Goal: Transaction & Acquisition: Purchase product/service

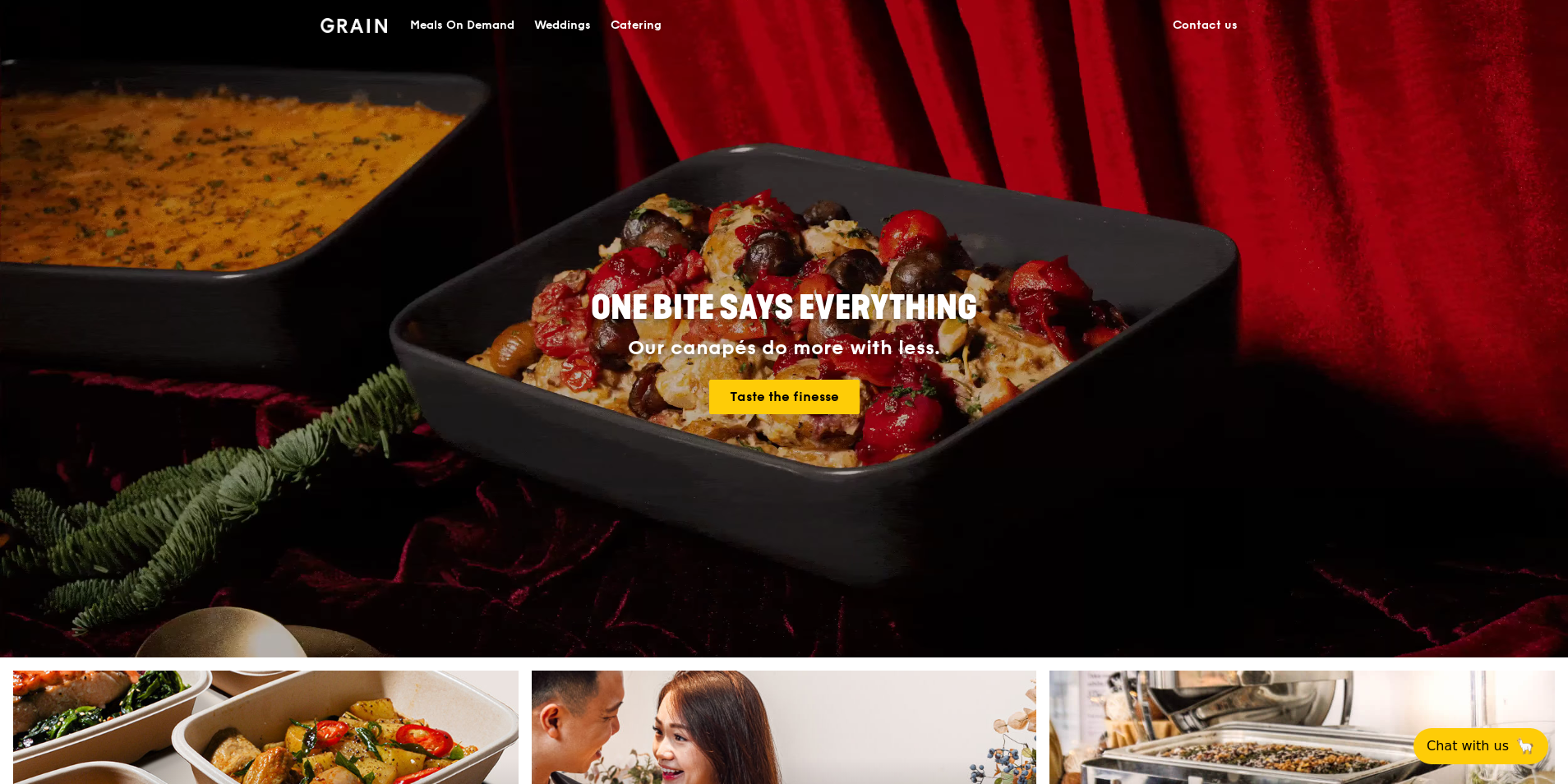
click at [632, 22] on div "Catering" at bounding box center [636, 26] width 51 height 50
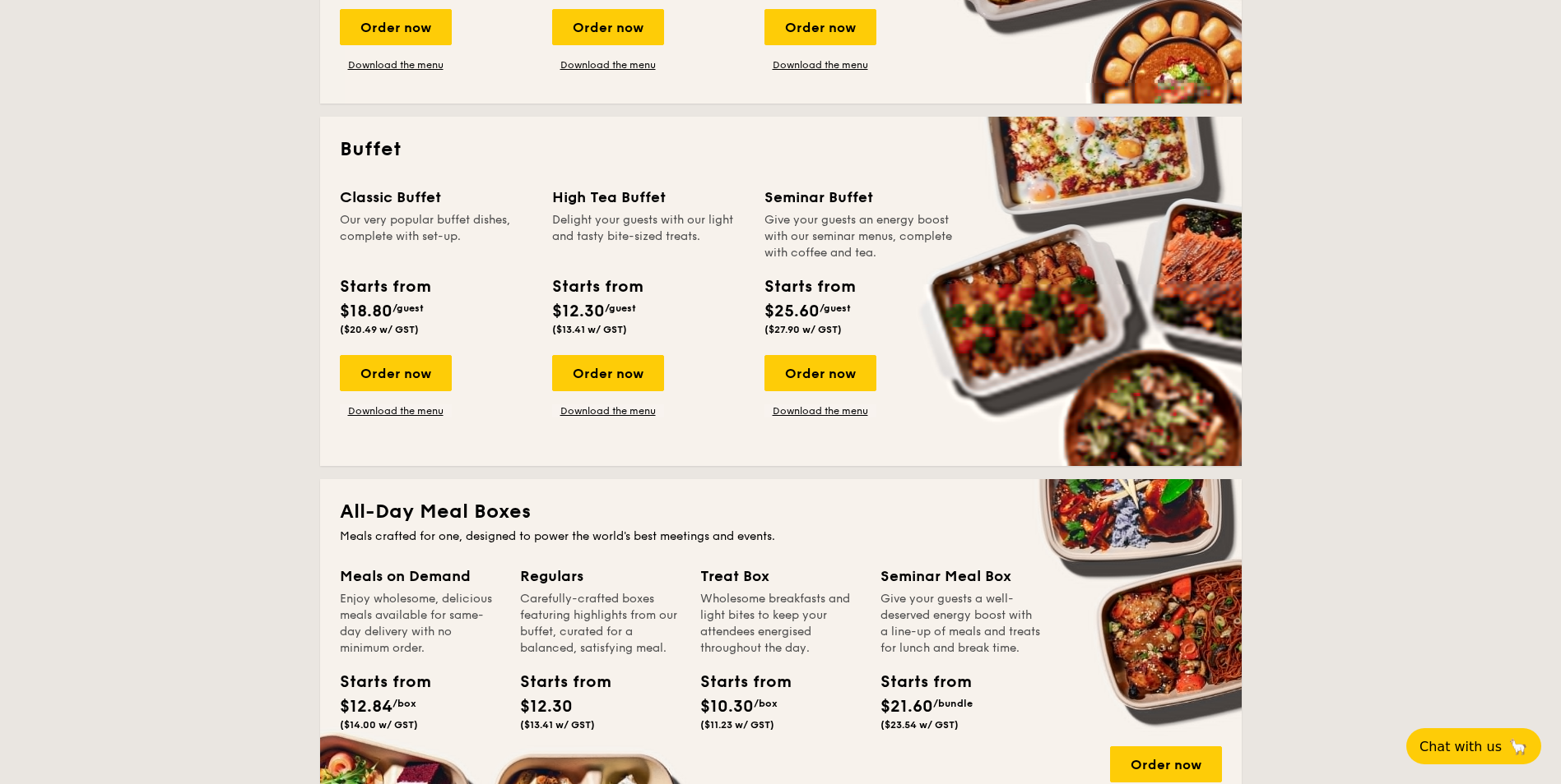
scroll to position [658, 0]
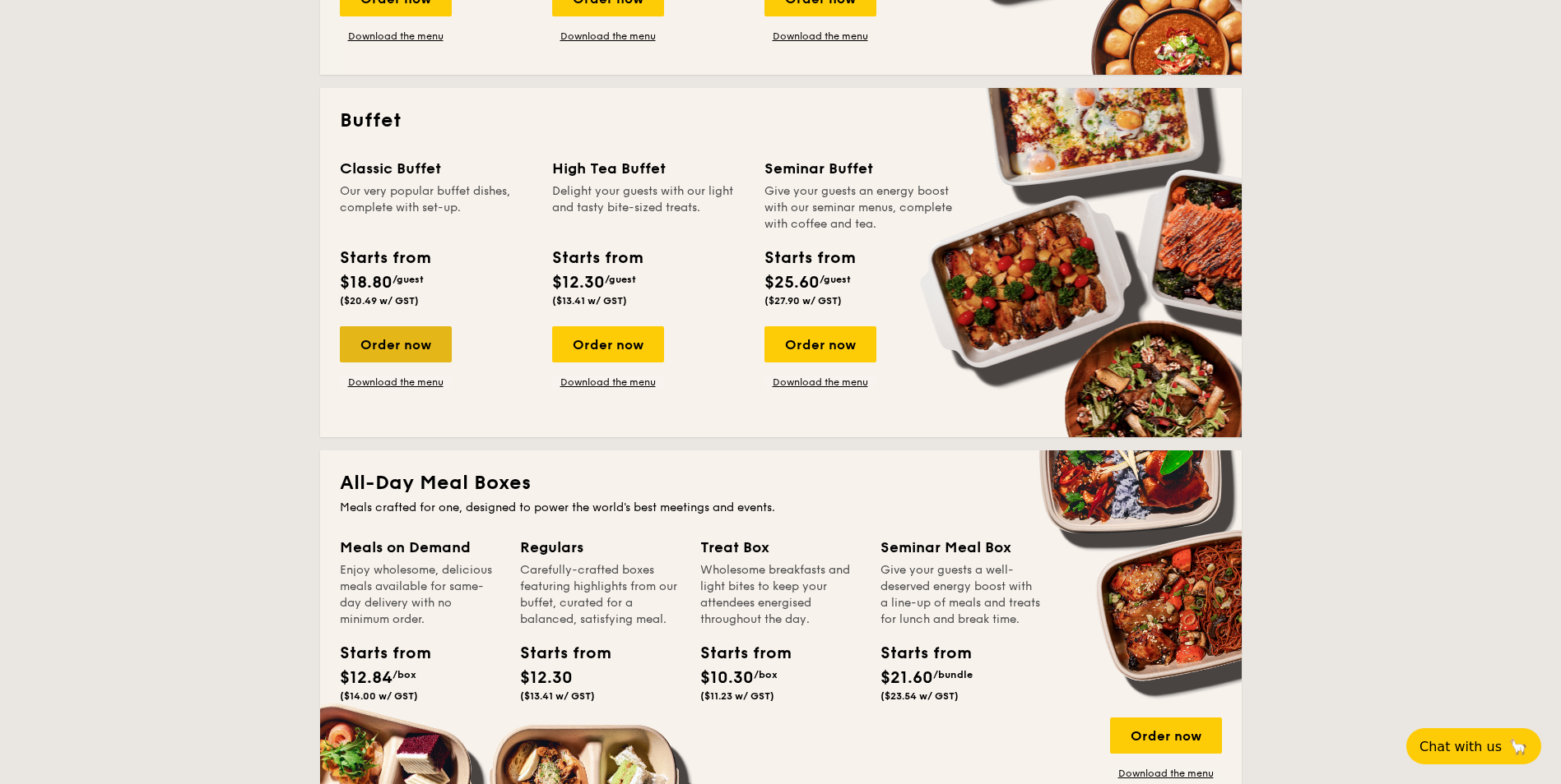
click at [389, 342] on div "Order now" at bounding box center [396, 344] width 112 height 36
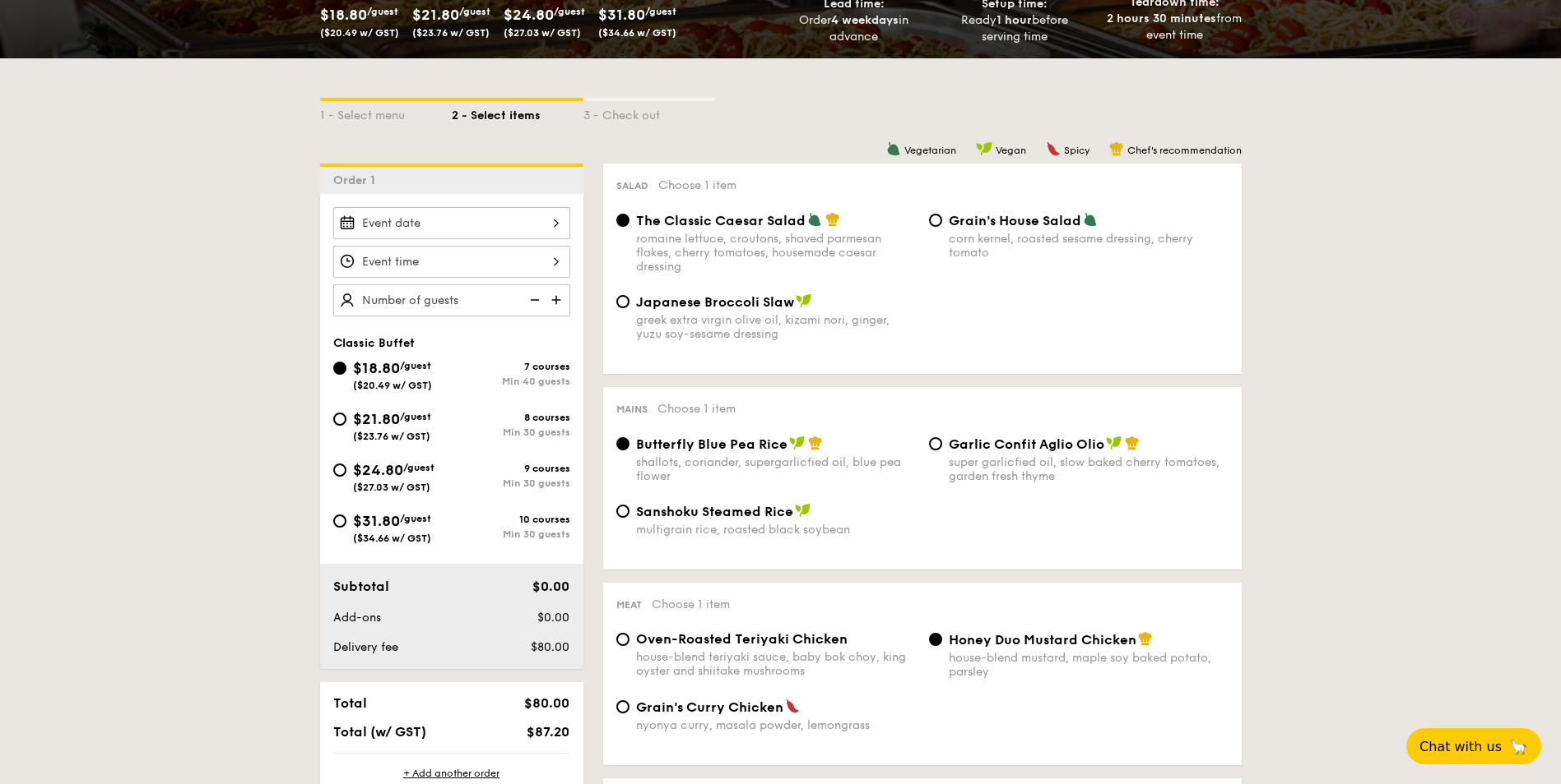
scroll to position [329, 0]
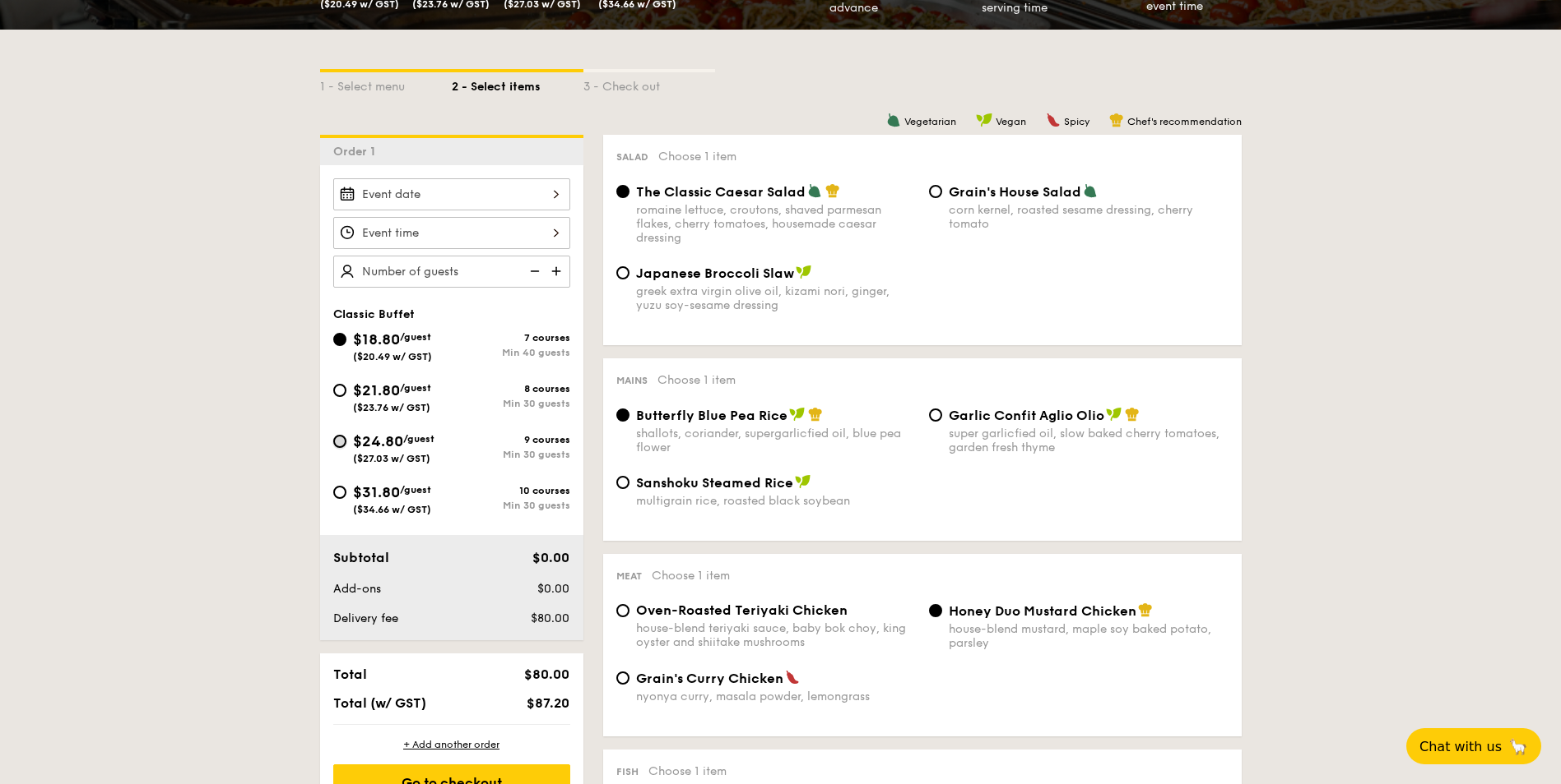
click at [341, 444] on input "$24.80 /guest ($27.03 w/ GST) 9 courses Min 30 guests" at bounding box center [339, 441] width 13 height 13
radio input "true"
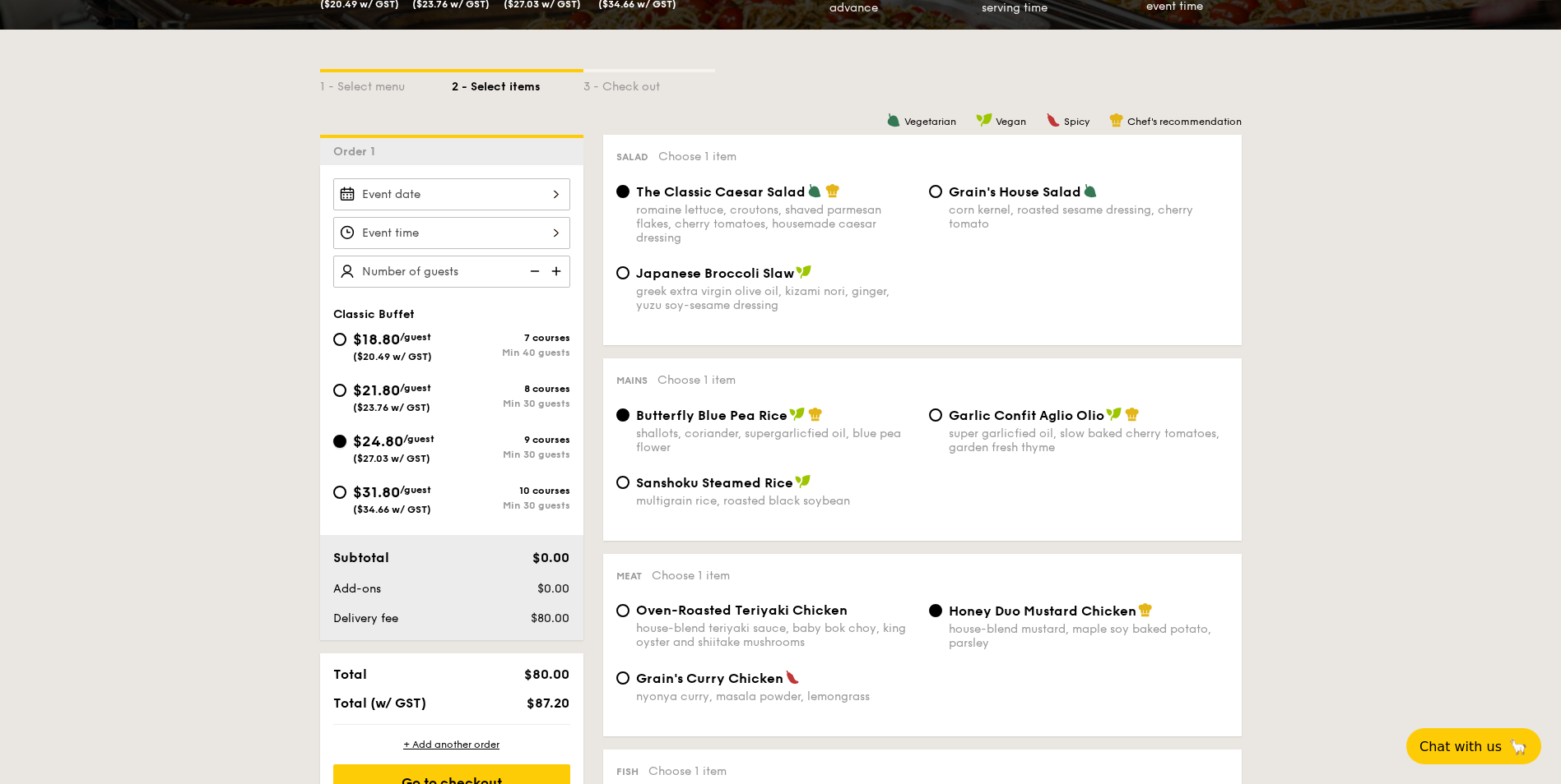
radio input "true"
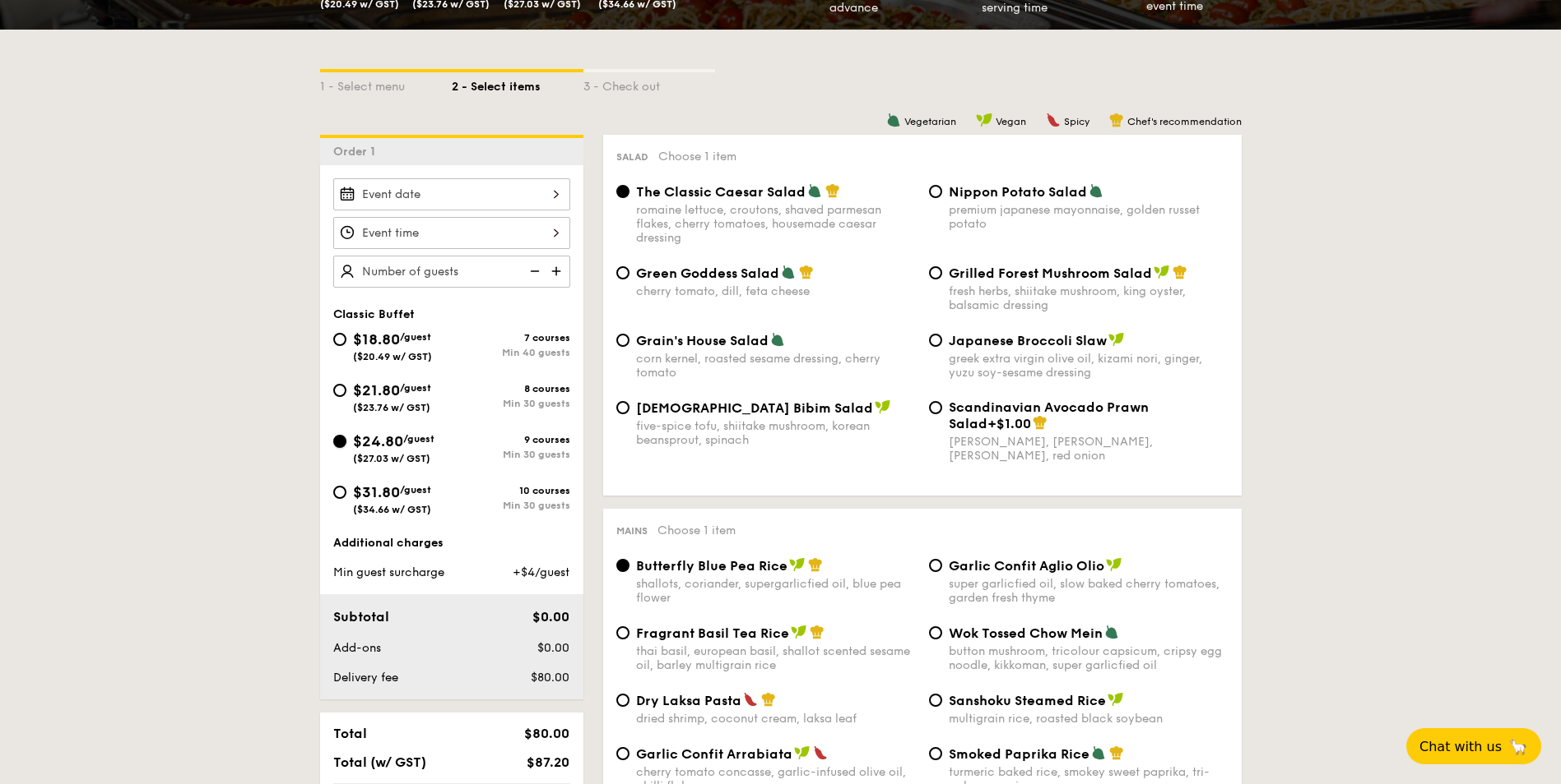
scroll to position [246, 0]
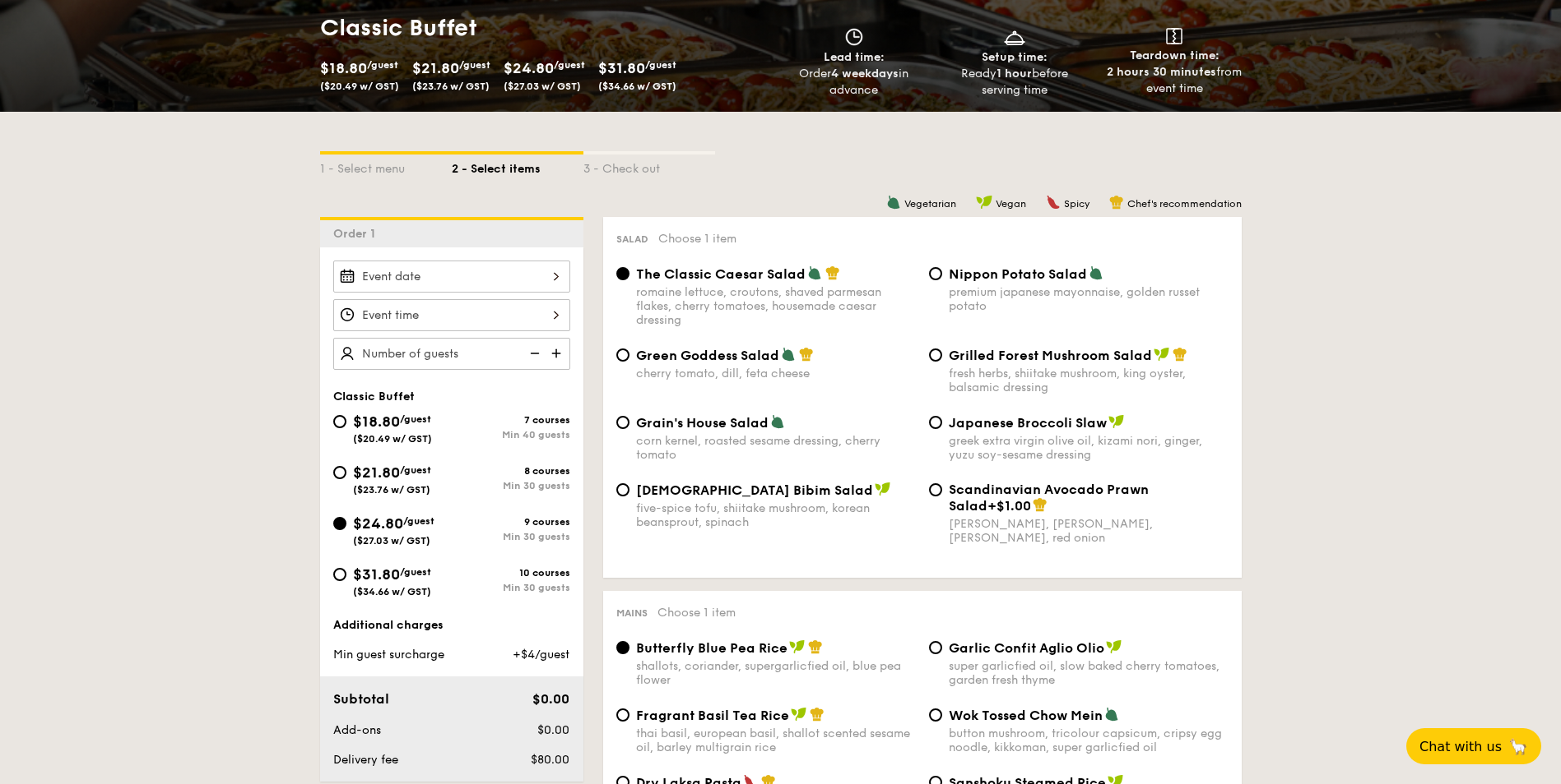
click at [558, 277] on div at bounding box center [451, 276] width 237 height 32
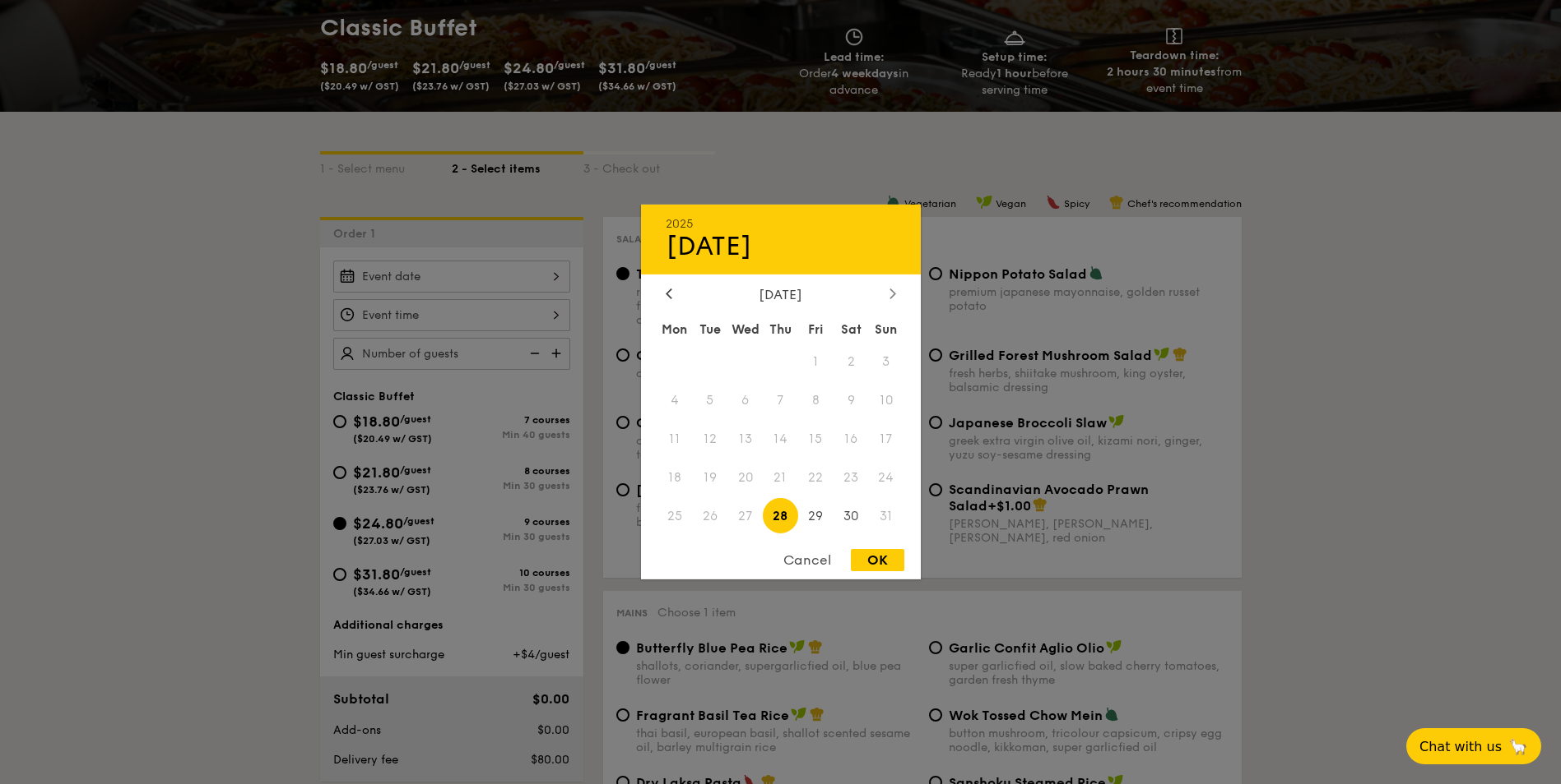
click at [894, 293] on icon at bounding box center [891, 293] width 5 height 10
click at [676, 355] on span "1" at bounding box center [675, 363] width 36 height 36
click at [881, 559] on div "OK" at bounding box center [878, 560] width 54 height 22
type input "[DATE]"
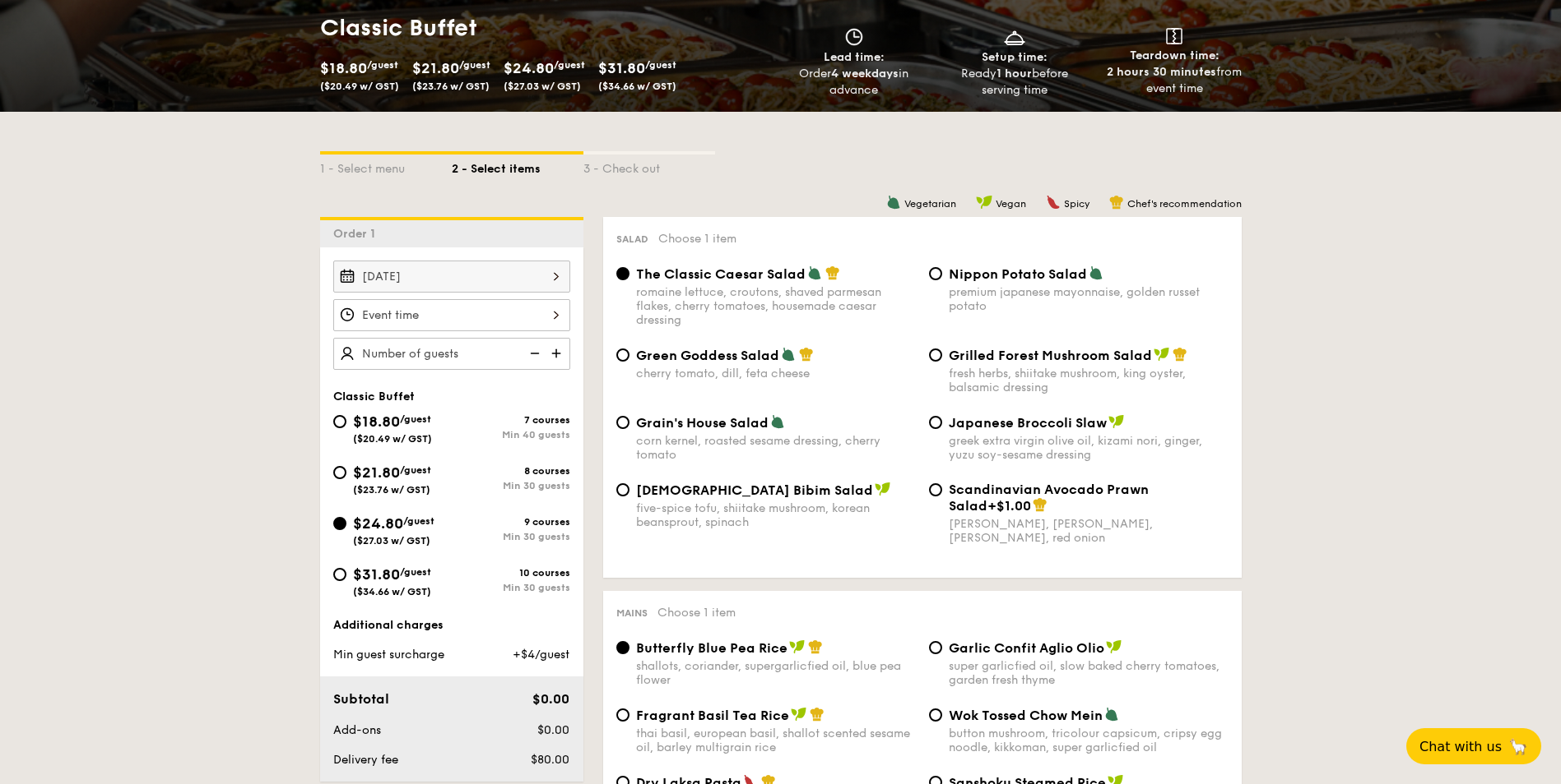
click at [559, 315] on div at bounding box center [451, 315] width 237 height 32
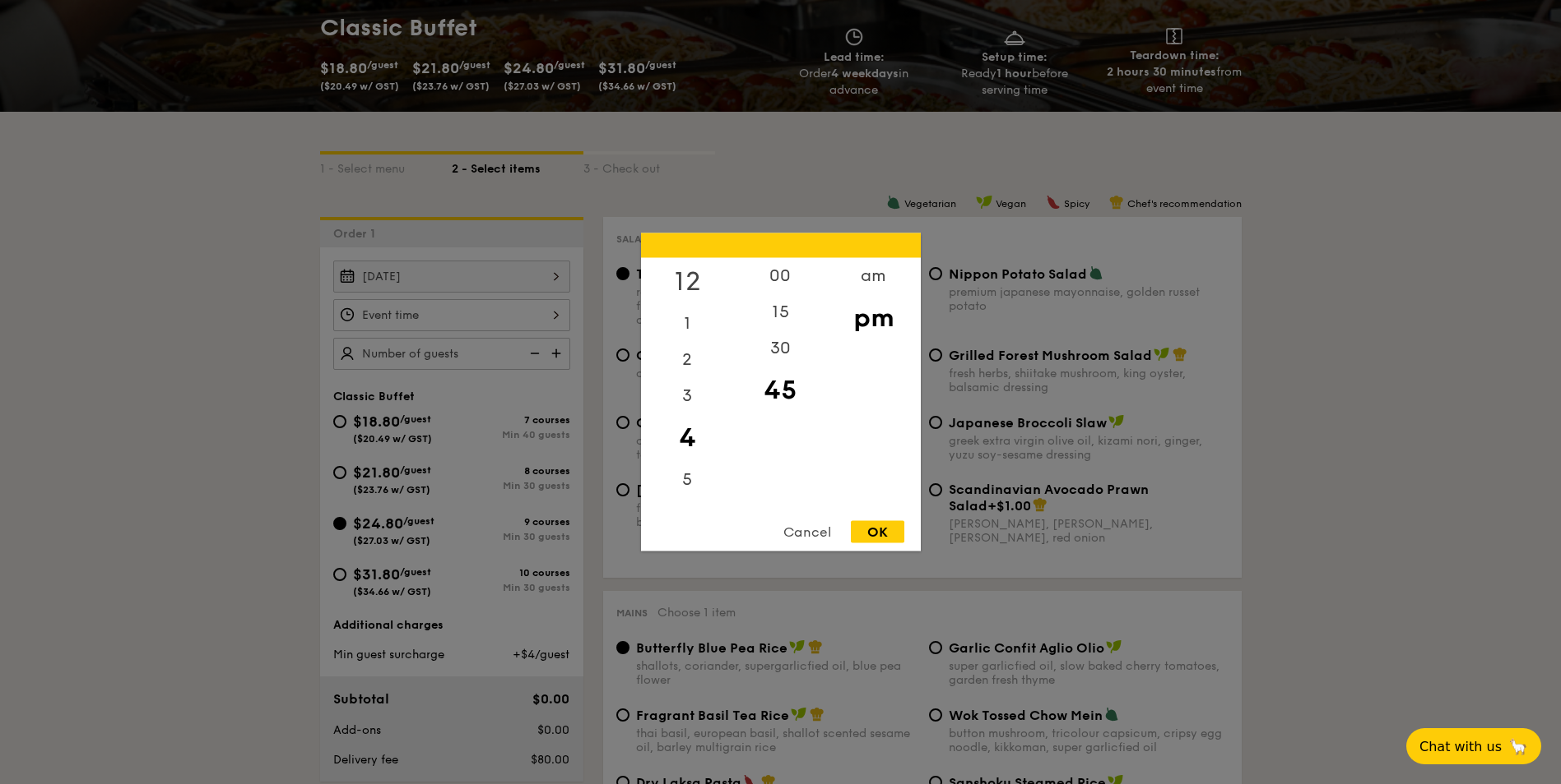
click at [687, 277] on div "12" at bounding box center [687, 282] width 92 height 48
click at [870, 529] on div "OK" at bounding box center [878, 533] width 54 height 22
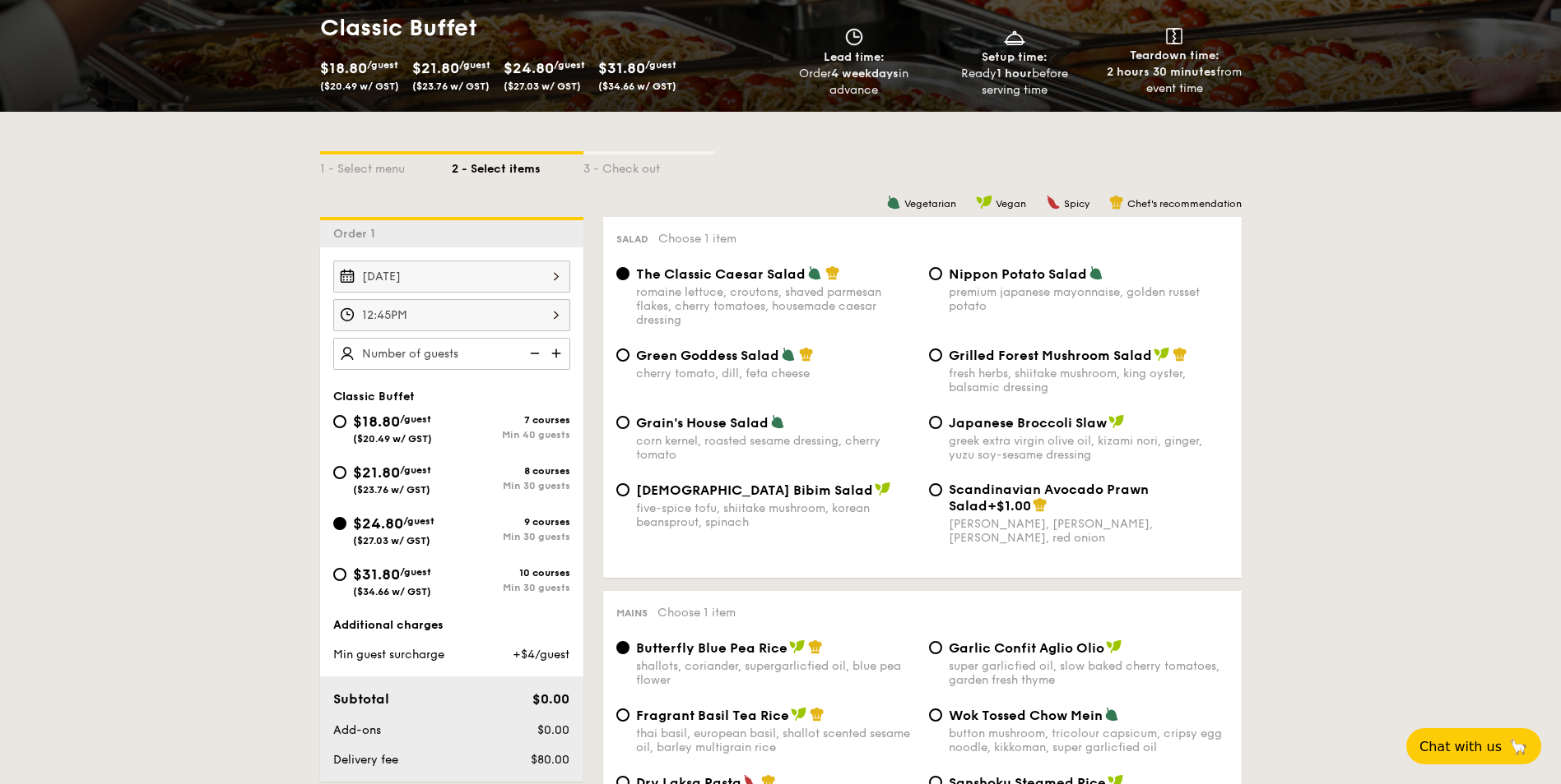
click at [556, 312] on div "12:45PM" at bounding box center [451, 315] width 237 height 32
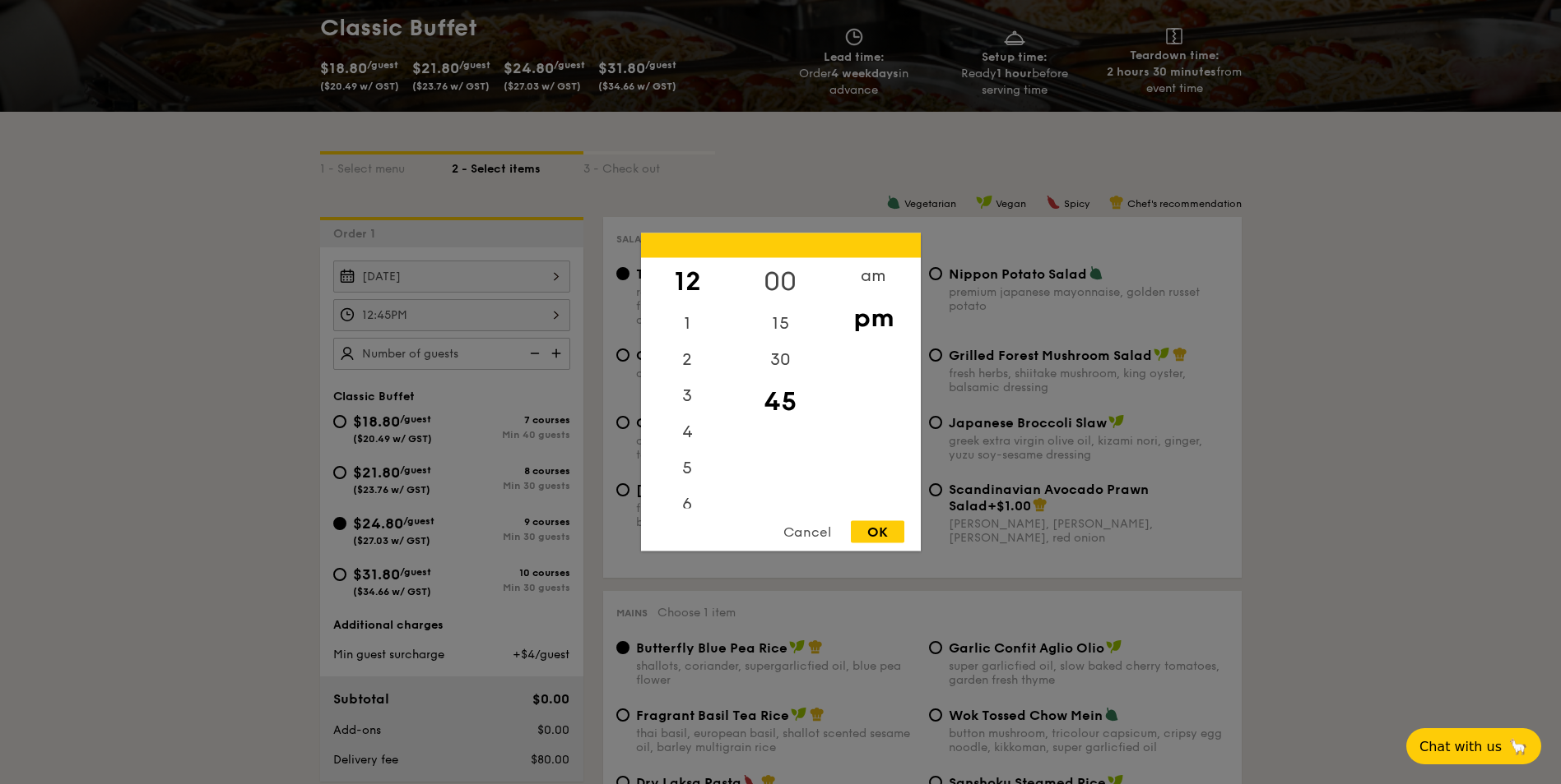
click at [782, 278] on div "00" at bounding box center [780, 282] width 92 height 48
click at [878, 533] on div "OK" at bounding box center [878, 533] width 54 height 22
type input "12:00PM"
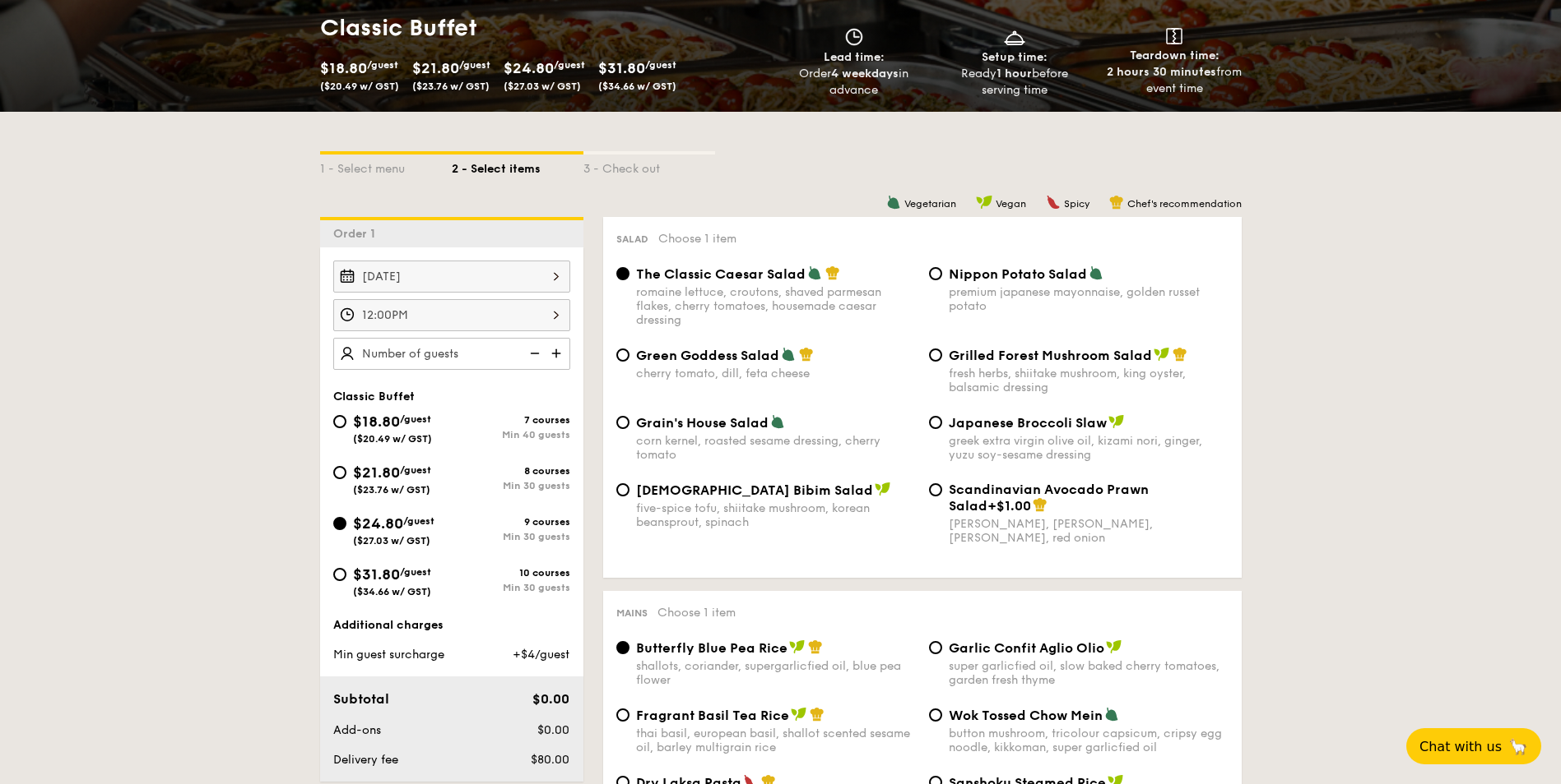
click at [559, 354] on img at bounding box center [558, 353] width 25 height 31
type input "30 guests"
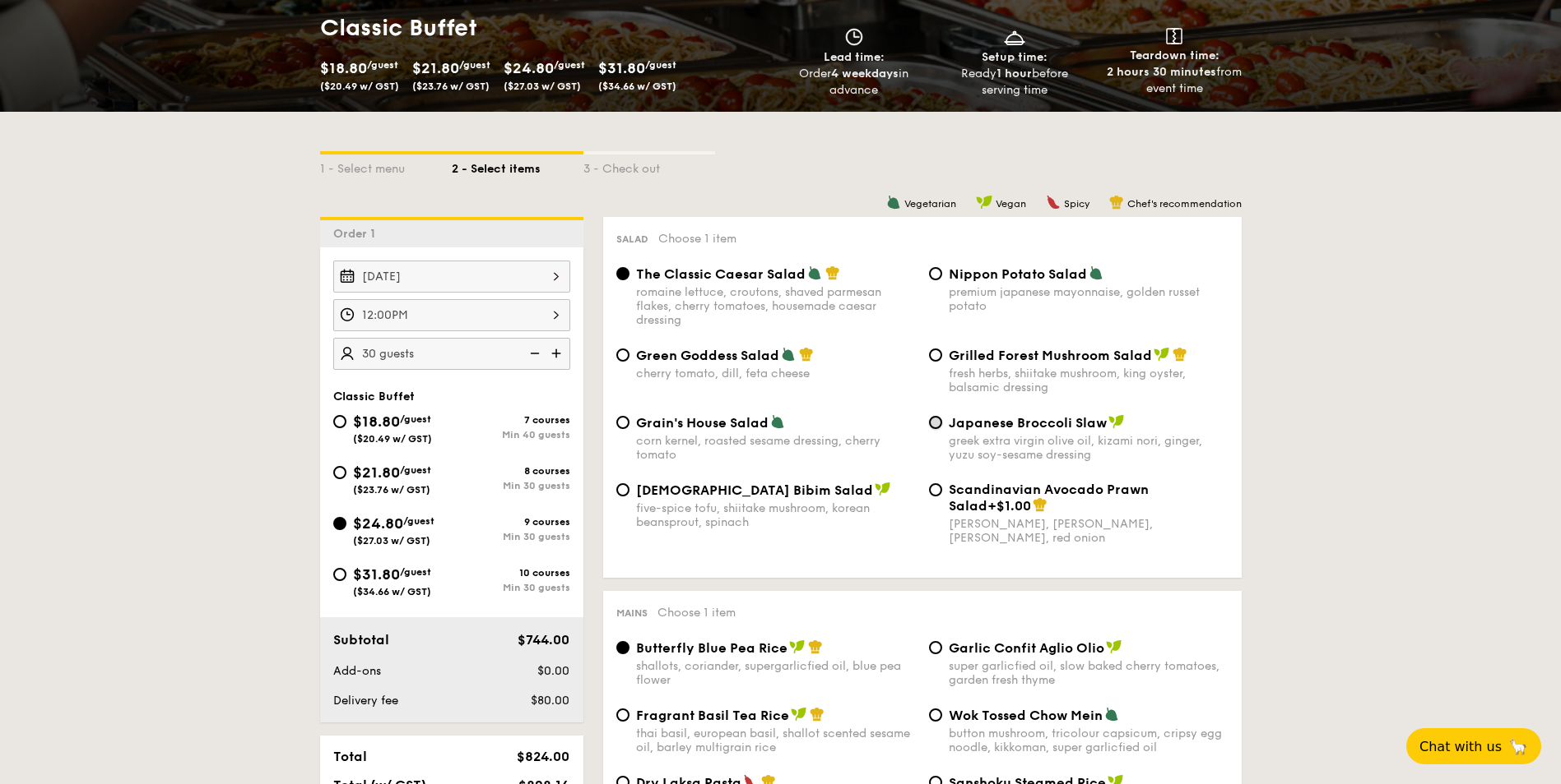
click at [934, 425] on input "Japanese Broccoli Slaw greek extra virgin olive oil, kizami [PERSON_NAME], yuzu…" at bounding box center [935, 422] width 13 height 13
radio input "true"
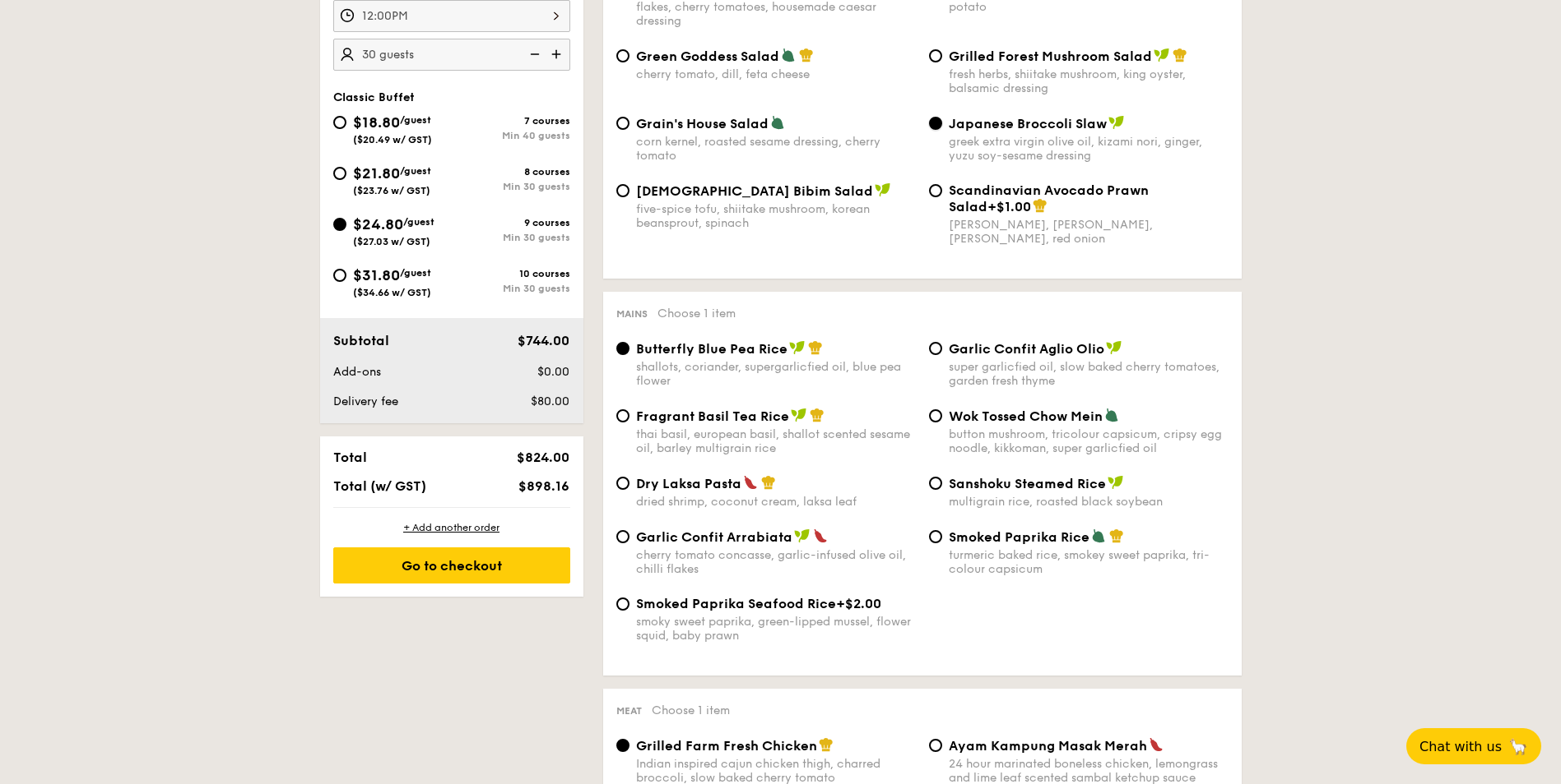
scroll to position [575, 0]
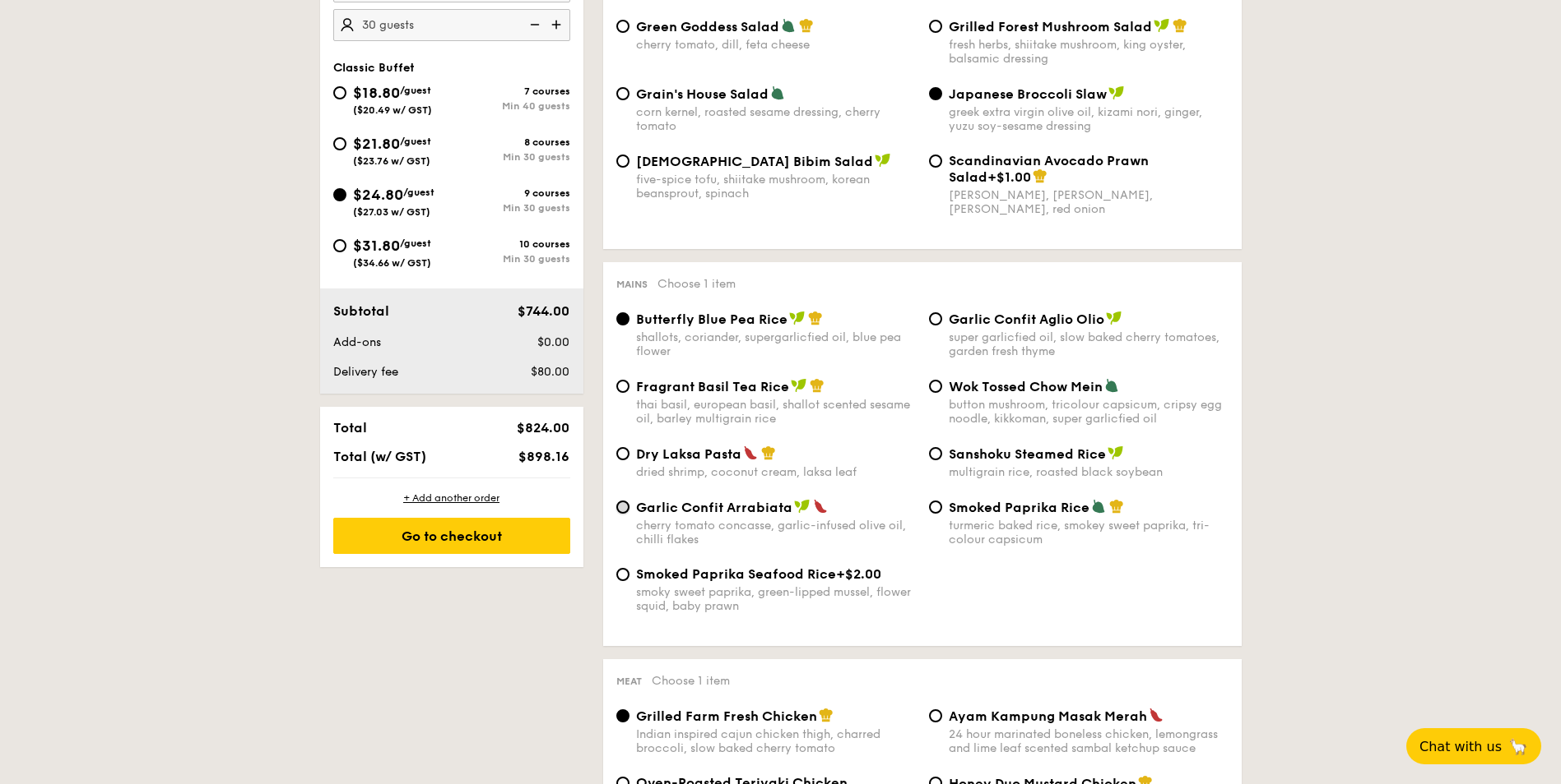
click at [624, 510] on input "Garlic Confit Arrabiata cherry tomato concasse, garlic-infused olive oil, chill…" at bounding box center [622, 507] width 13 height 13
radio input "true"
click at [938, 322] on input "Garlic Confit Aglio Olio super garlicfied oil, slow baked cherry tomatoes, gard…" at bounding box center [935, 318] width 13 height 13
radio input "true"
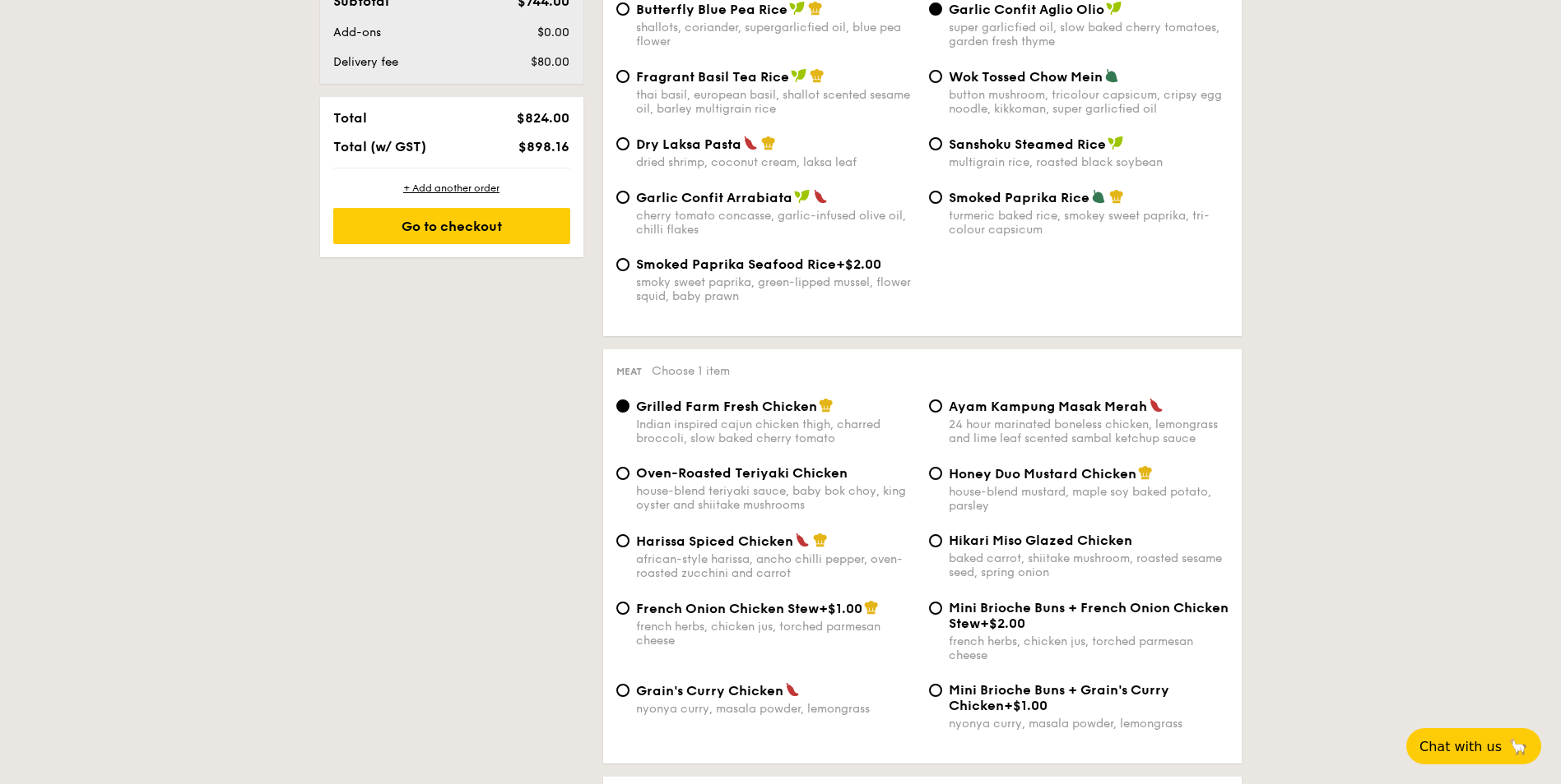
scroll to position [904, 0]
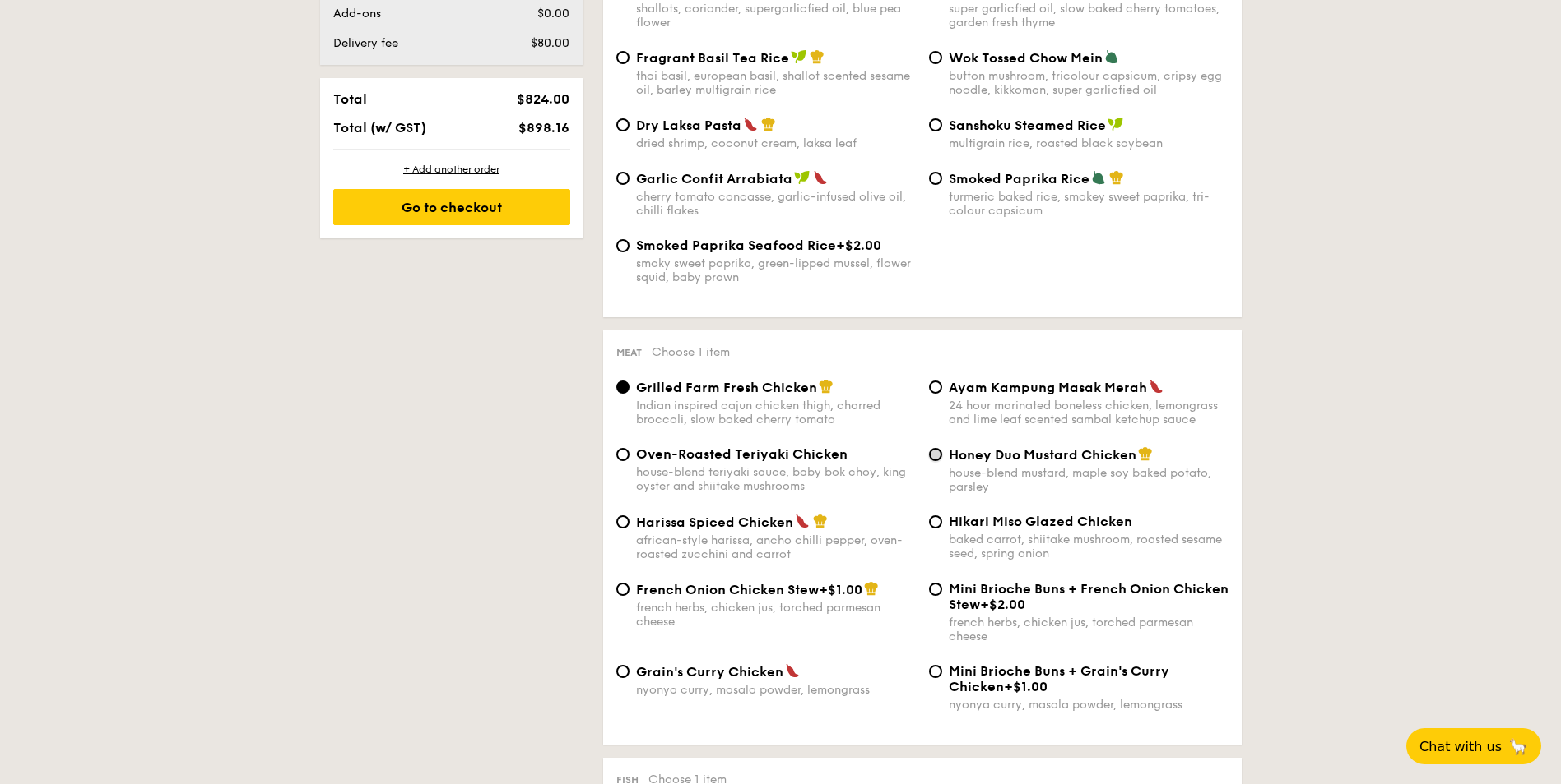
click at [939, 454] on input "Honey Duo Mustard Chicken house-blend mustard, maple soy baked potato, parsley" at bounding box center [935, 454] width 13 height 13
radio input "true"
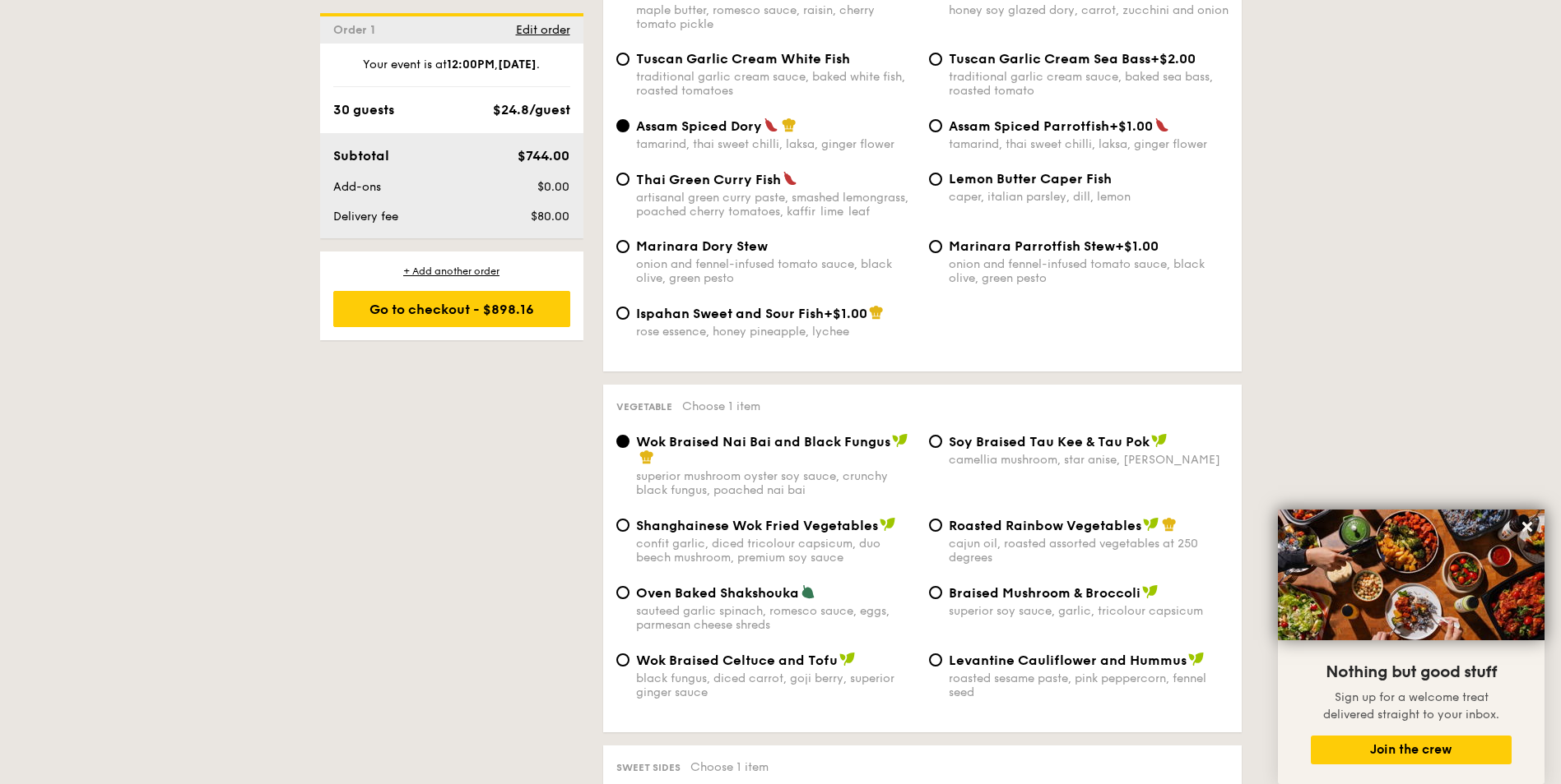
scroll to position [1808, 0]
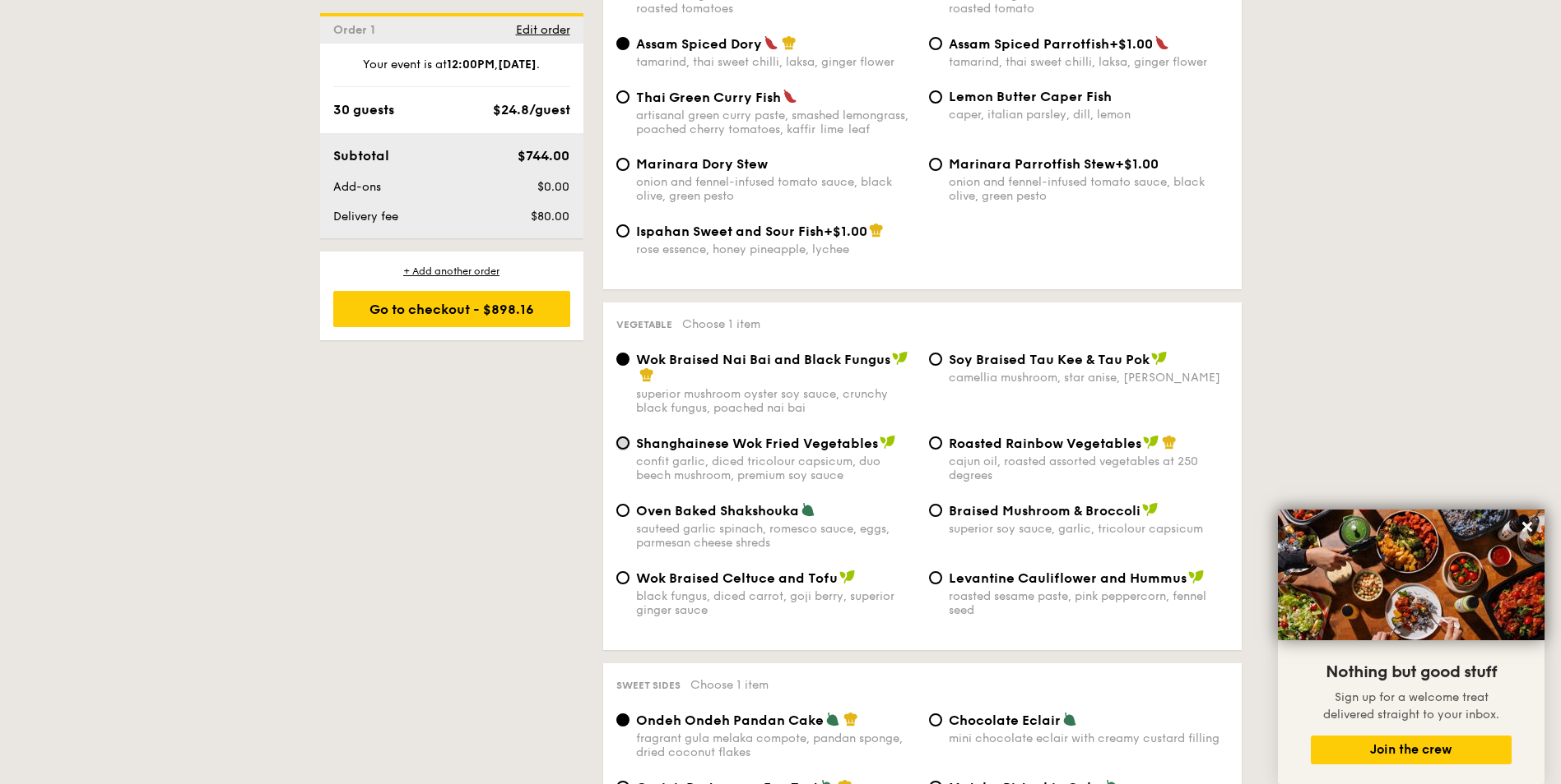
click at [621, 445] on input "Shanghainese Wok Fried Vegetables confit garlic, diced tricolour capsicum, duo …" at bounding box center [622, 442] width 13 height 13
radio input "true"
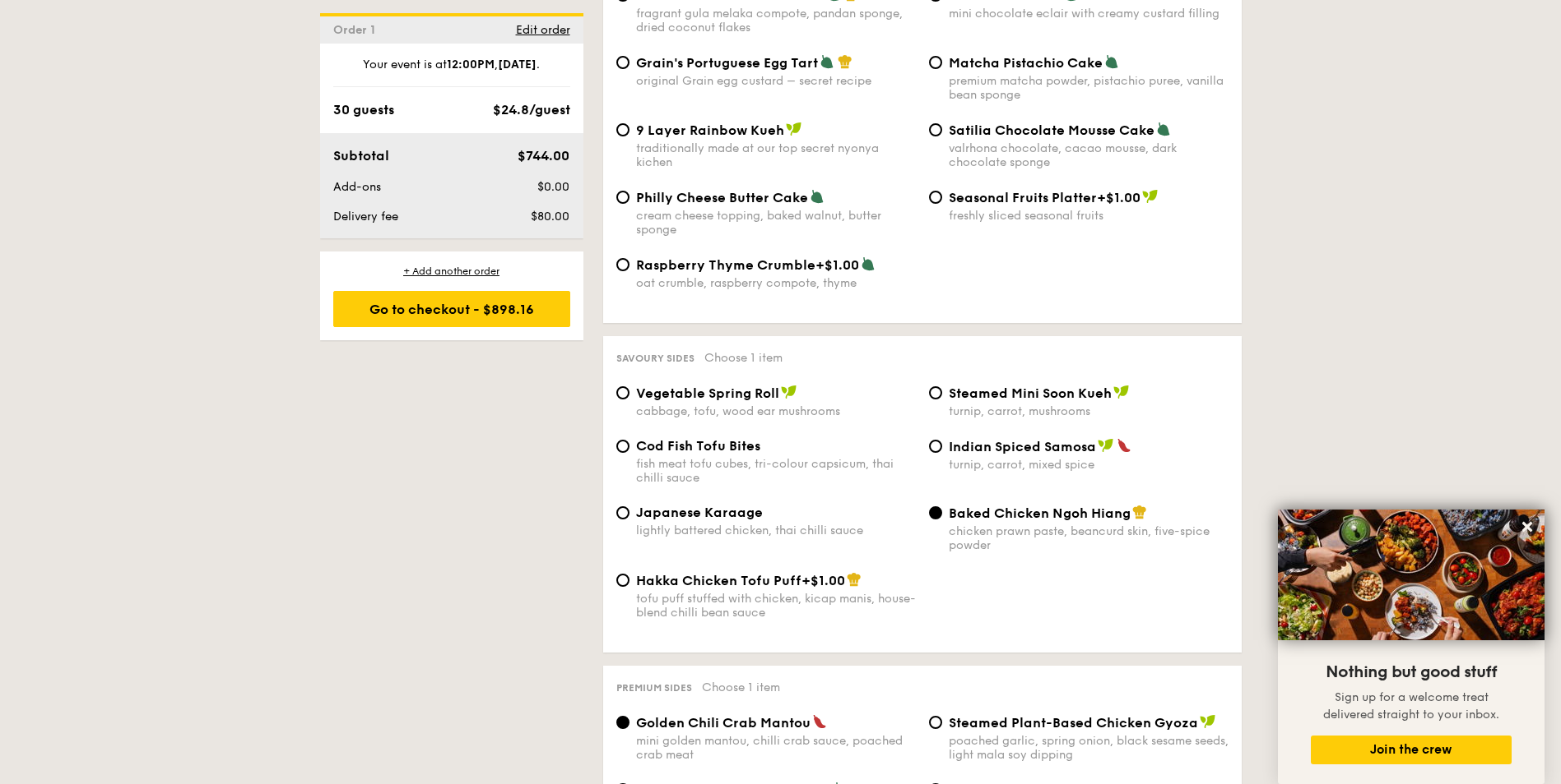
scroll to position [2549, 0]
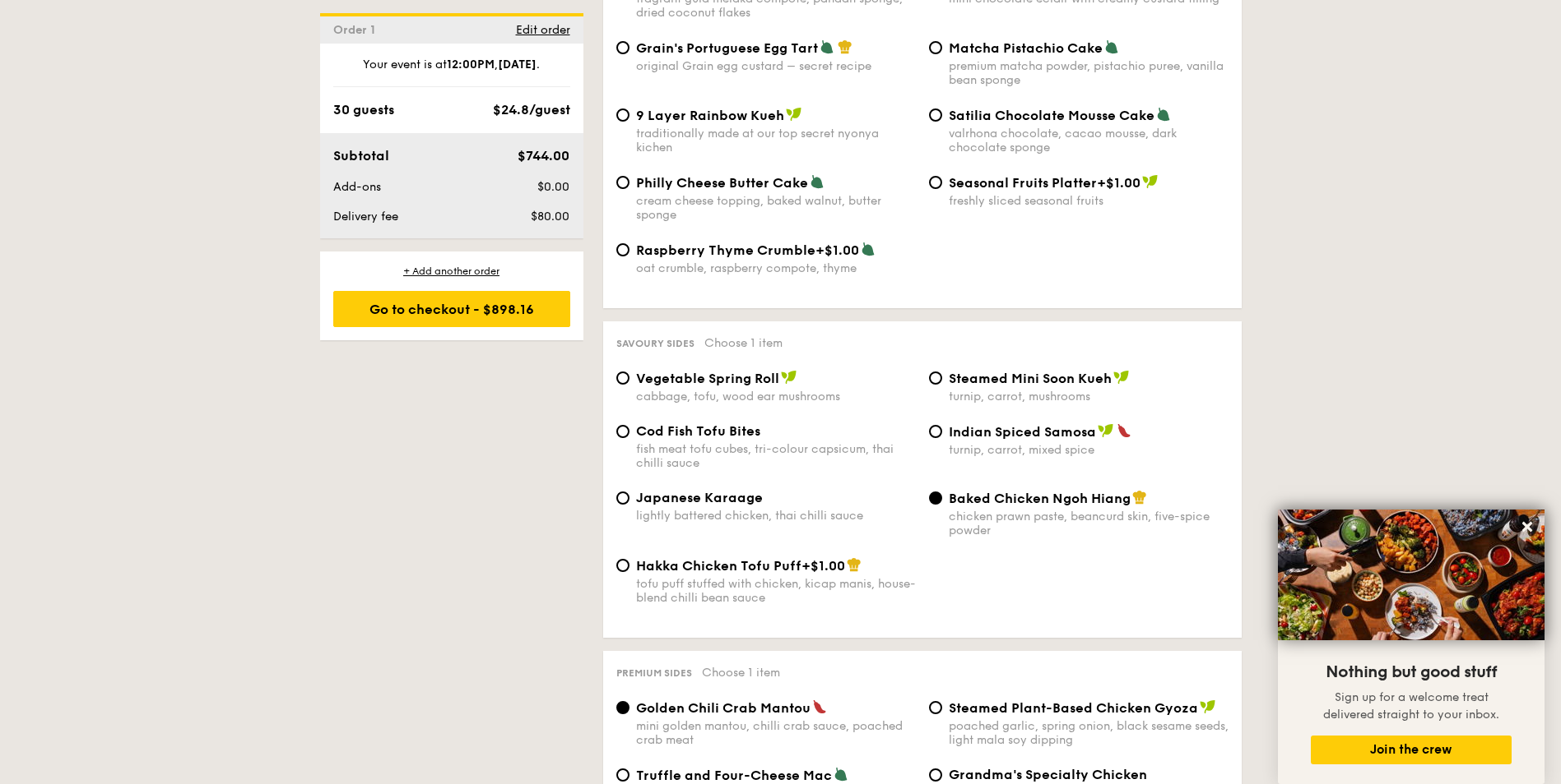
click at [628, 383] on div "Vegetable Spring Roll cabbage, tofu, wood ear mushrooms" at bounding box center [766, 387] width 312 height 34
click at [624, 377] on input "Vegetable Spring Roll cabbage, tofu, wood ear mushrooms" at bounding box center [622, 378] width 13 height 13
radio input "true"
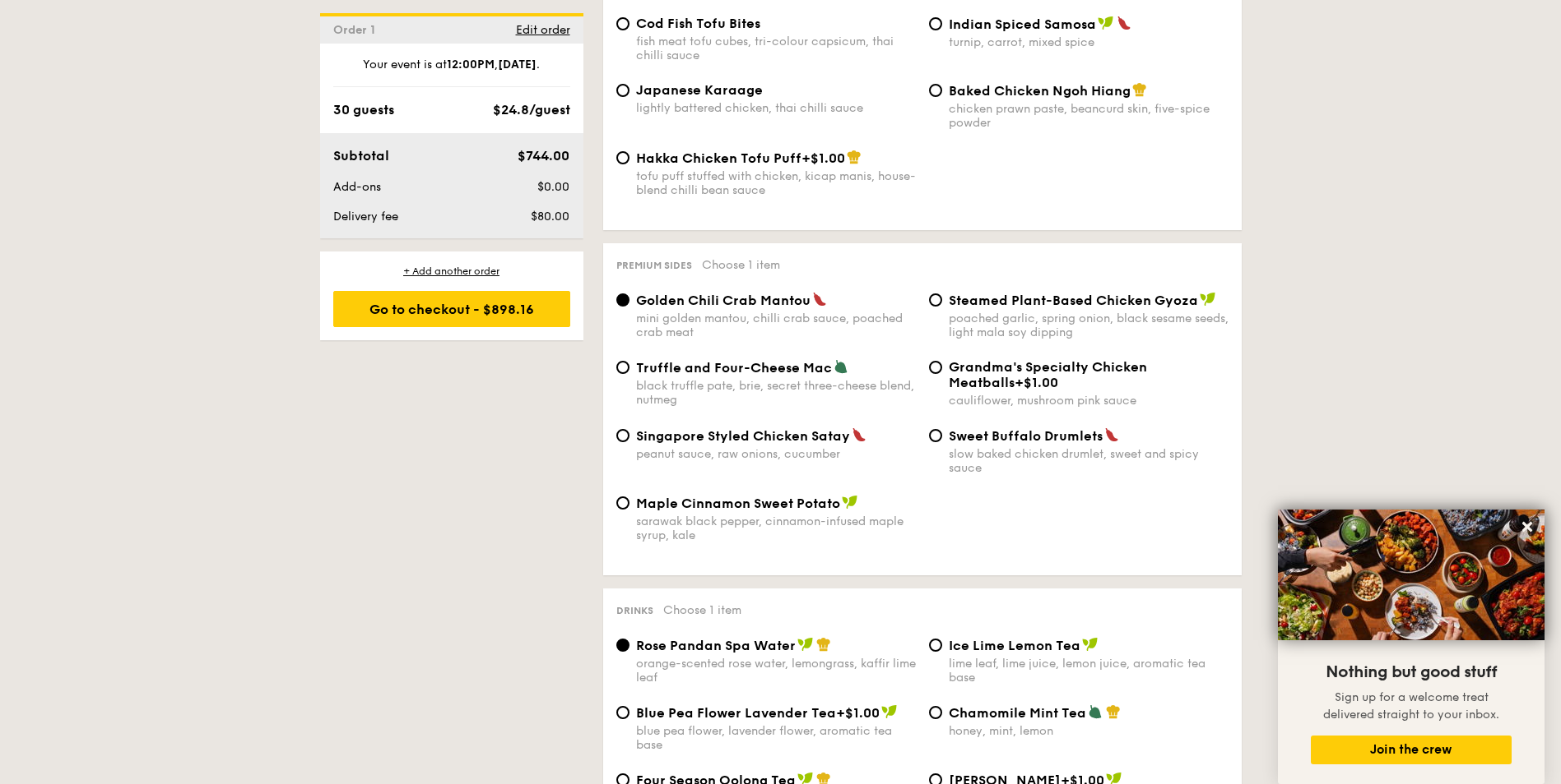
scroll to position [2960, 0]
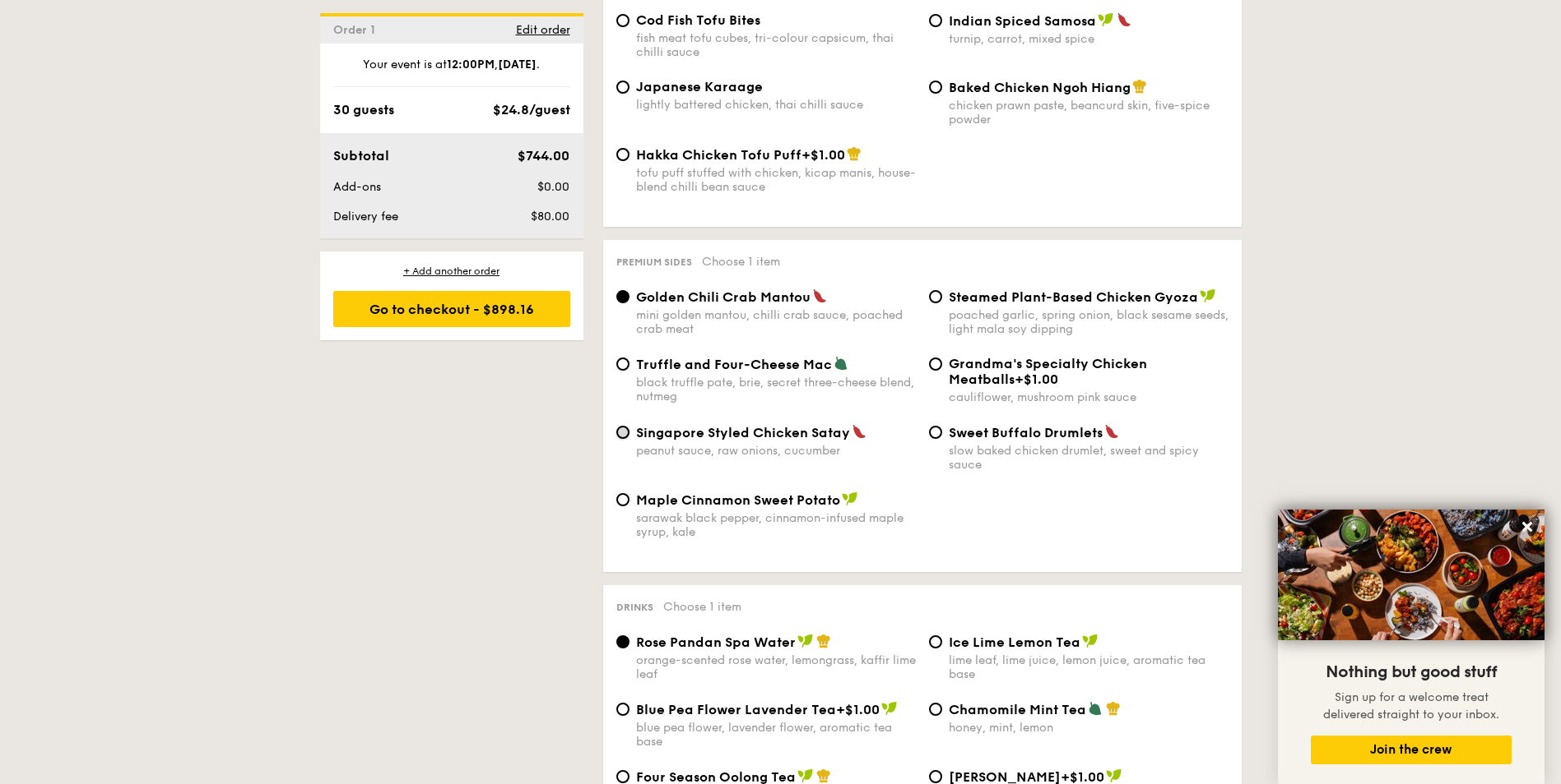
click at [626, 432] on input "Singapore Styled Chicken Satay peanut sauce, raw onions, cucumber" at bounding box center [622, 432] width 13 height 13
radio input "true"
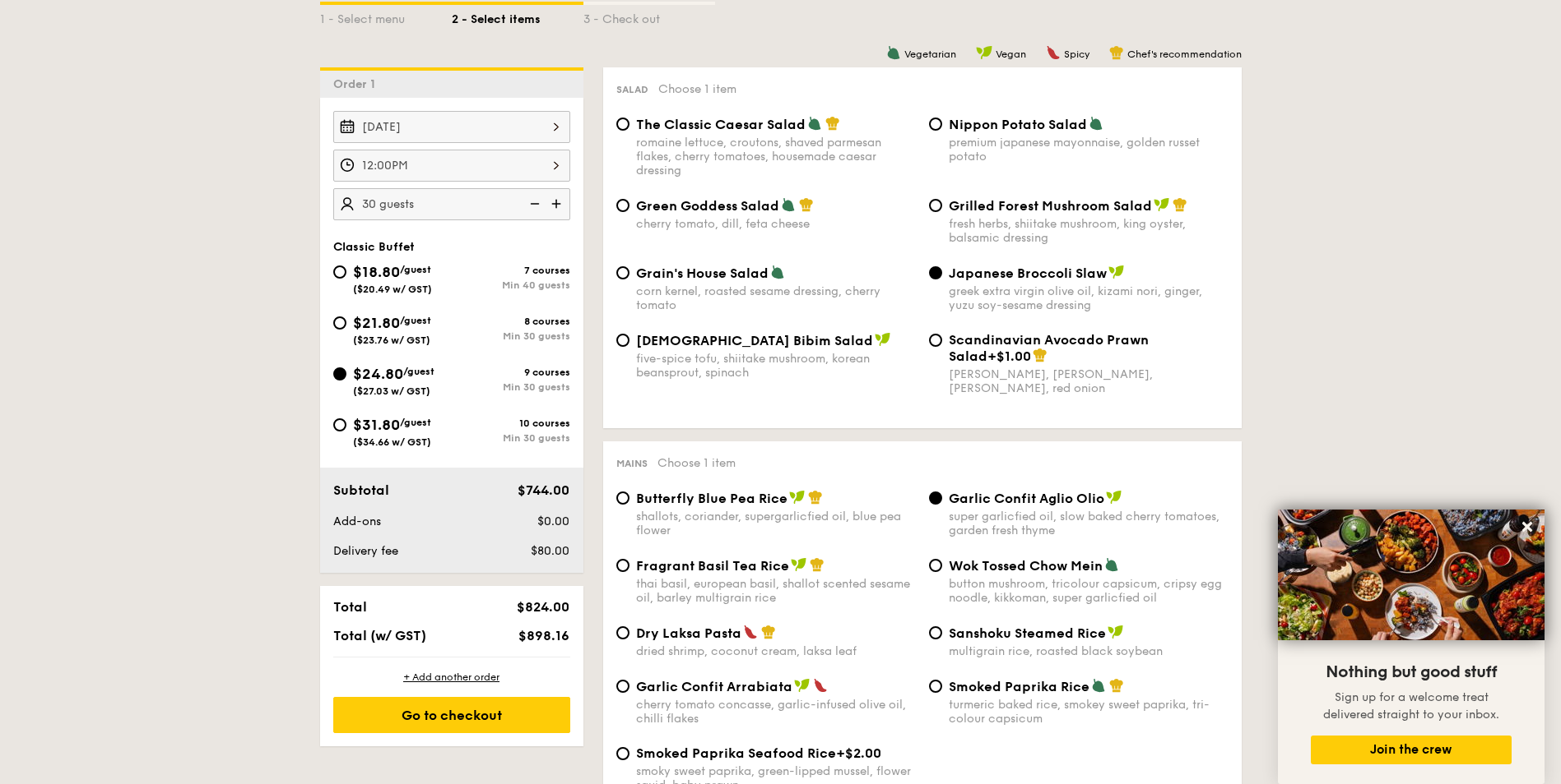
scroll to position [411, 0]
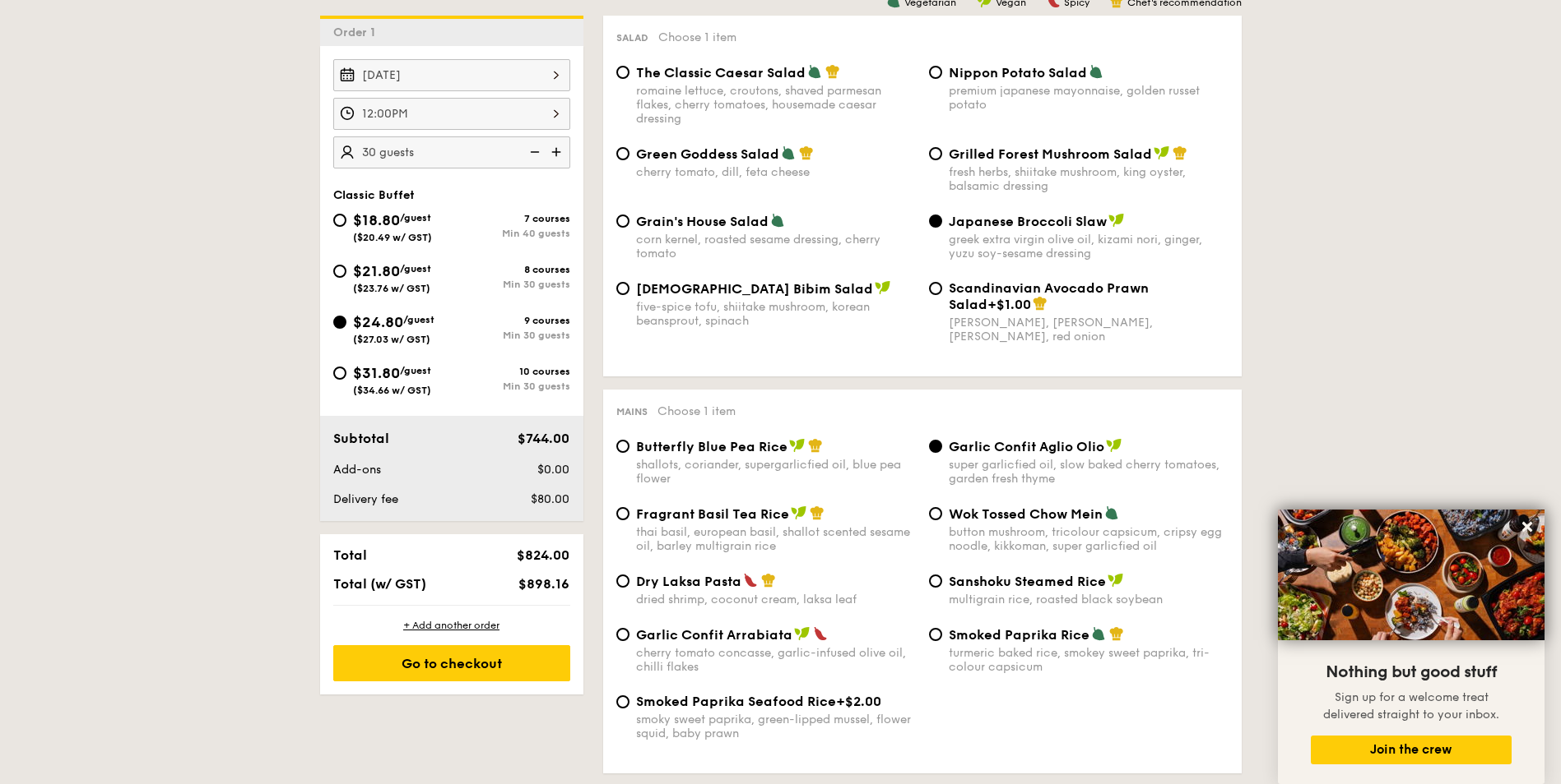
scroll to position [493, 0]
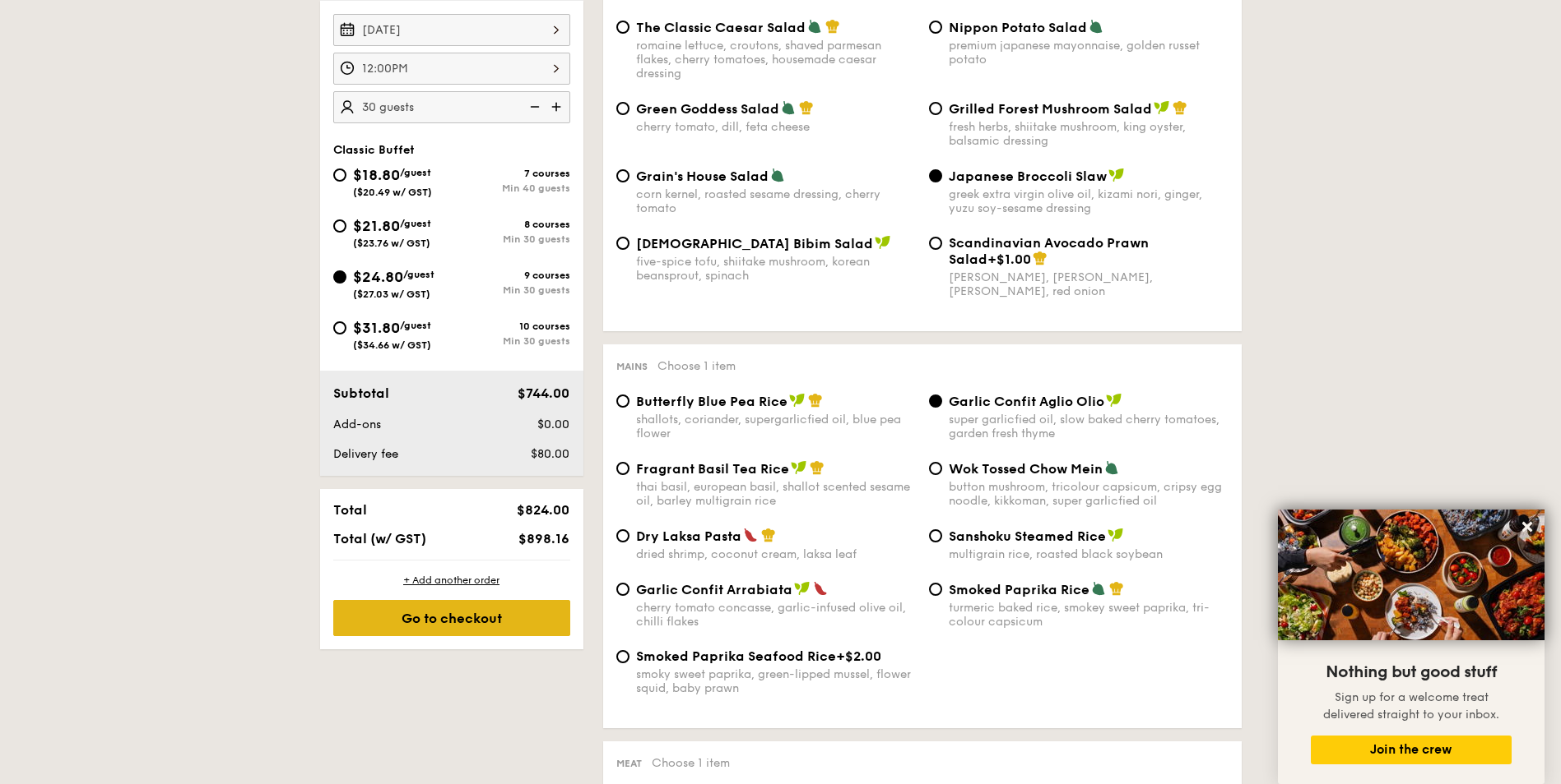
click at [456, 617] on div "Go to checkout" at bounding box center [451, 618] width 237 height 36
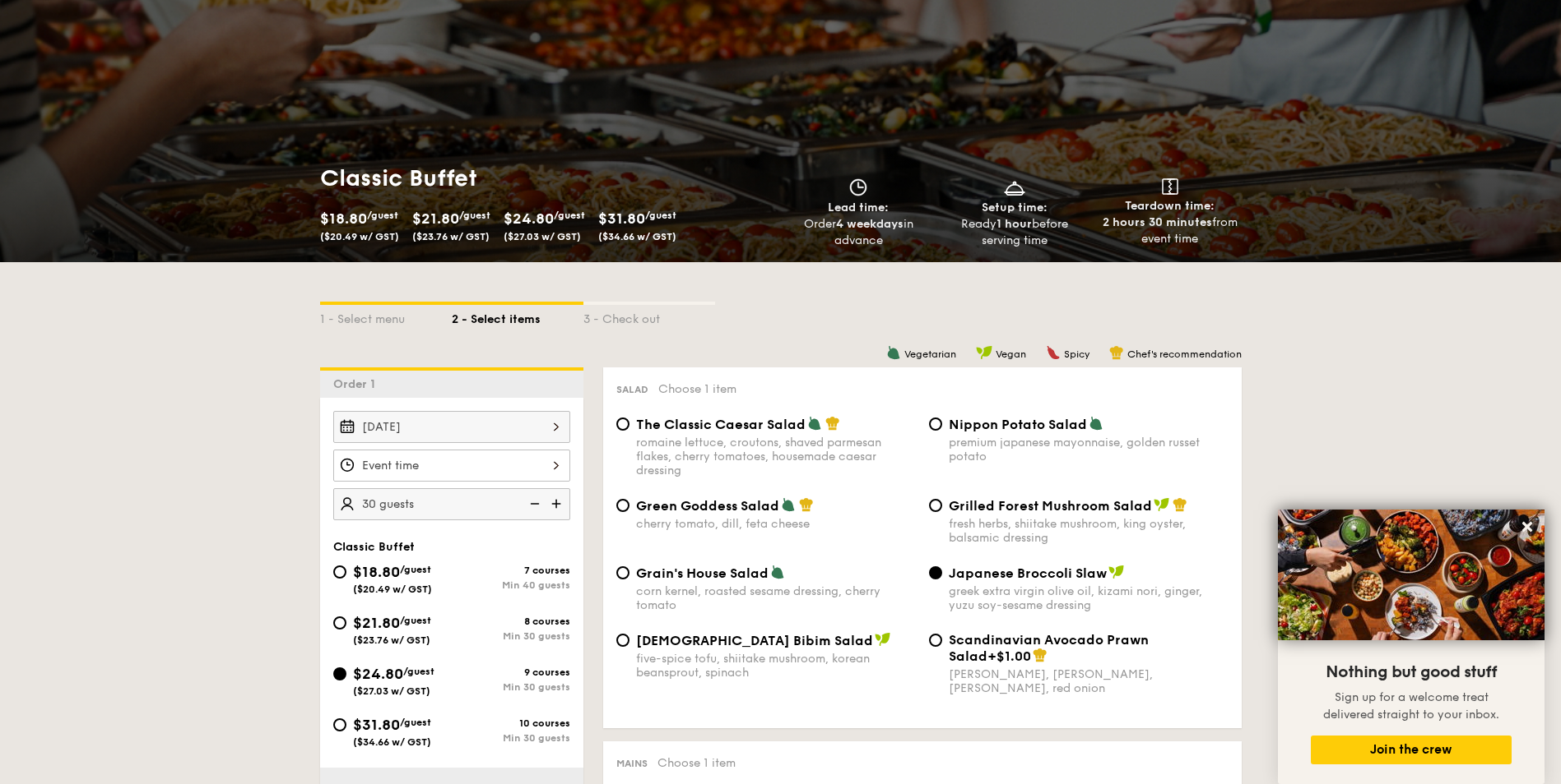
scroll to position [74, 0]
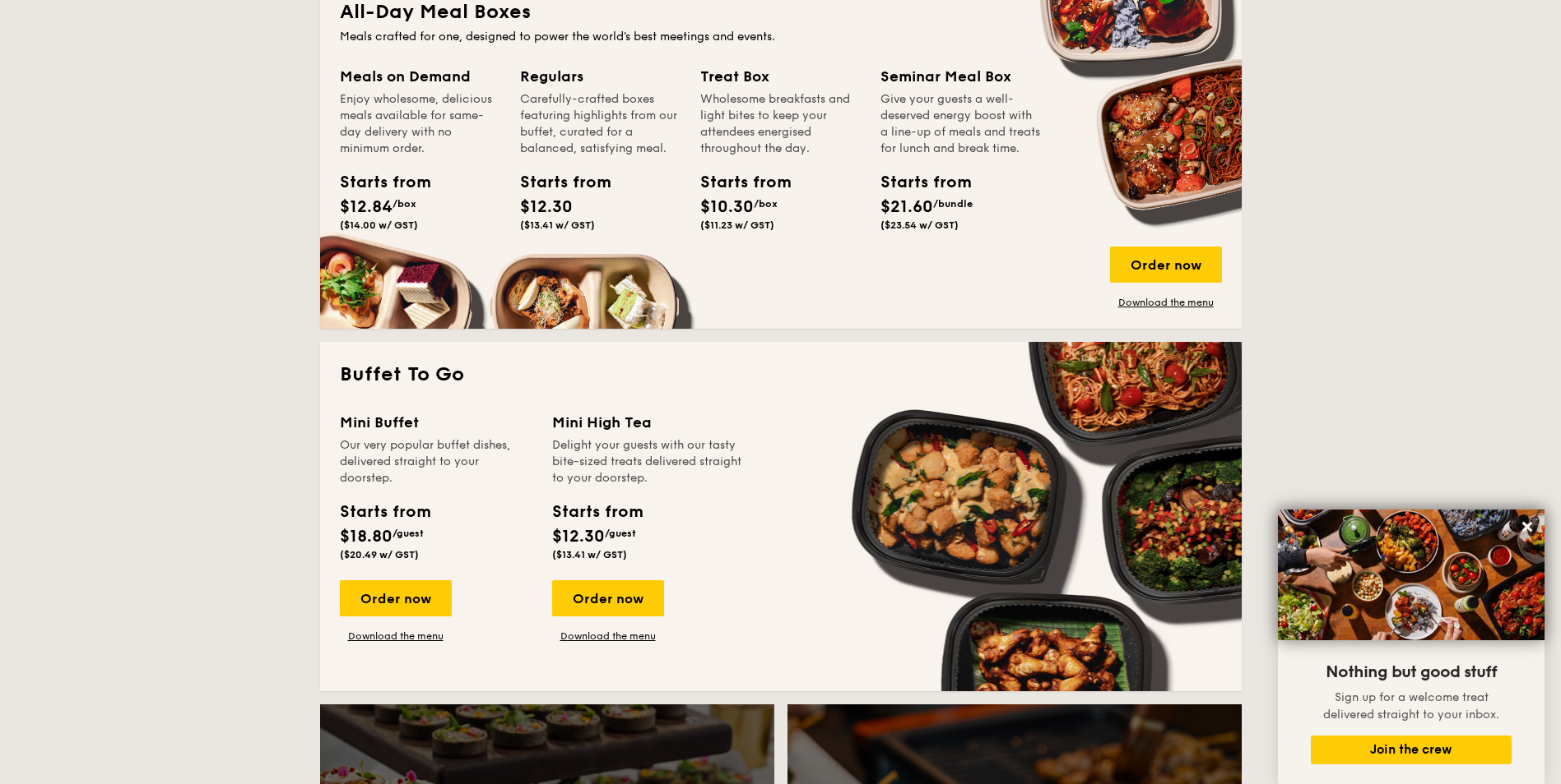
scroll to position [1222, 0]
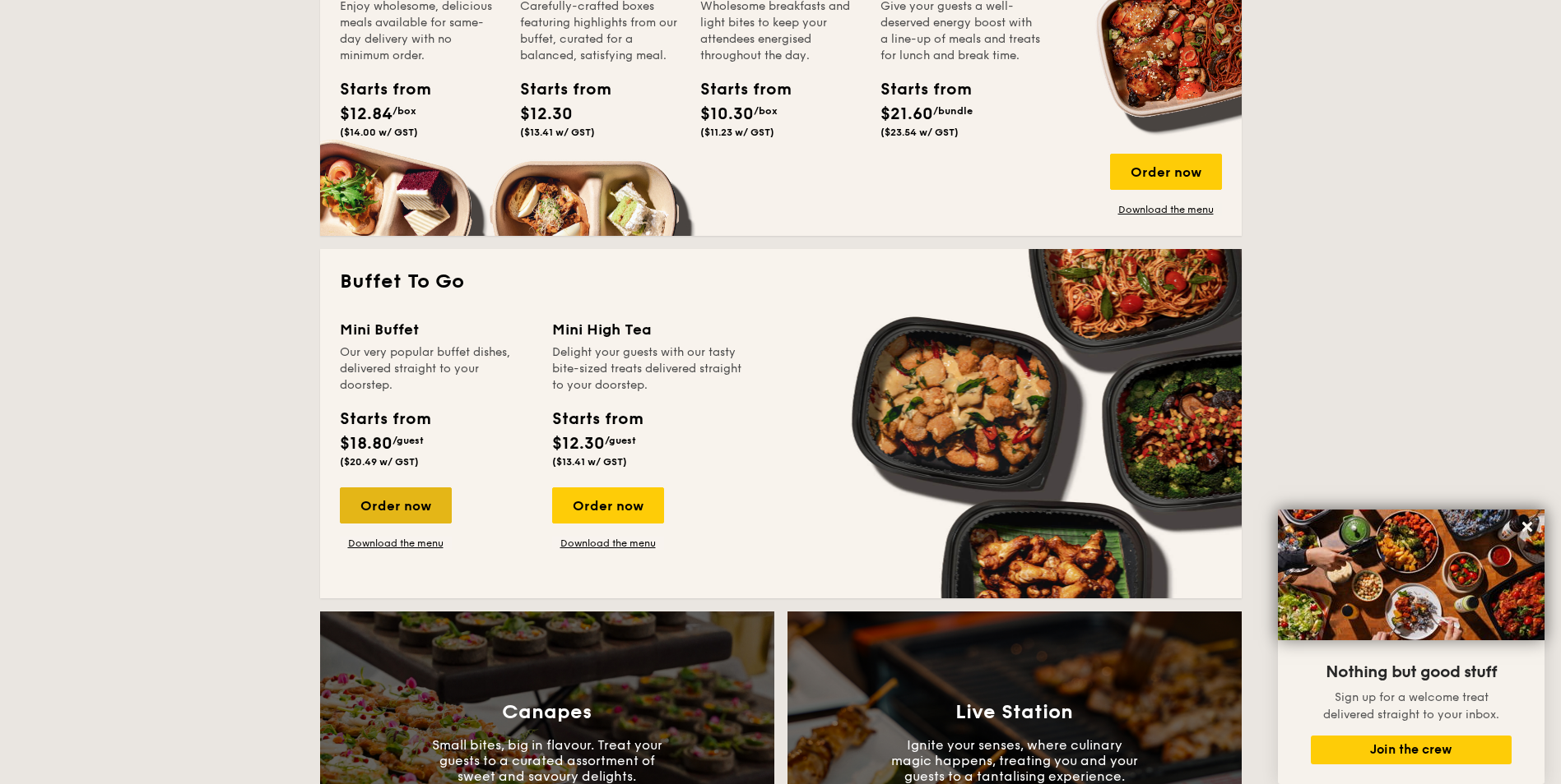
click at [388, 503] on div "Order now" at bounding box center [396, 506] width 112 height 36
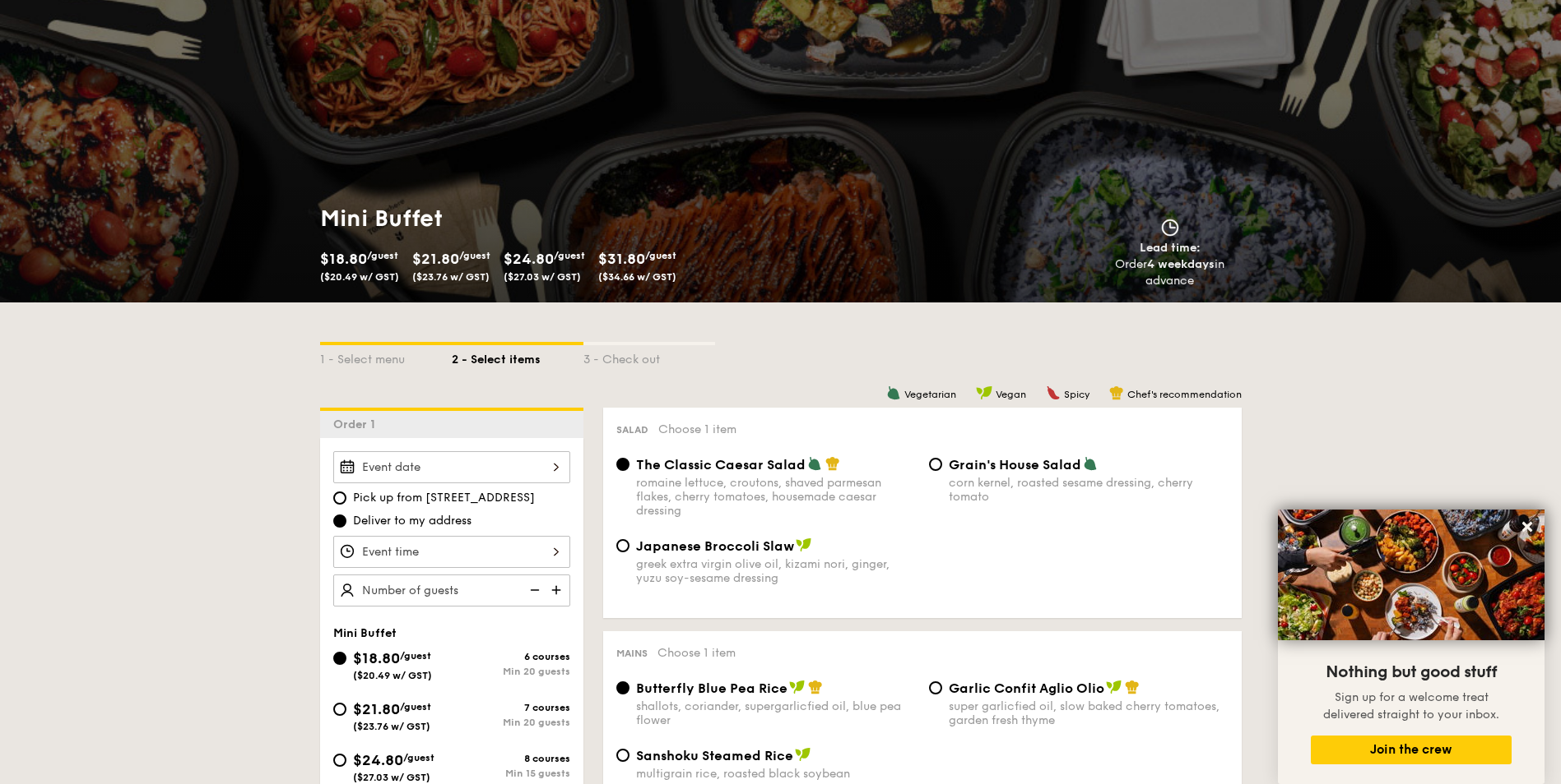
scroll to position [82, 0]
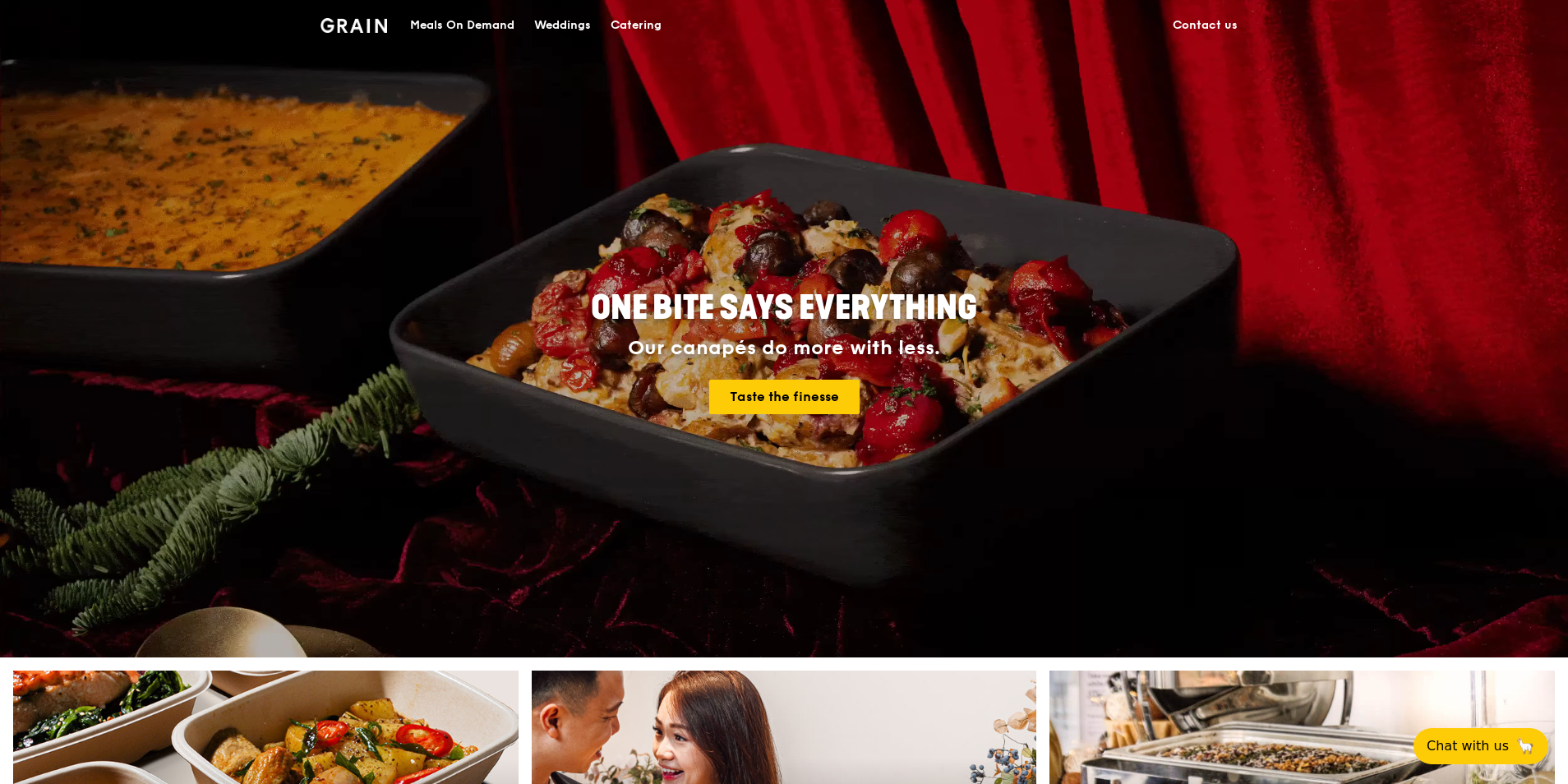
click at [633, 26] on div "Catering" at bounding box center [636, 26] width 51 height 50
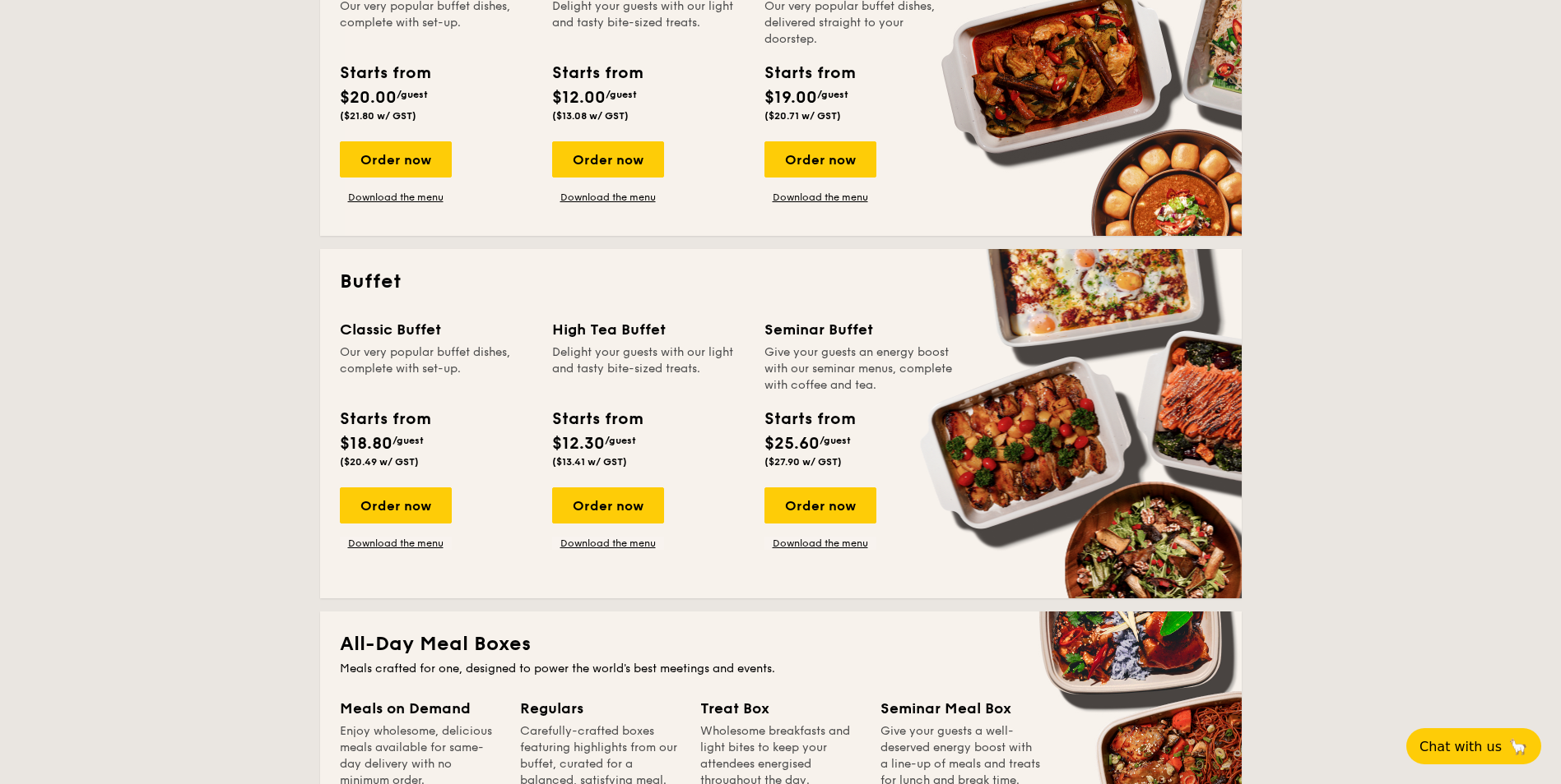
scroll to position [658, 0]
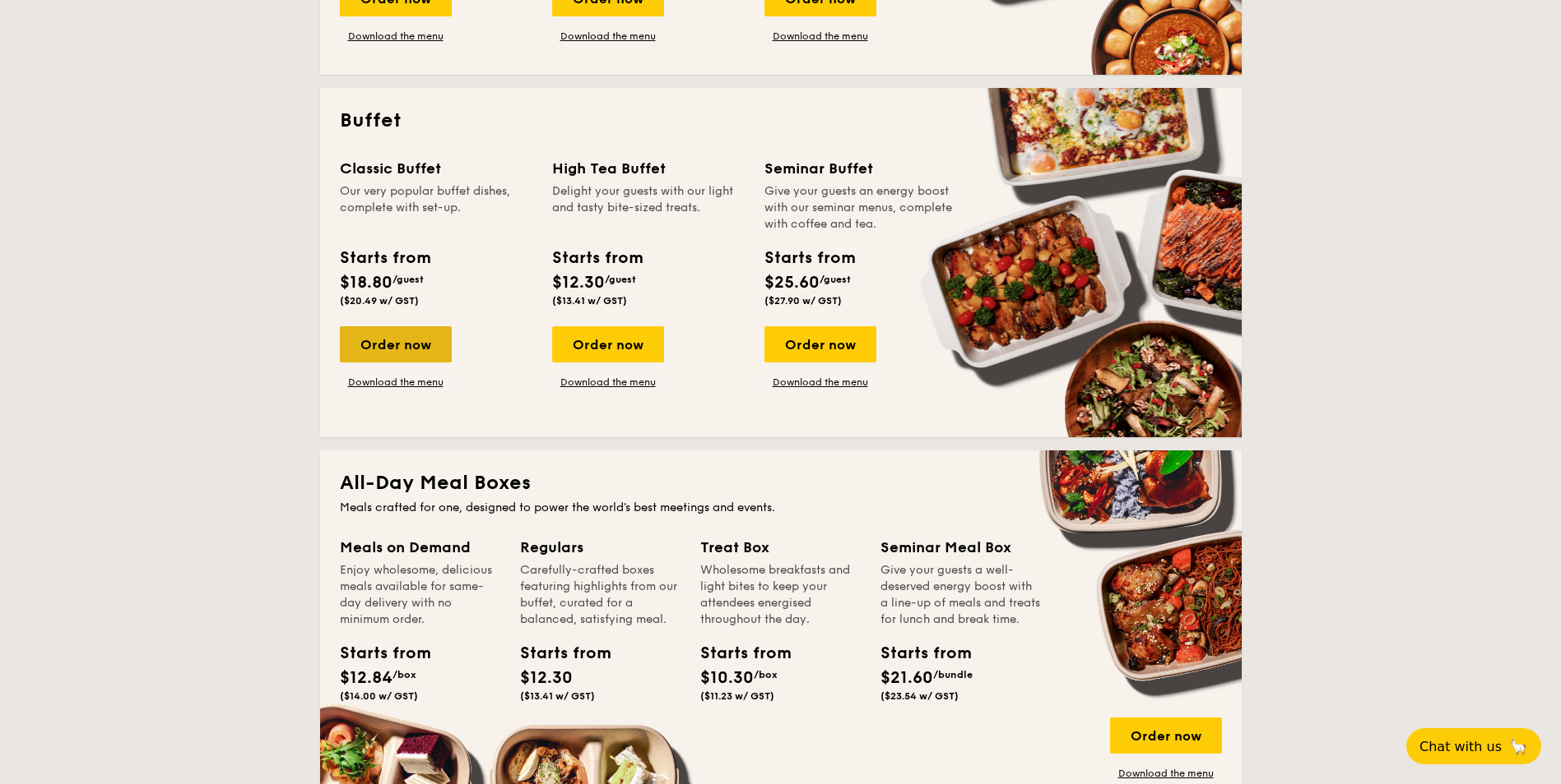
click at [383, 346] on div "Order now" at bounding box center [396, 344] width 112 height 36
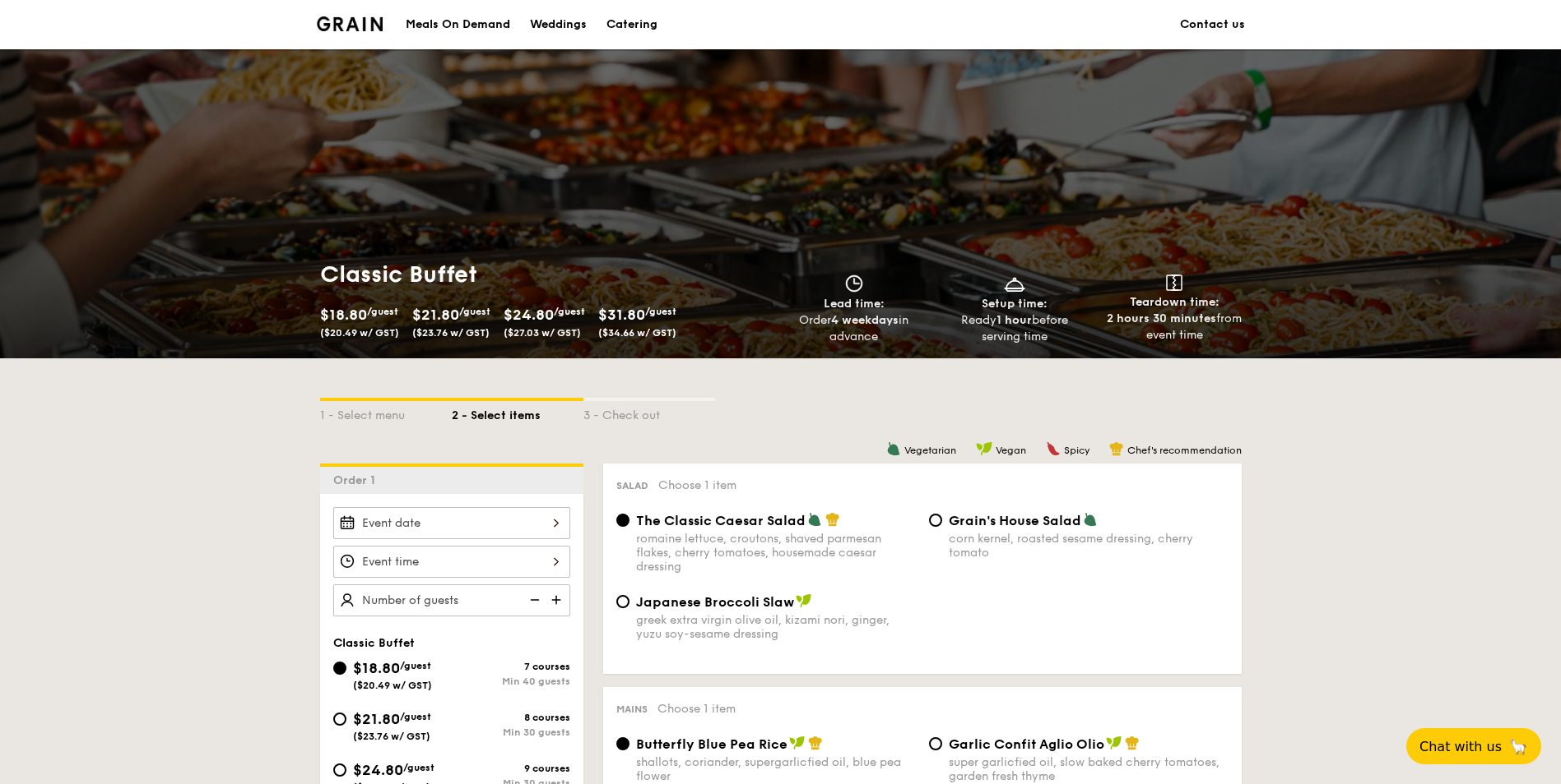
click at [554, 314] on span "$24.80" at bounding box center [528, 315] width 50 height 18
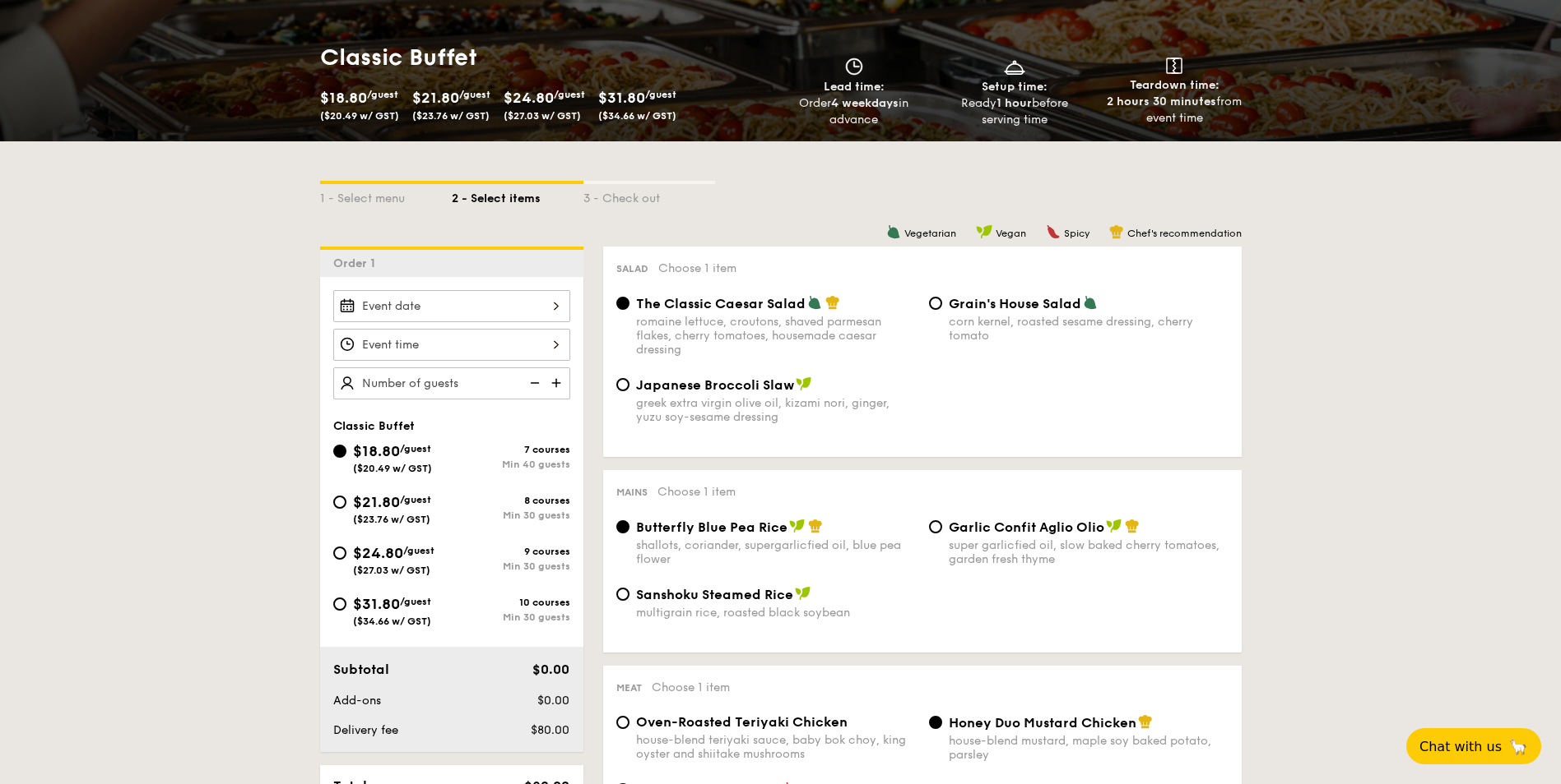
scroll to position [246, 0]
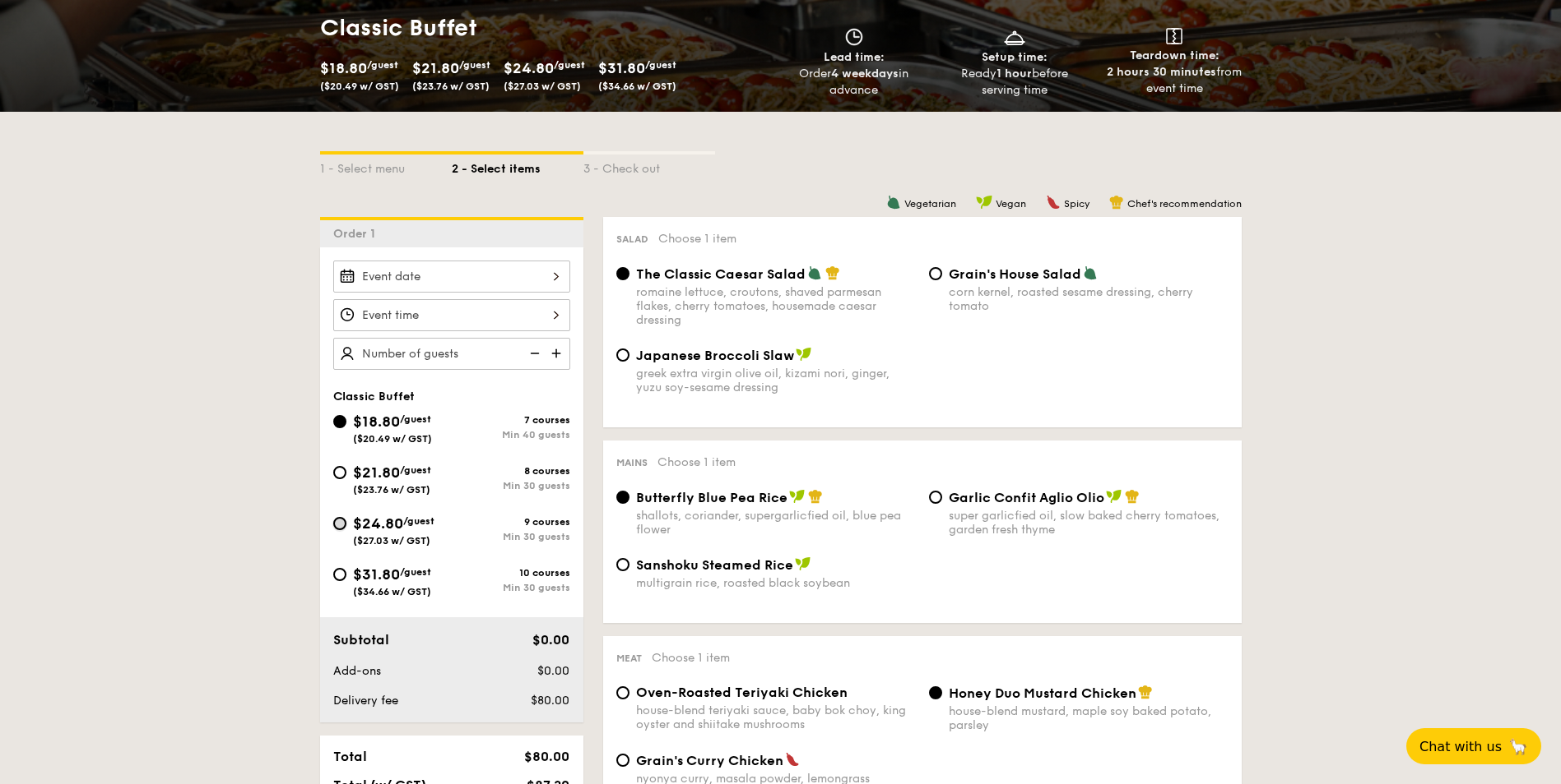
click at [338, 524] on input "$24.80 /guest ($27.03 w/ GST) 9 courses Min 30 guests" at bounding box center [339, 523] width 13 height 13
radio input "true"
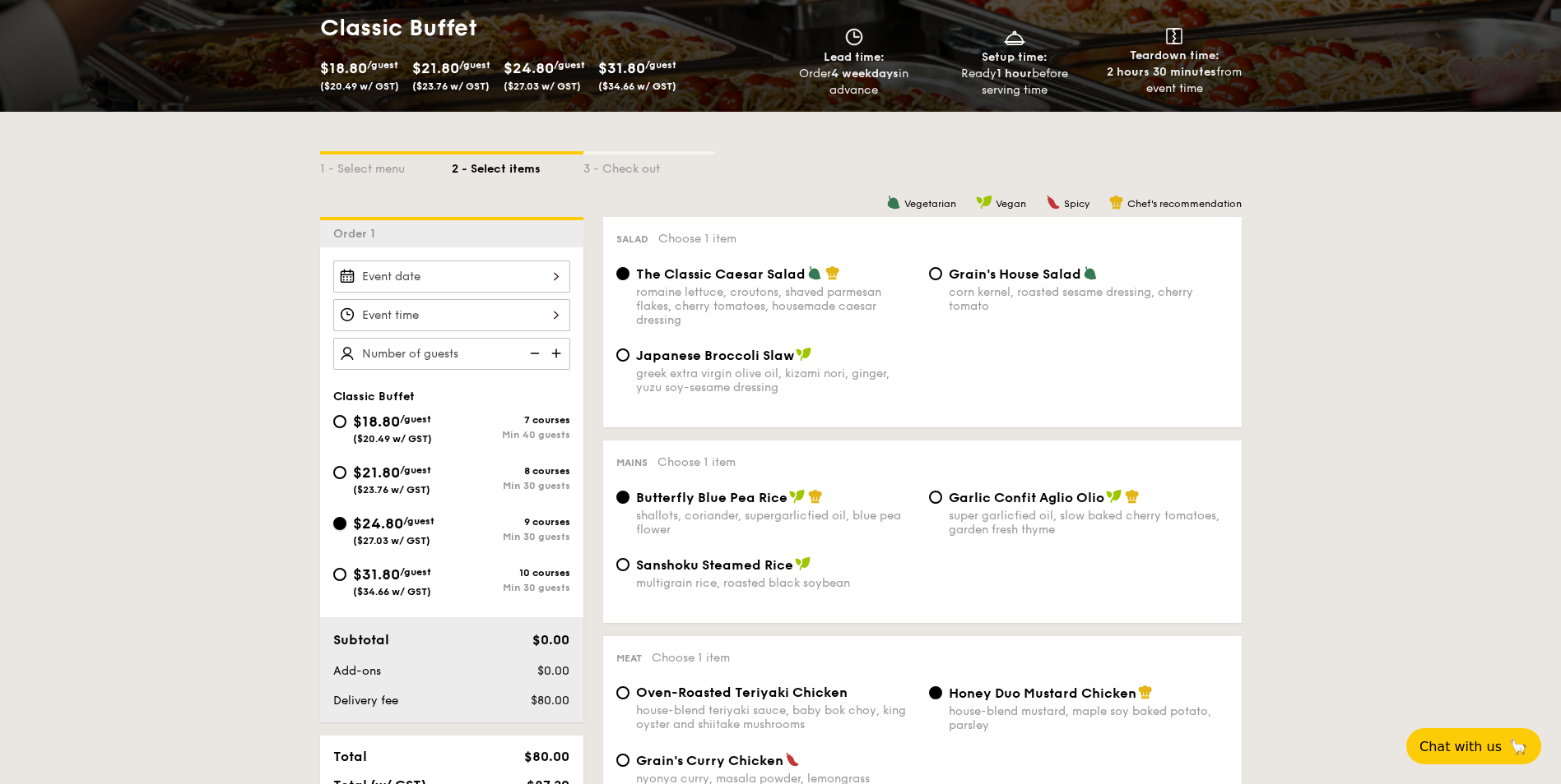
radio input "true"
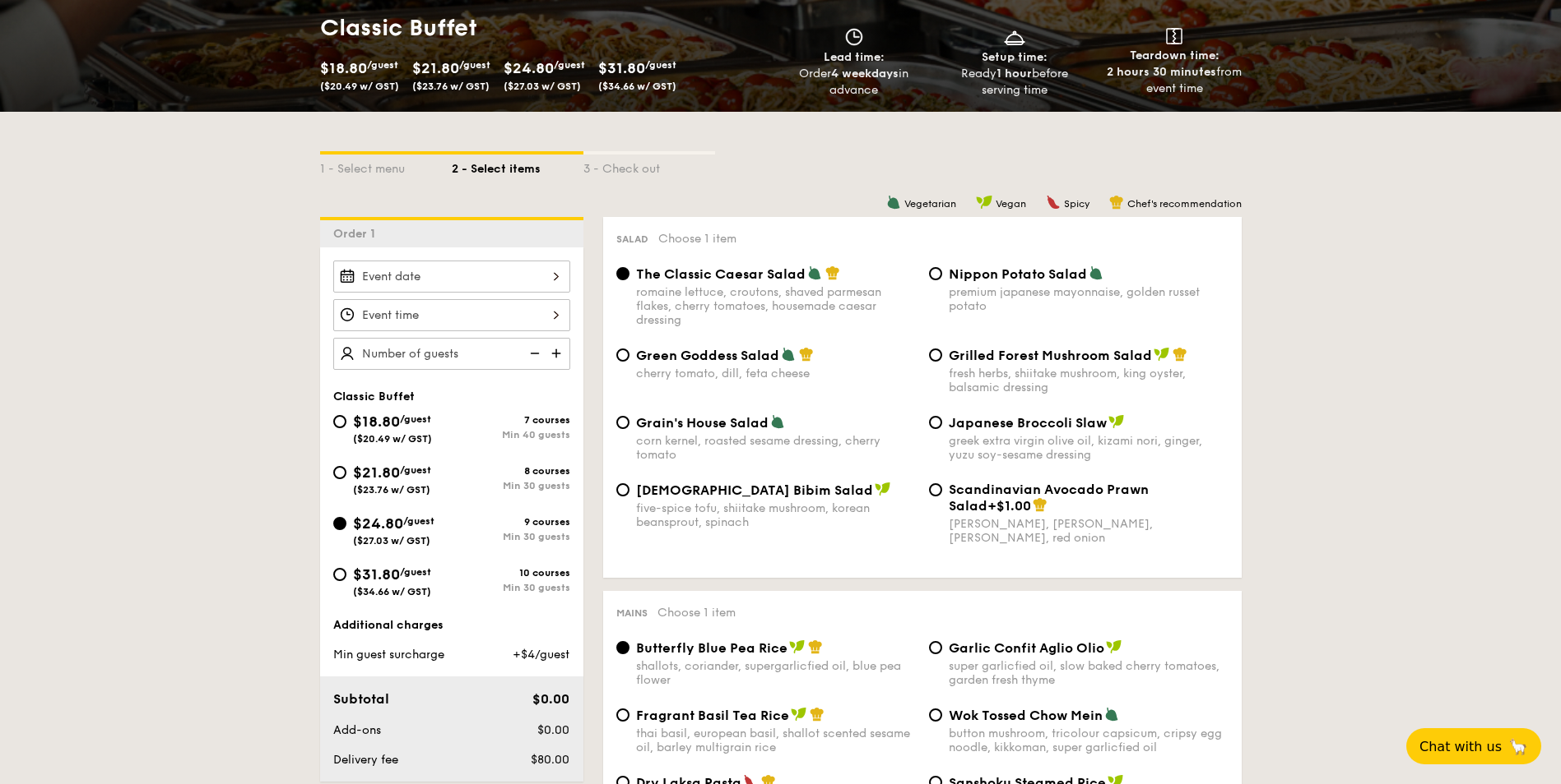
click at [556, 275] on div at bounding box center [451, 276] width 237 height 32
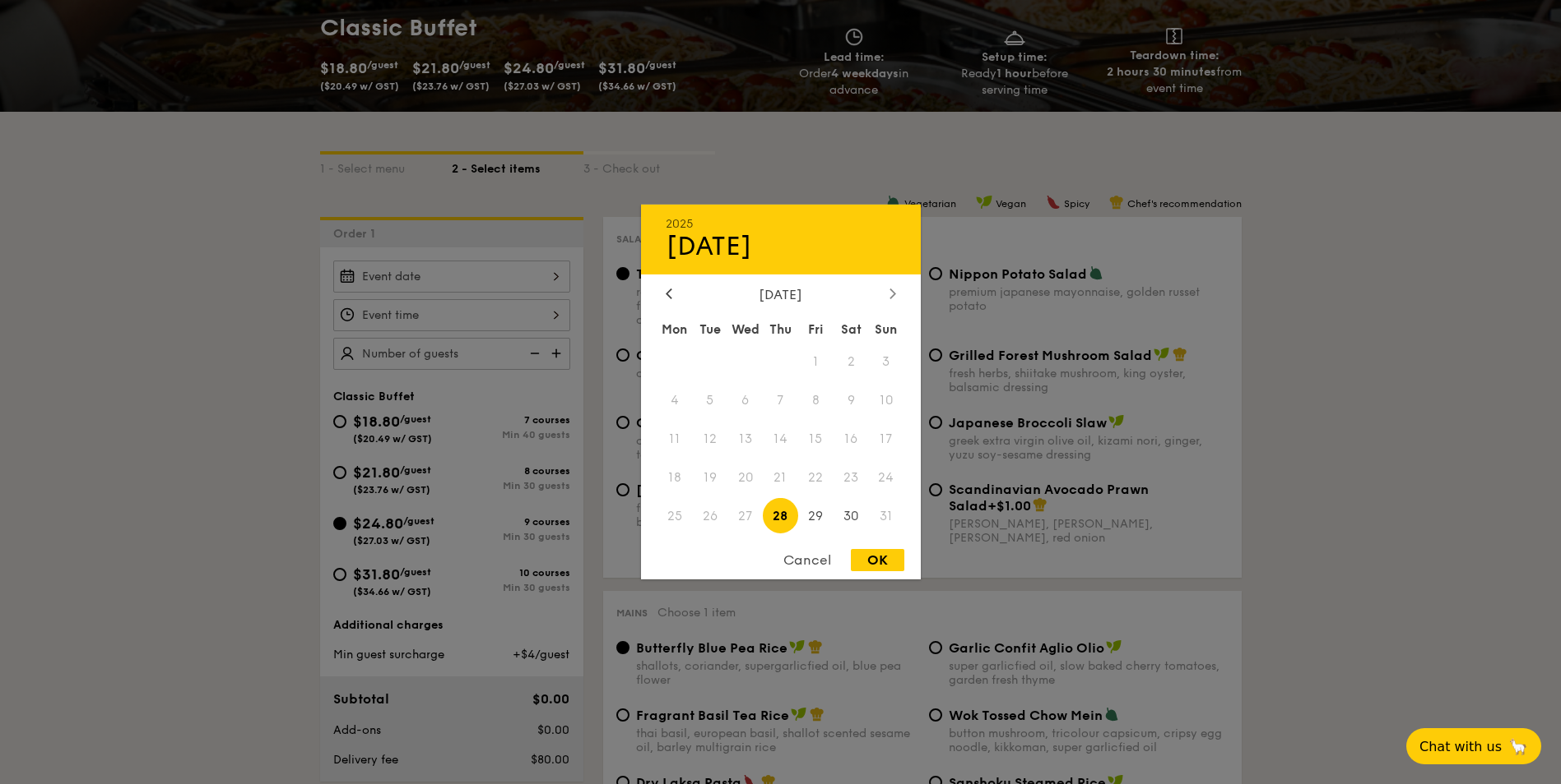
click at [893, 296] on icon at bounding box center [891, 293] width 5 height 10
click at [675, 358] on span "1" at bounding box center [675, 363] width 36 height 36
click at [553, 315] on div at bounding box center [780, 392] width 1561 height 784
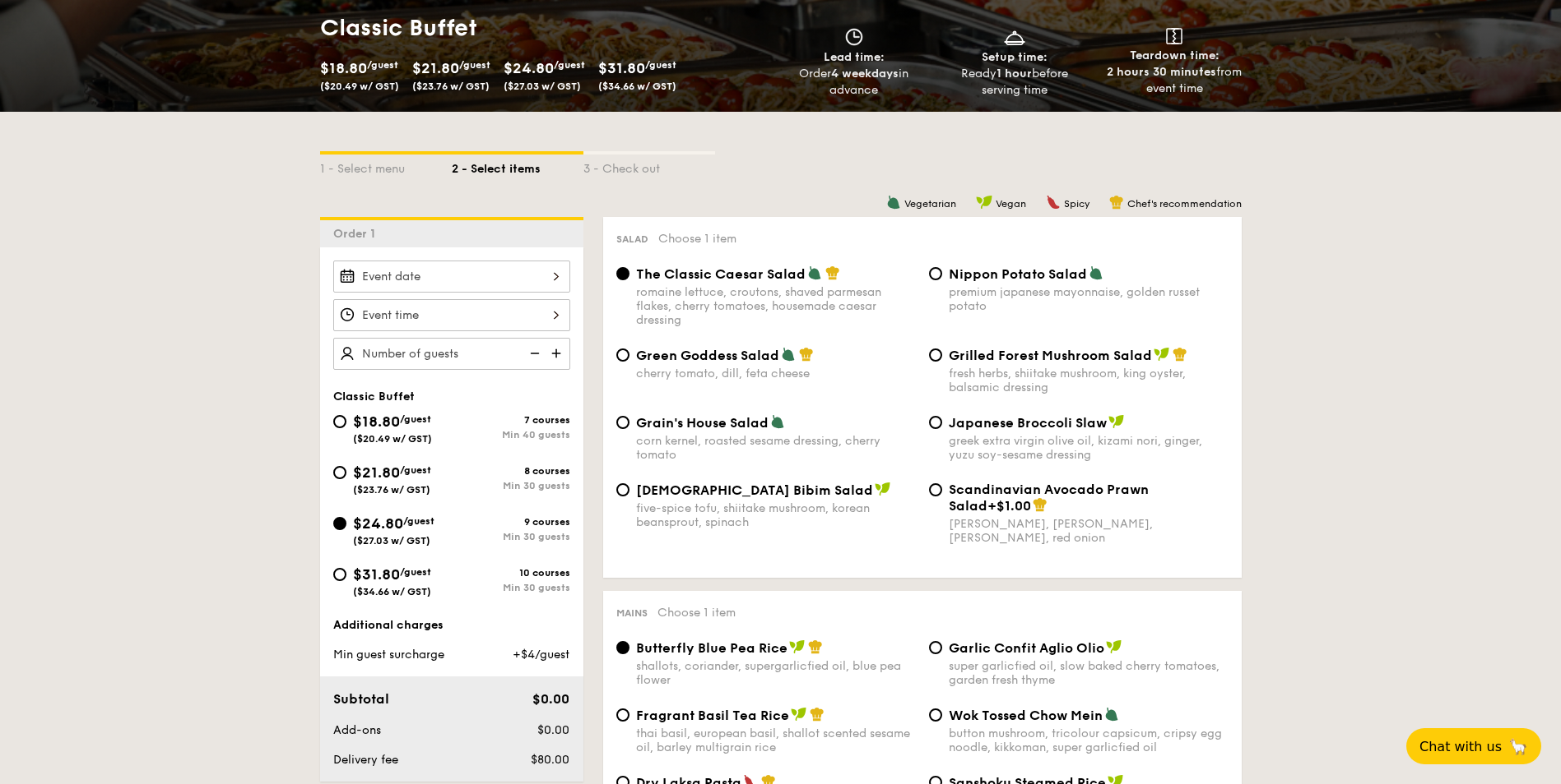
click at [540, 274] on div at bounding box center [451, 276] width 237 height 32
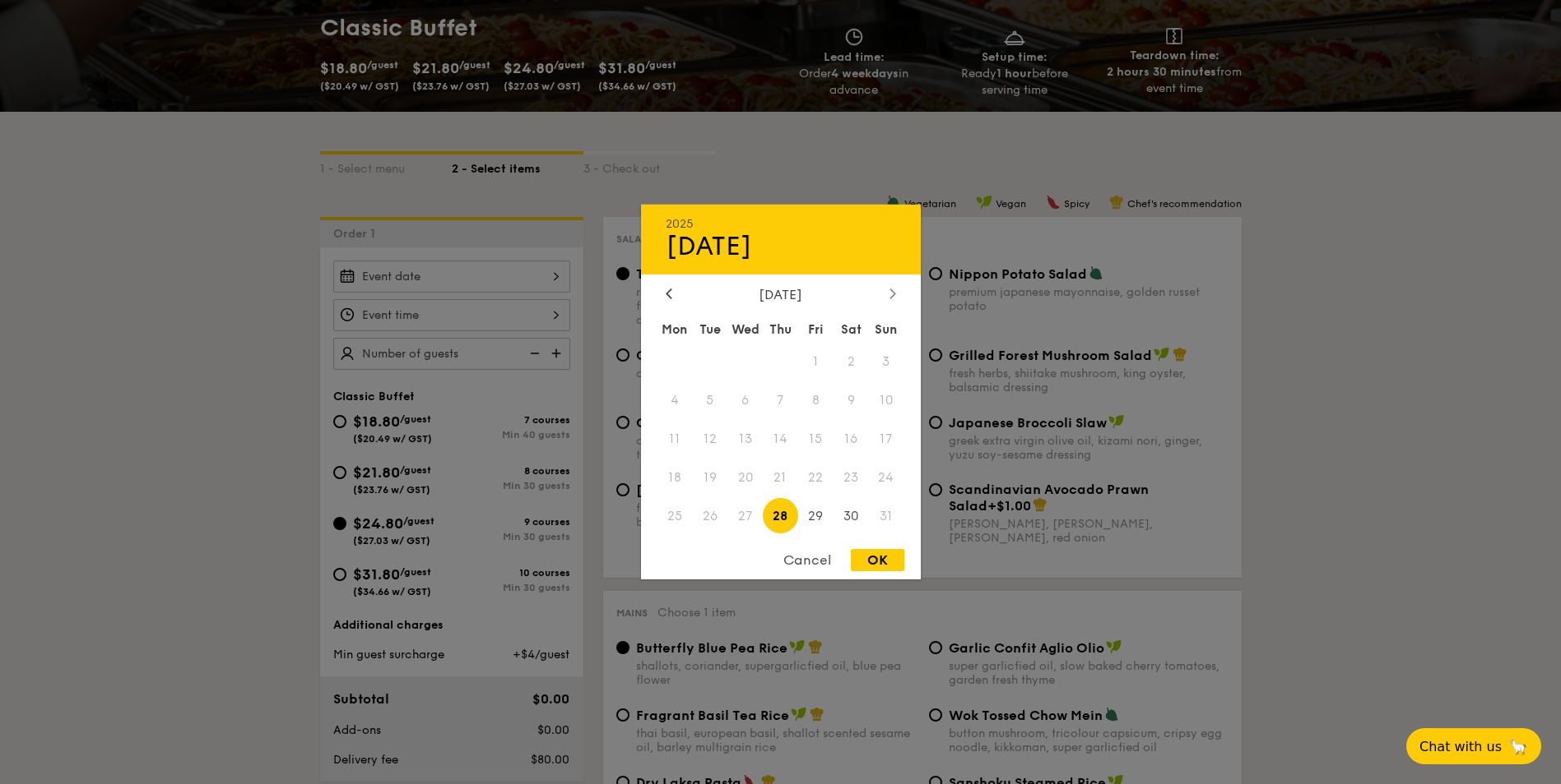
click at [898, 298] on div at bounding box center [892, 295] width 15 height 16
click at [674, 361] on span "1" at bounding box center [675, 363] width 36 height 36
click at [861, 558] on div "OK" at bounding box center [878, 560] width 54 height 22
type input "[DATE]"
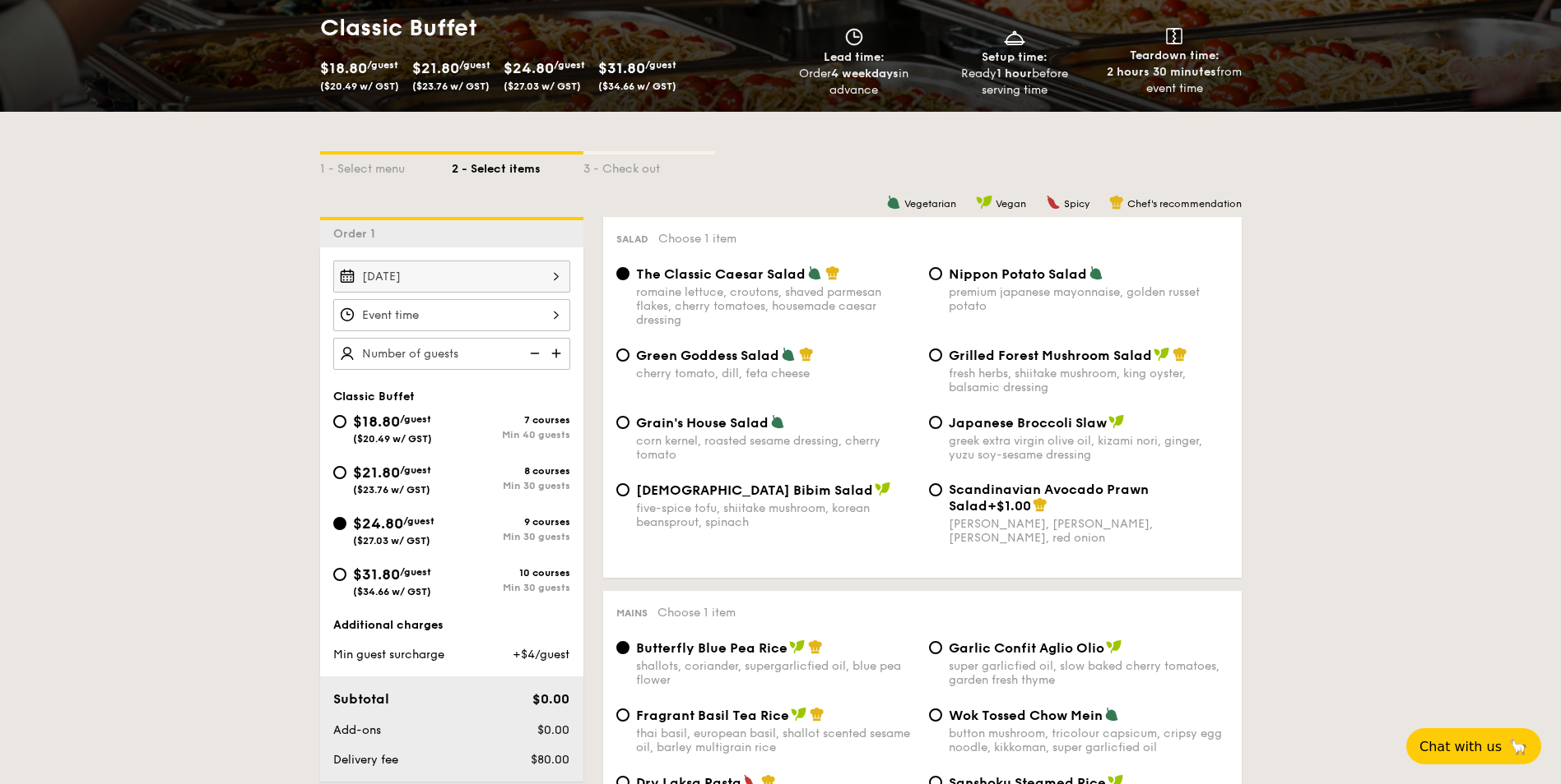
click at [462, 308] on div at bounding box center [451, 315] width 237 height 32
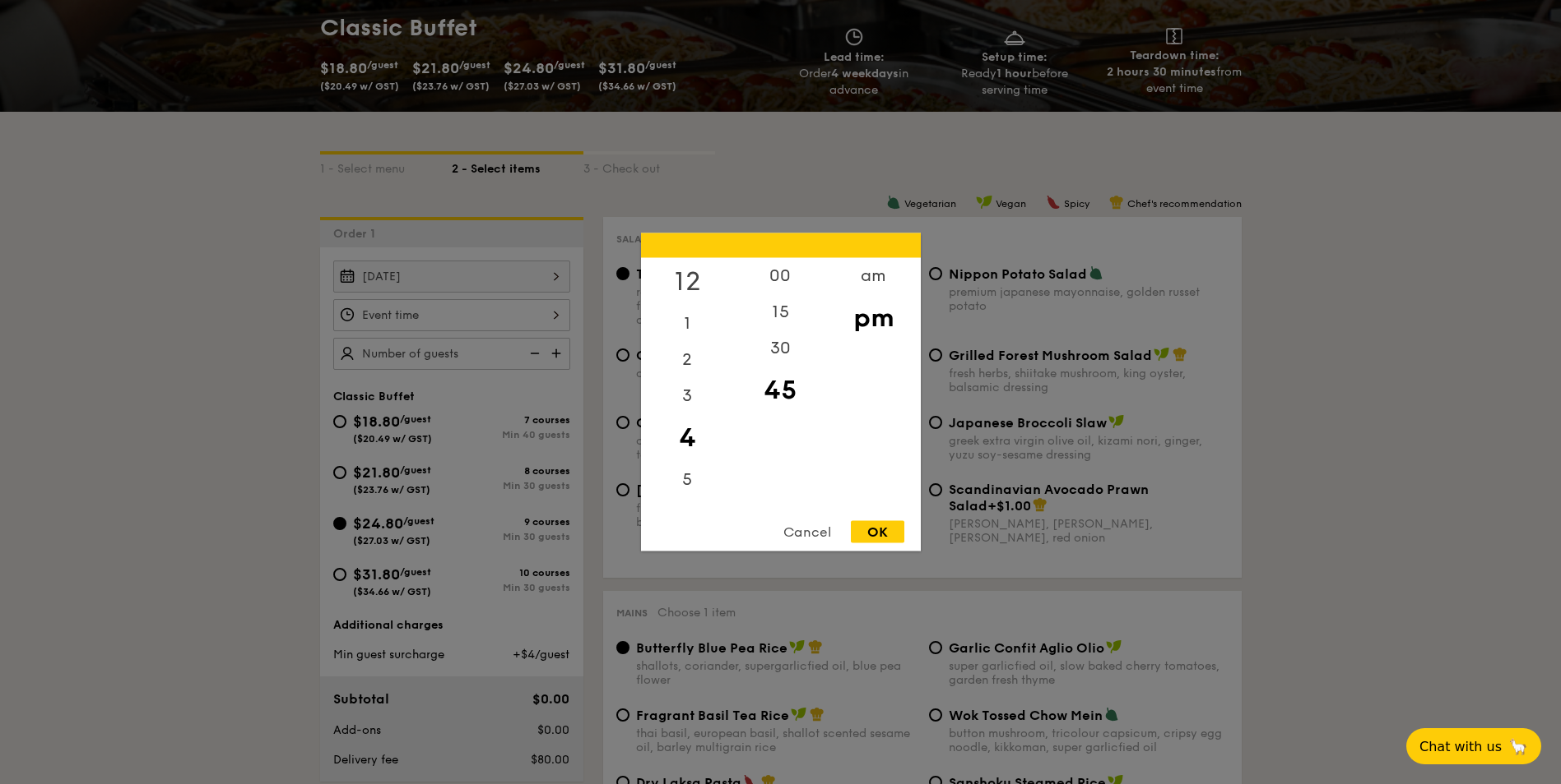
click at [694, 276] on div "12" at bounding box center [687, 282] width 92 height 48
click at [761, 274] on div "00" at bounding box center [780, 282] width 92 height 48
click at [864, 532] on div "OK" at bounding box center [878, 533] width 54 height 22
type input "12:00PM"
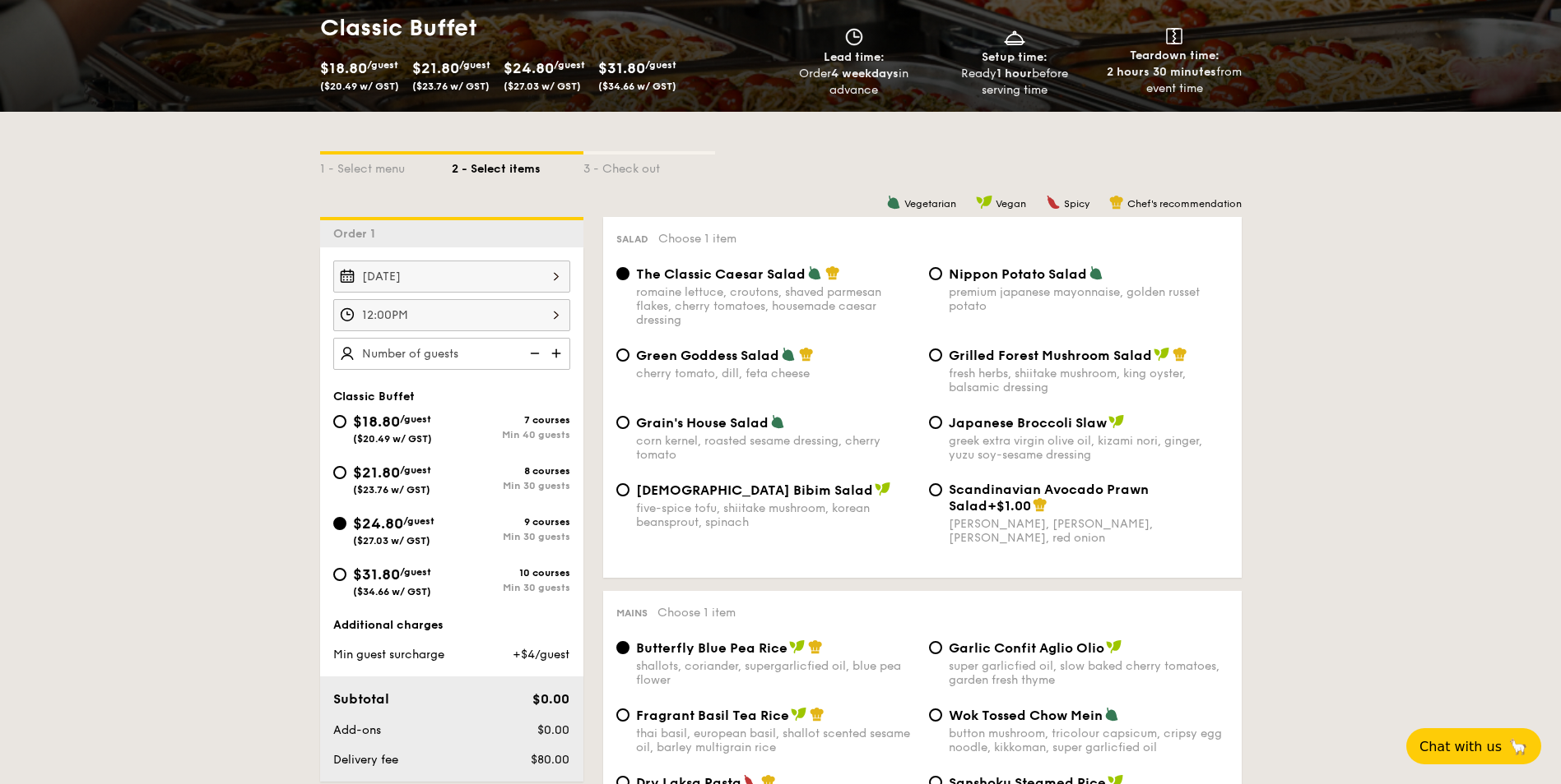
click at [556, 353] on img at bounding box center [558, 353] width 25 height 31
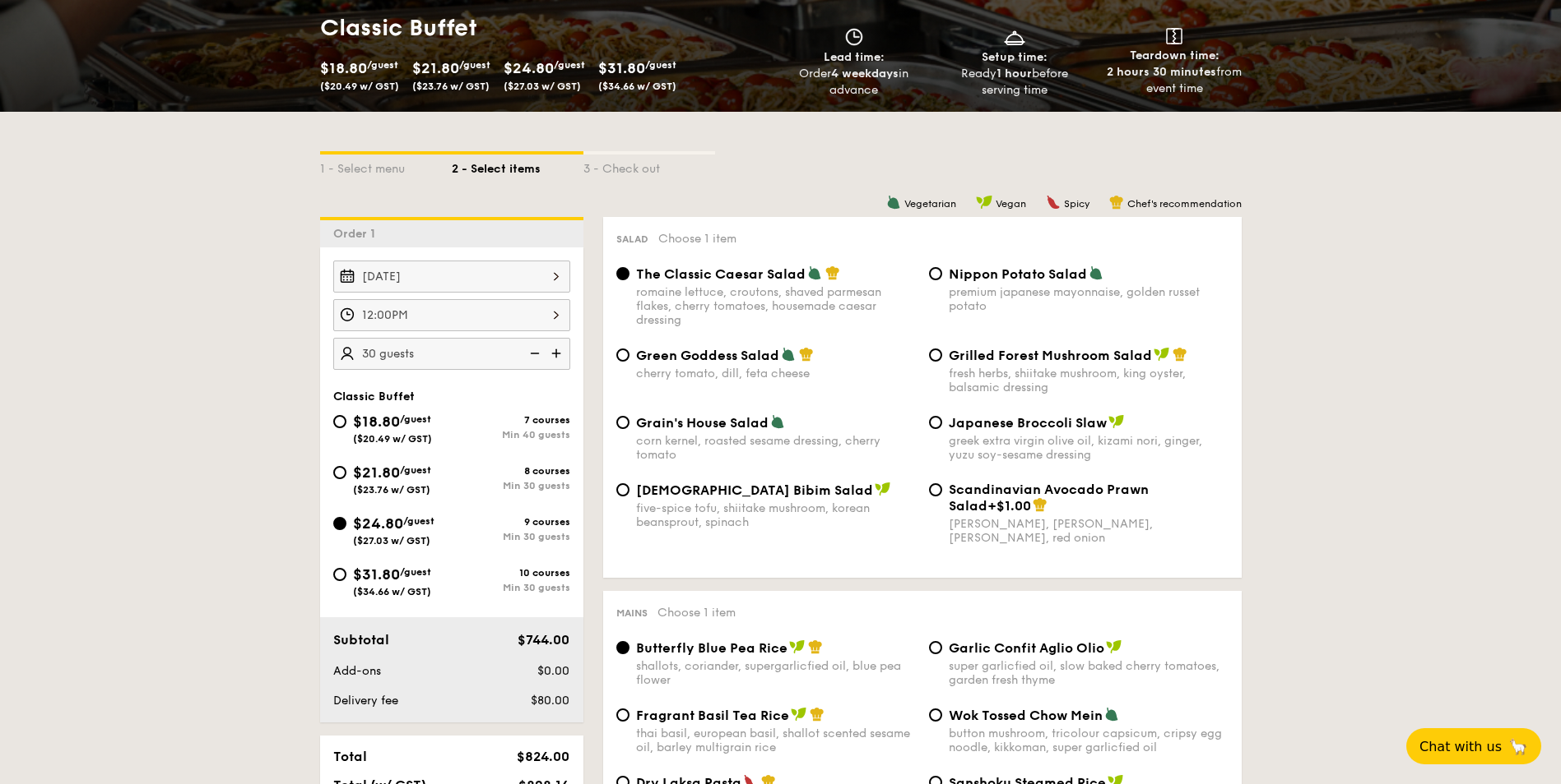
click at [532, 354] on img at bounding box center [533, 353] width 25 height 31
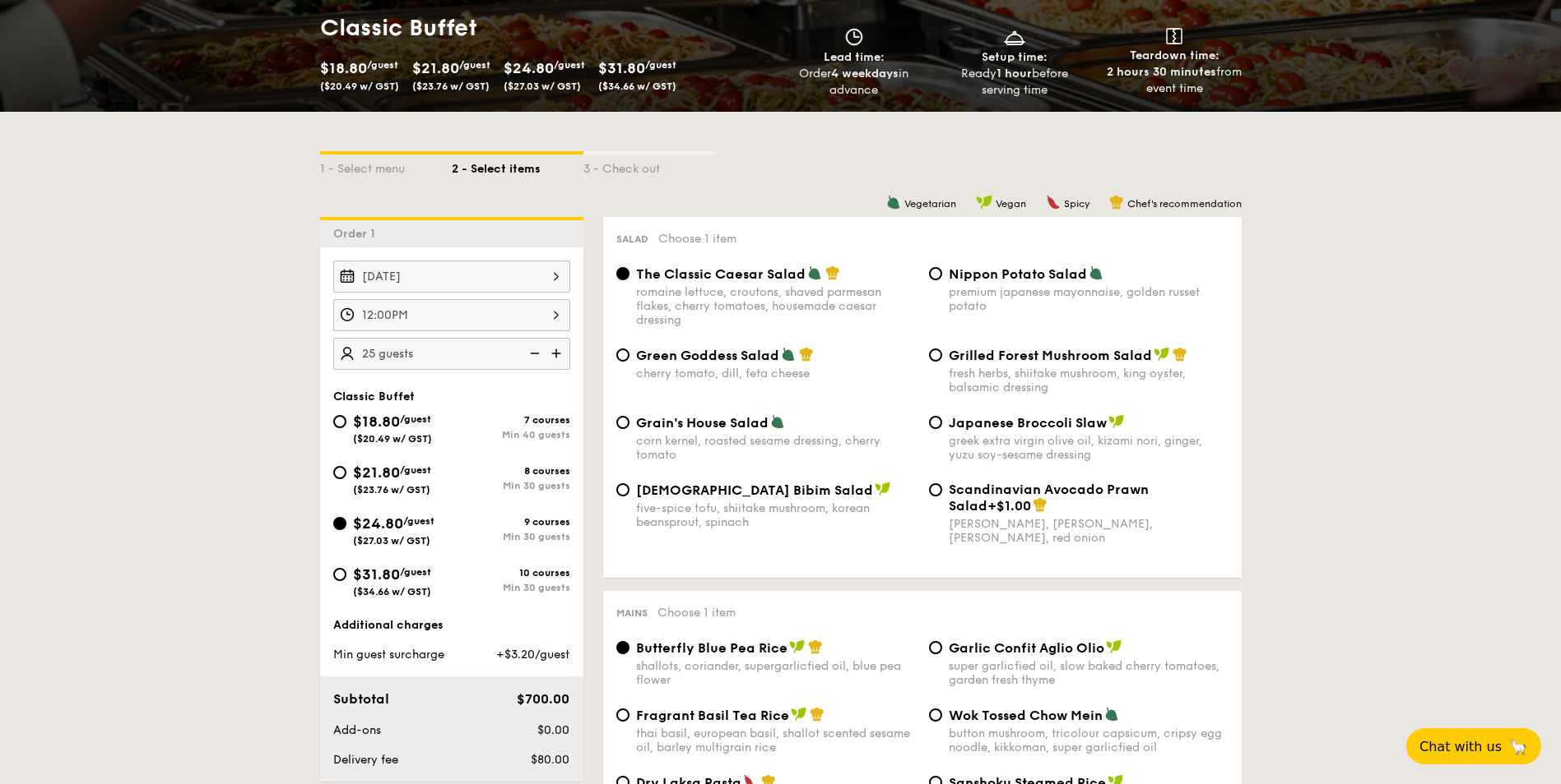
click at [559, 353] on img at bounding box center [558, 353] width 25 height 31
type input "30 guests"
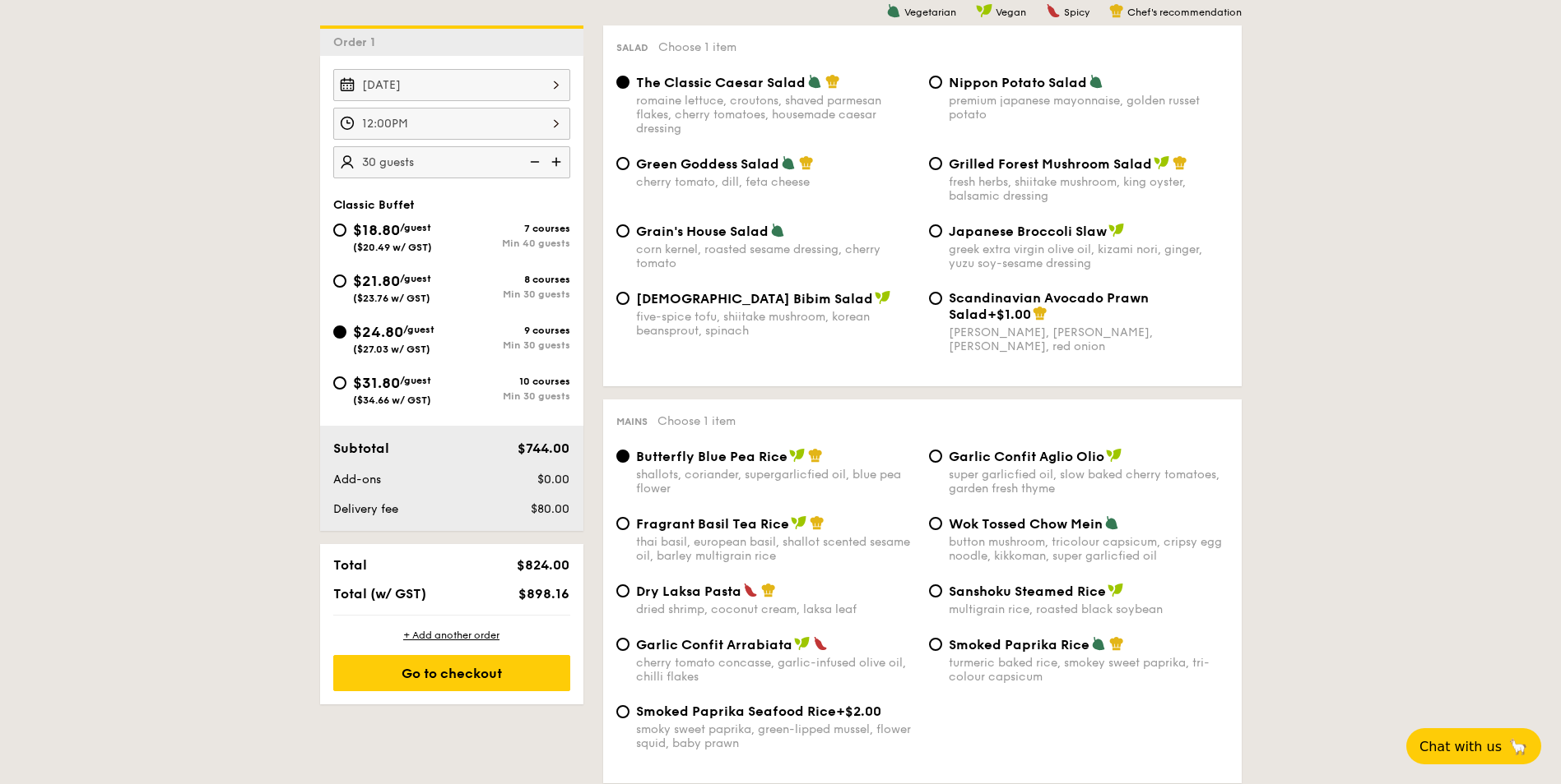
scroll to position [411, 0]
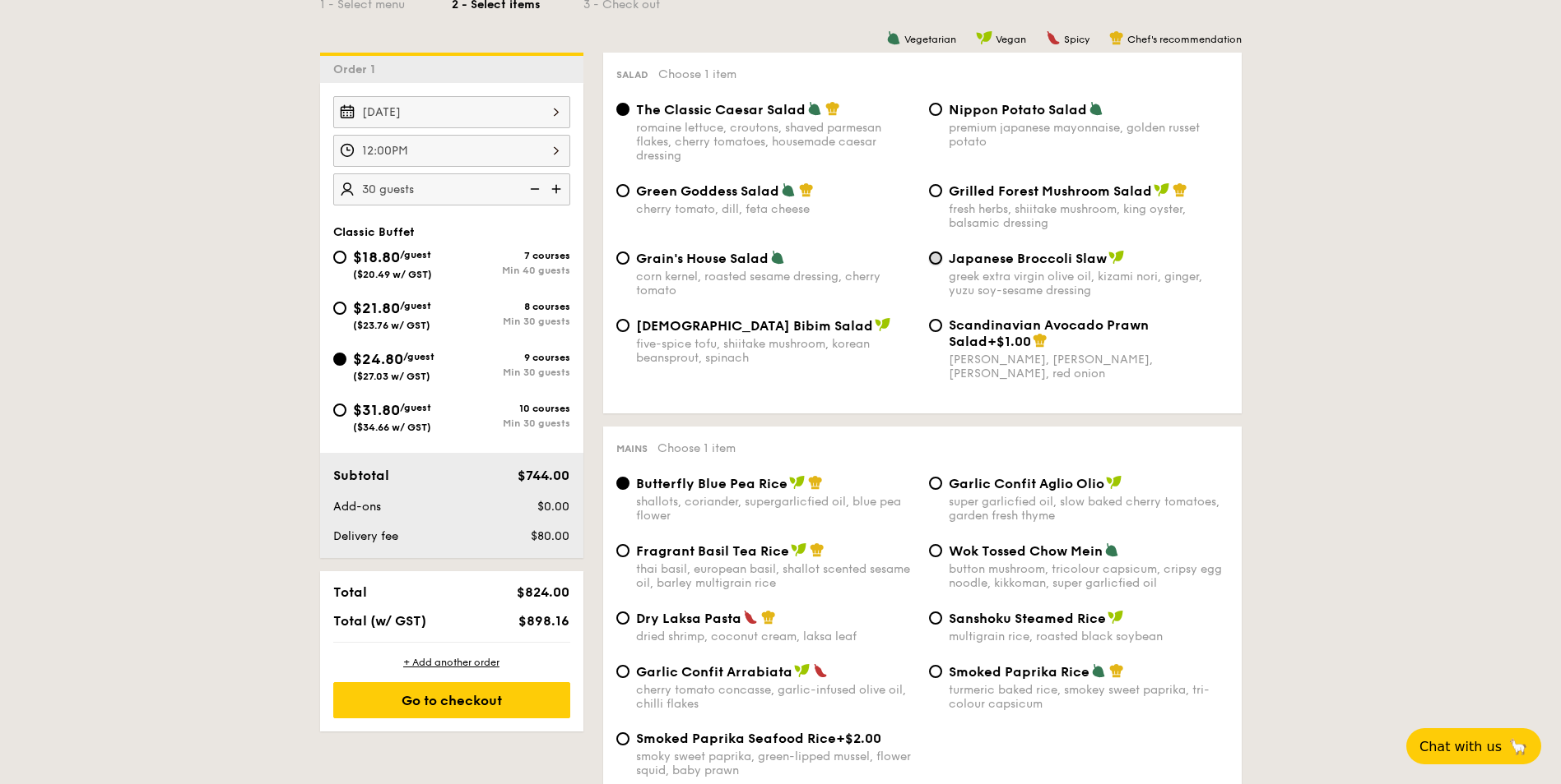
click at [939, 257] on input "Japanese Broccoli Slaw greek extra virgin olive oil, kizami [PERSON_NAME], yuzu…" at bounding box center [935, 257] width 13 height 13
radio input "true"
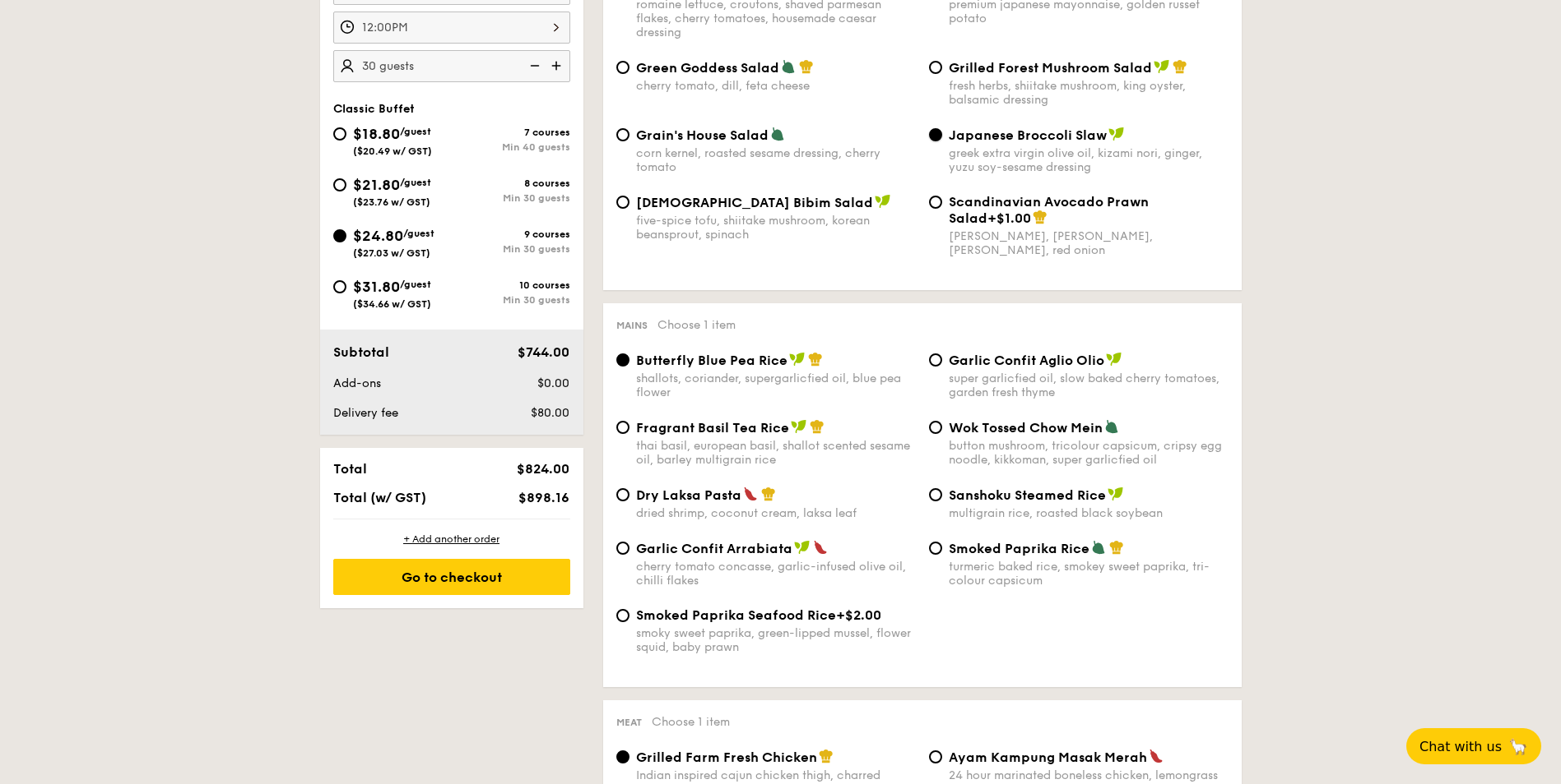
scroll to position [575, 0]
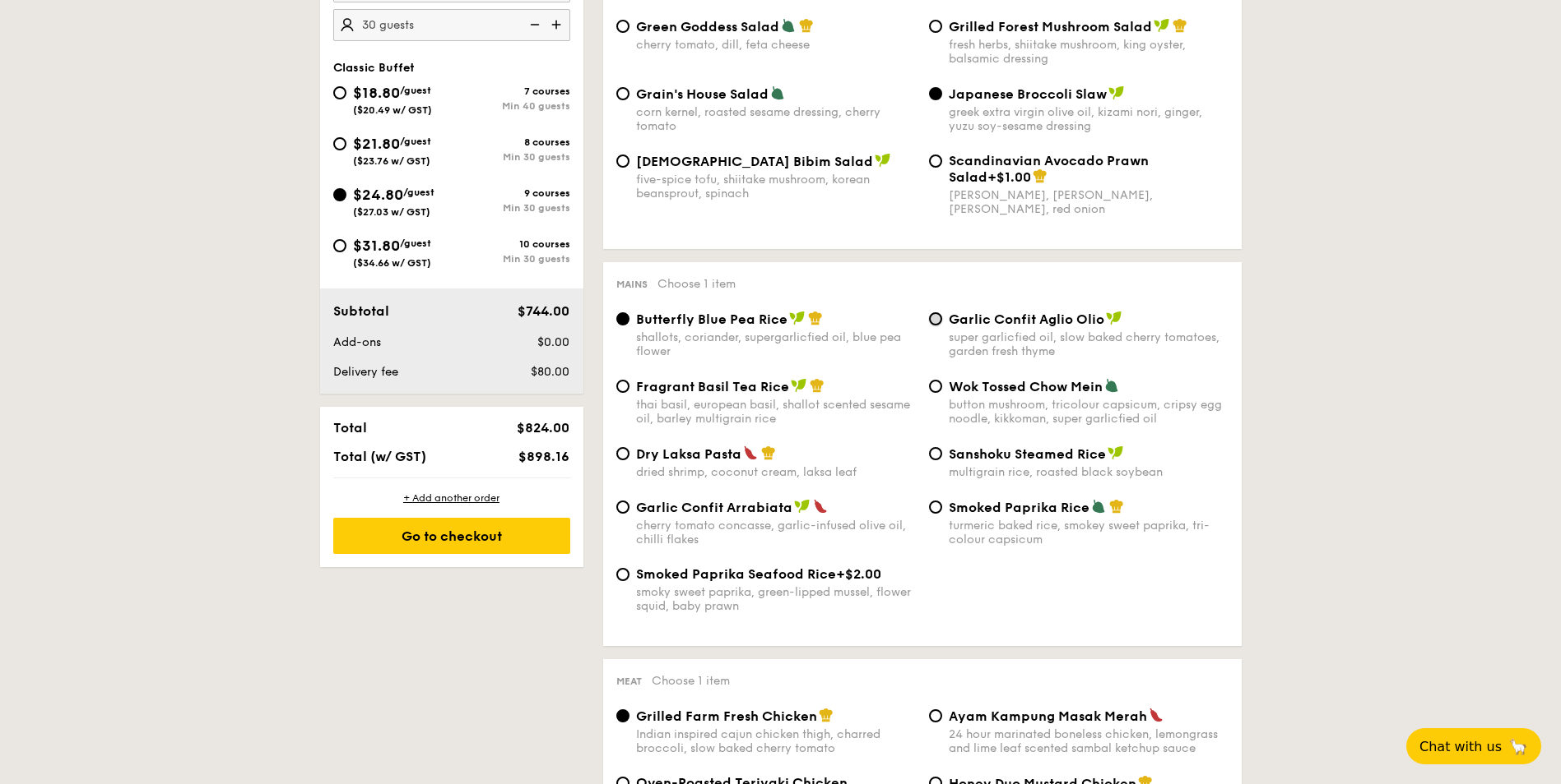
click at [935, 318] on input "Garlic Confit Aglio Olio super garlicfied oil, slow baked cherry tomatoes, gard…" at bounding box center [935, 318] width 13 height 13
radio input "true"
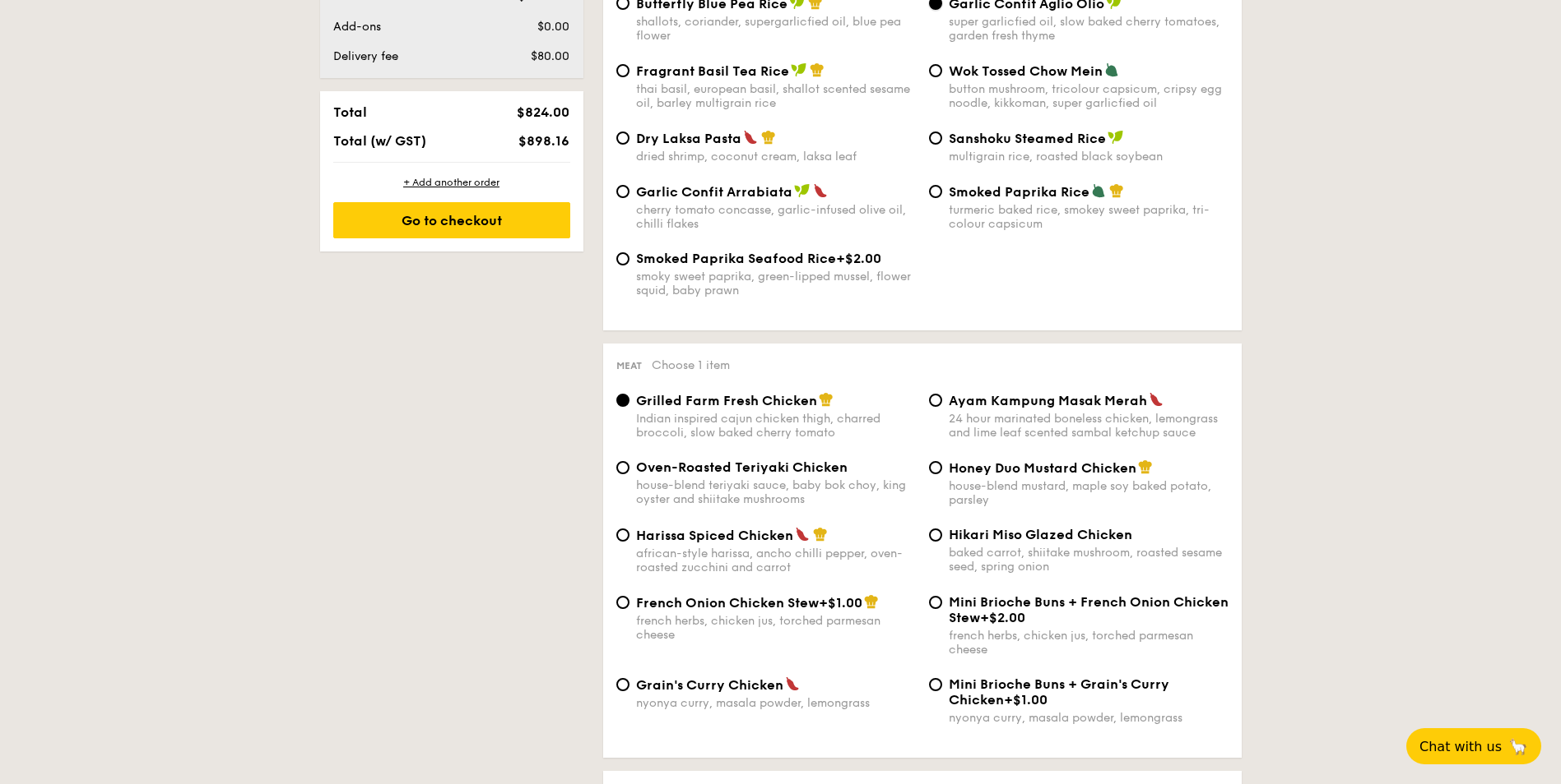
scroll to position [987, 0]
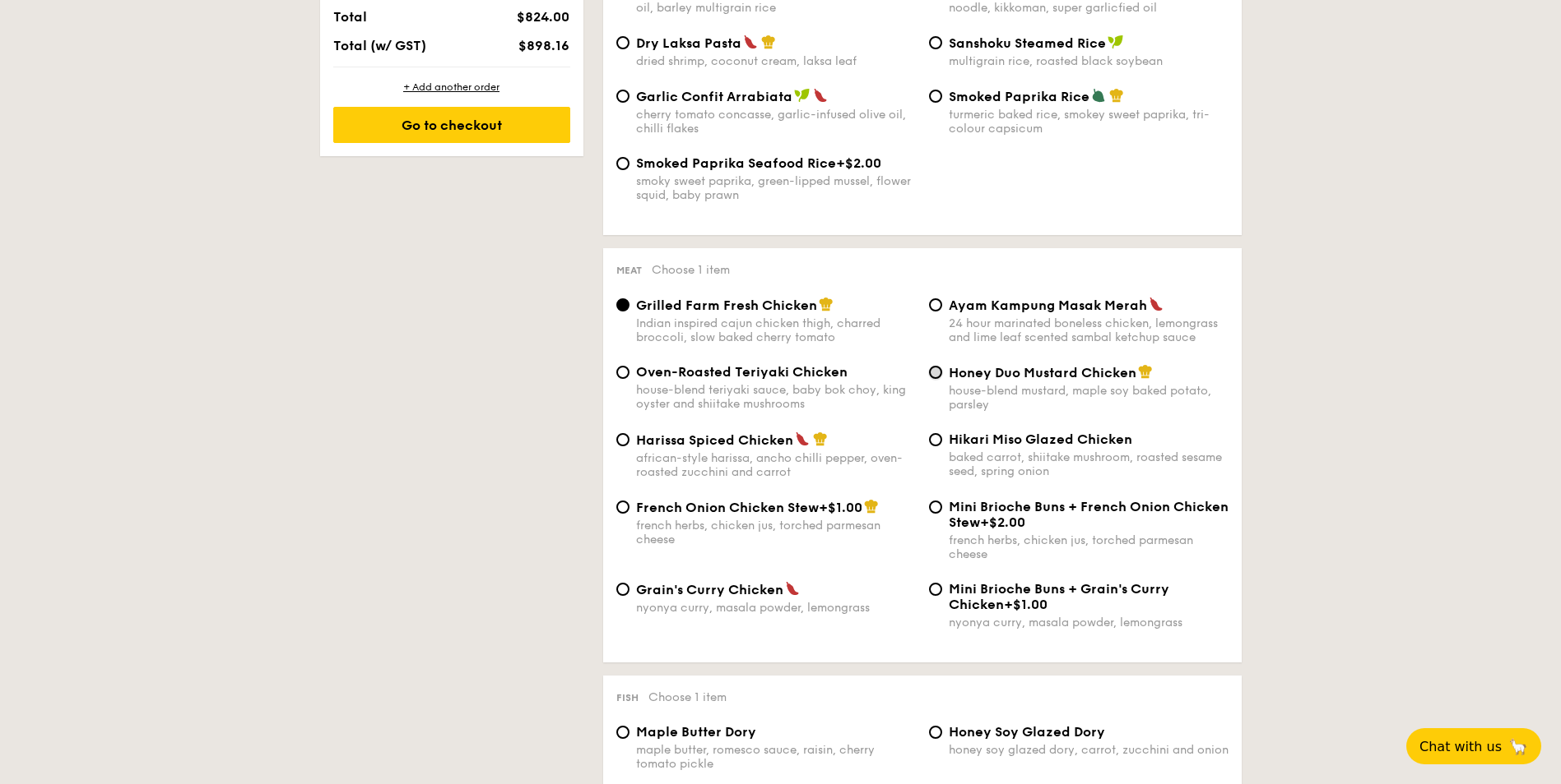
click at [934, 370] on input "Honey Duo Mustard Chicken house-blend mustard, maple soy baked potato, parsley" at bounding box center [935, 372] width 13 height 13
radio input "true"
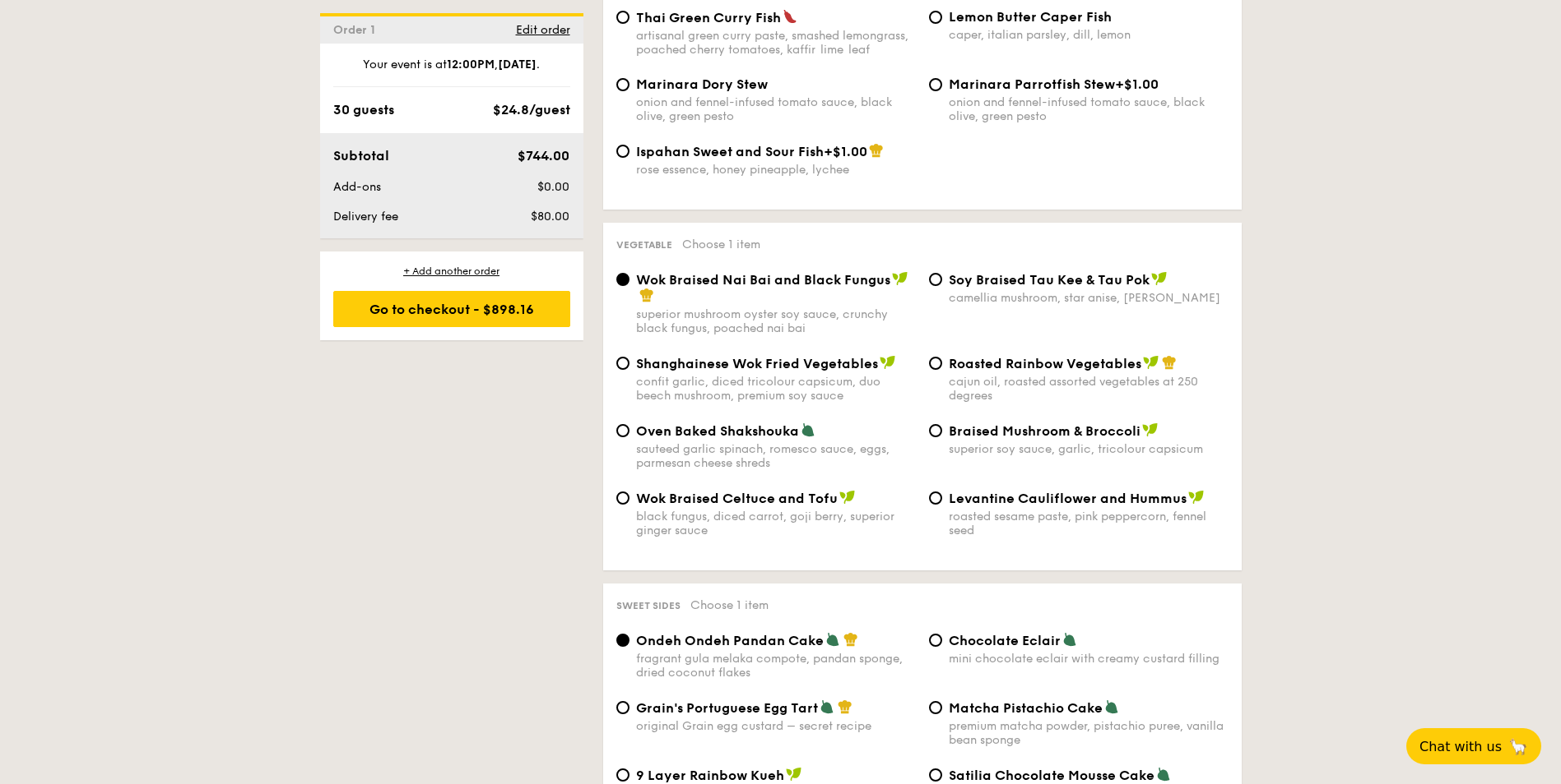
scroll to position [1973, 0]
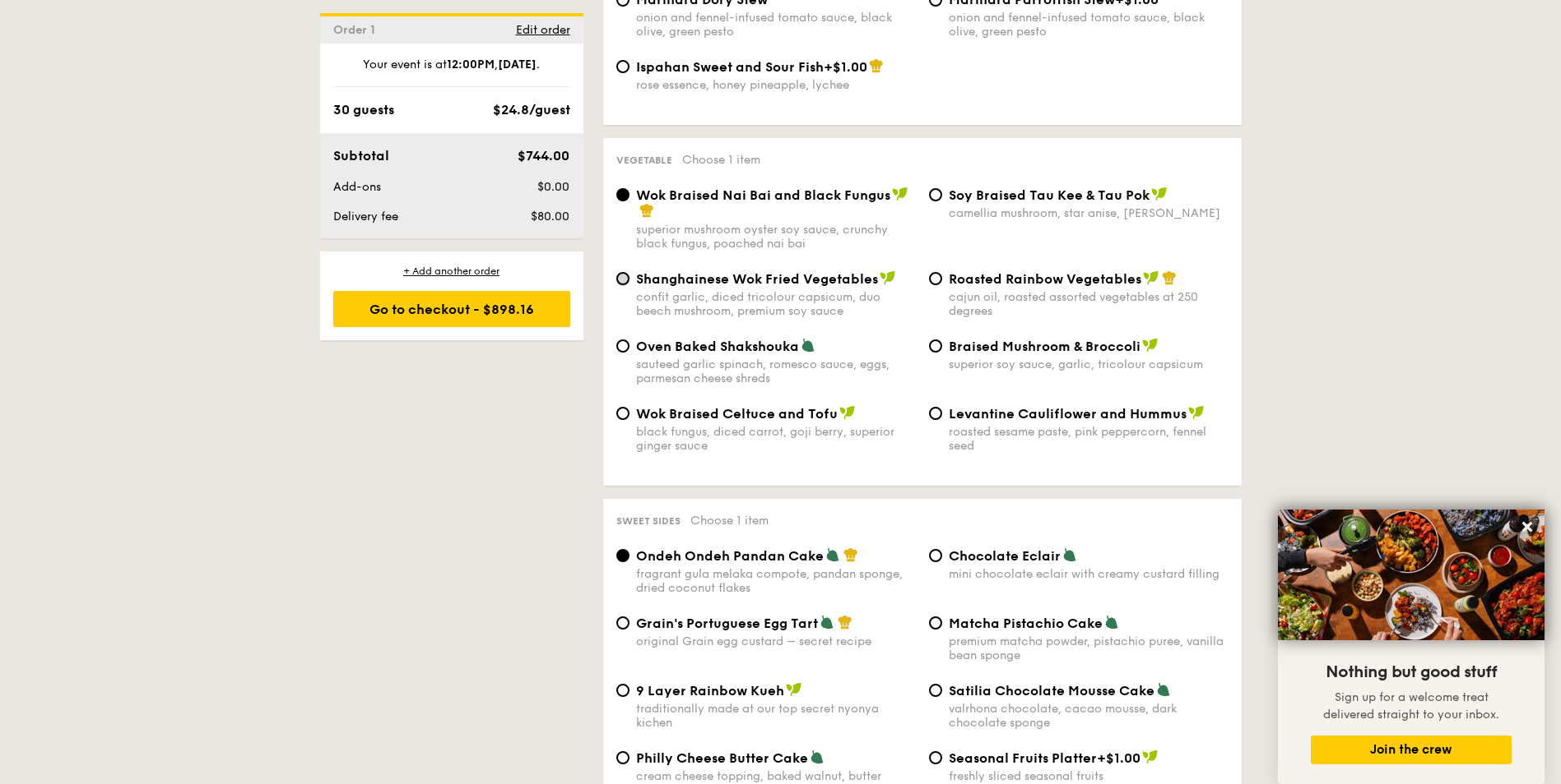
click at [626, 277] on input "Shanghainese Wok Fried Vegetables confit garlic, diced tricolour capsicum, duo …" at bounding box center [622, 278] width 13 height 13
radio input "true"
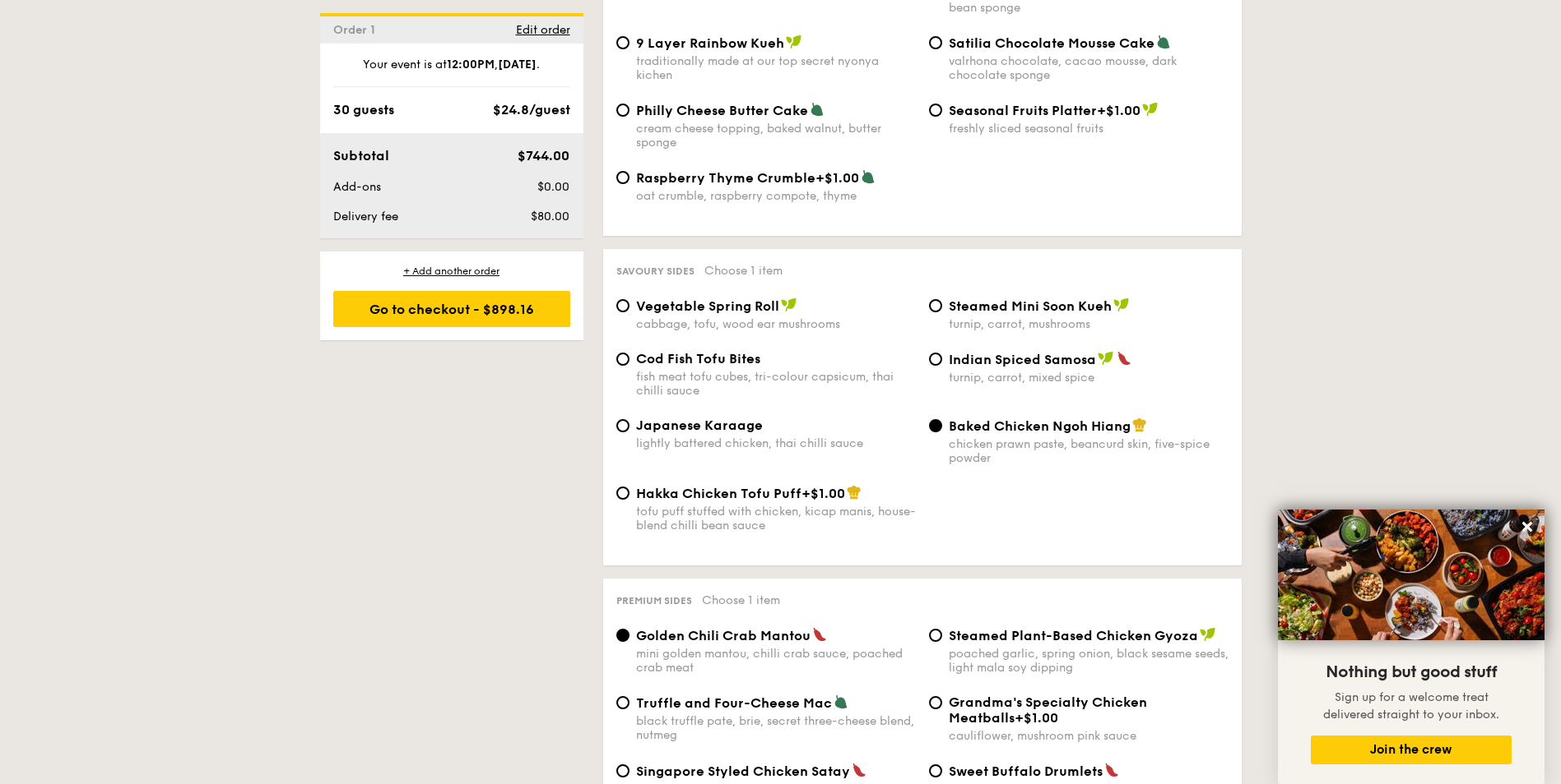
scroll to position [2631, 0]
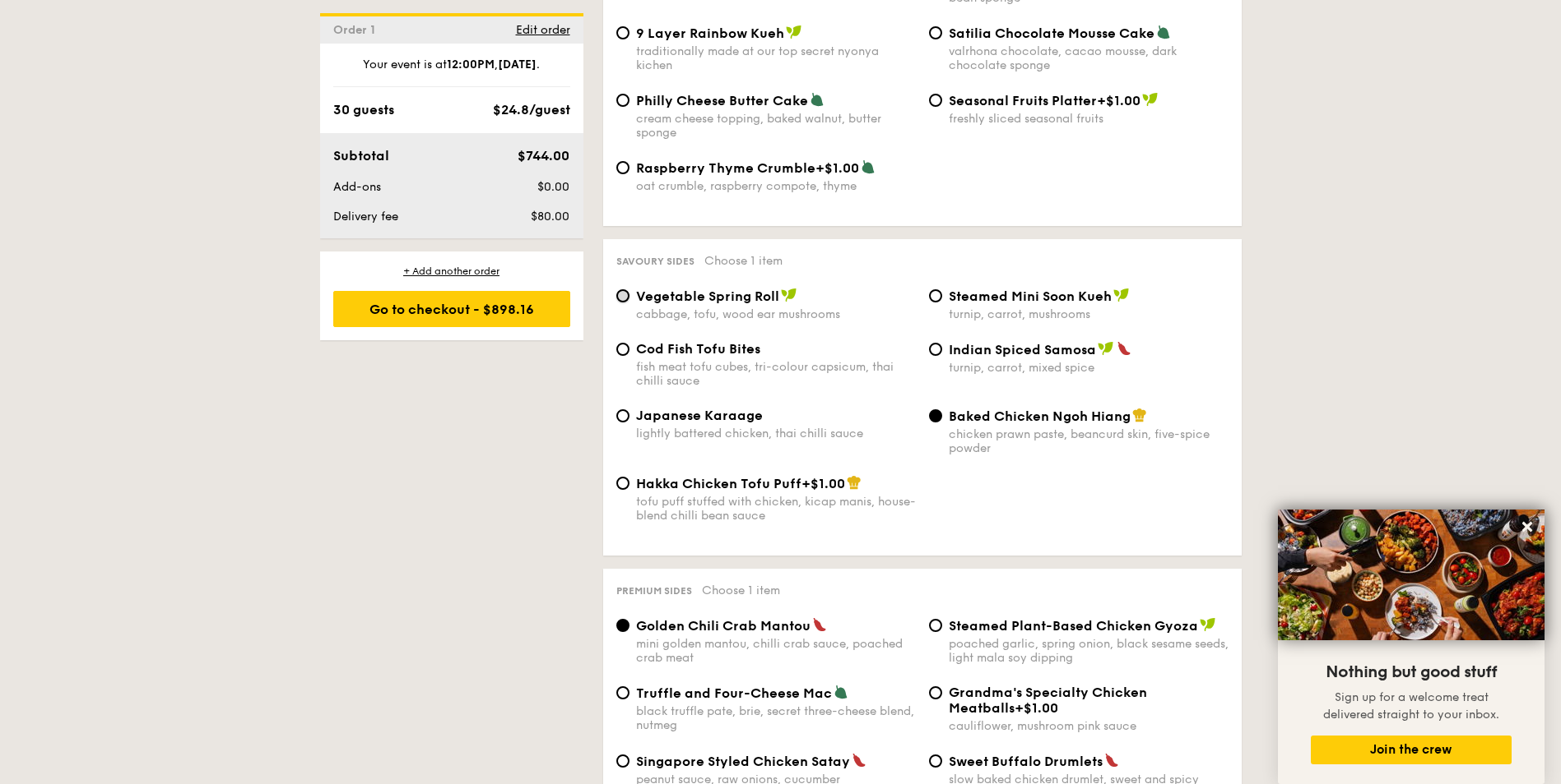
click at [626, 294] on input "Vegetable Spring Roll cabbage, tofu, wood ear mushrooms" at bounding box center [622, 295] width 13 height 13
radio input "true"
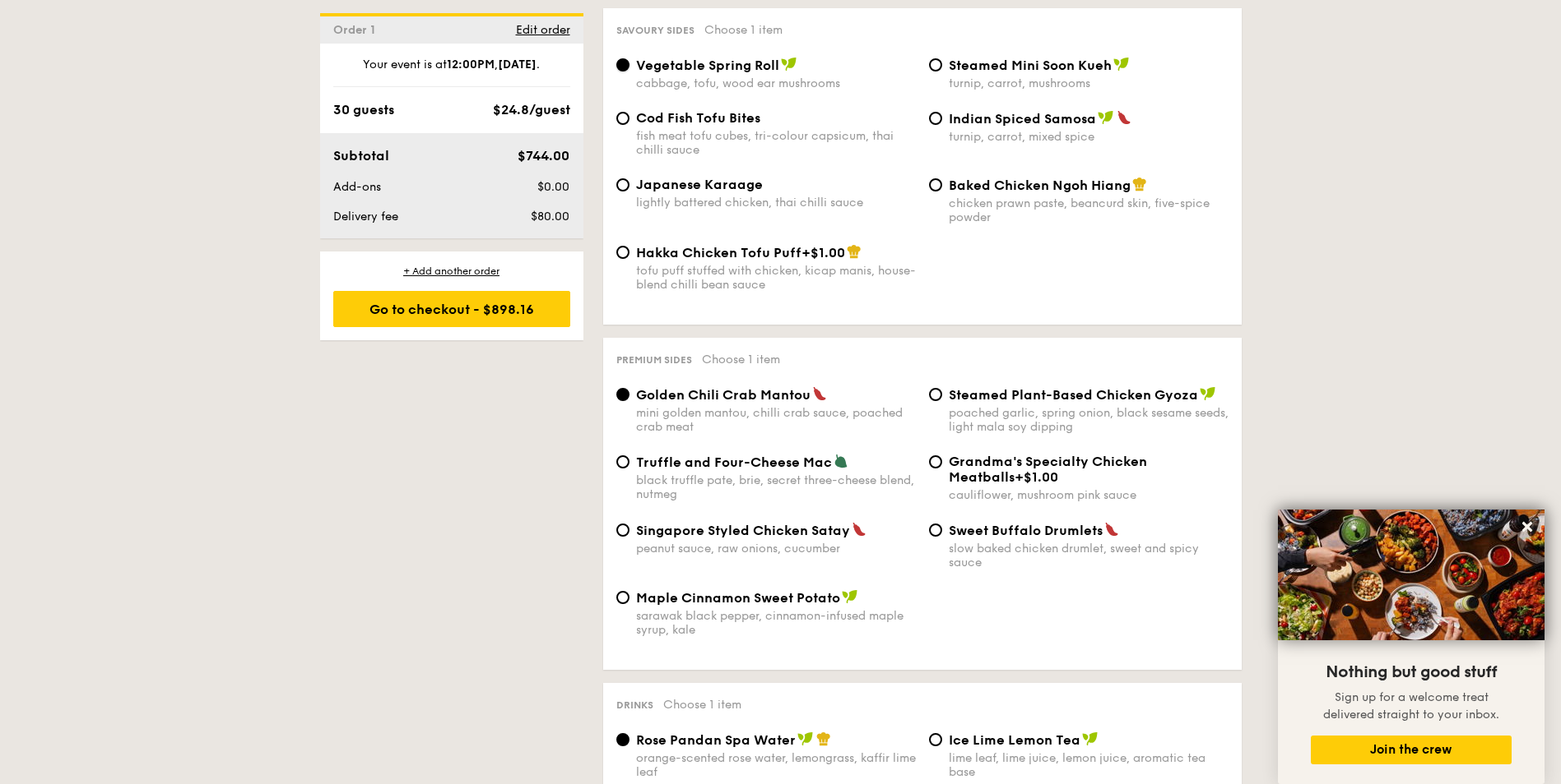
scroll to position [2878, 0]
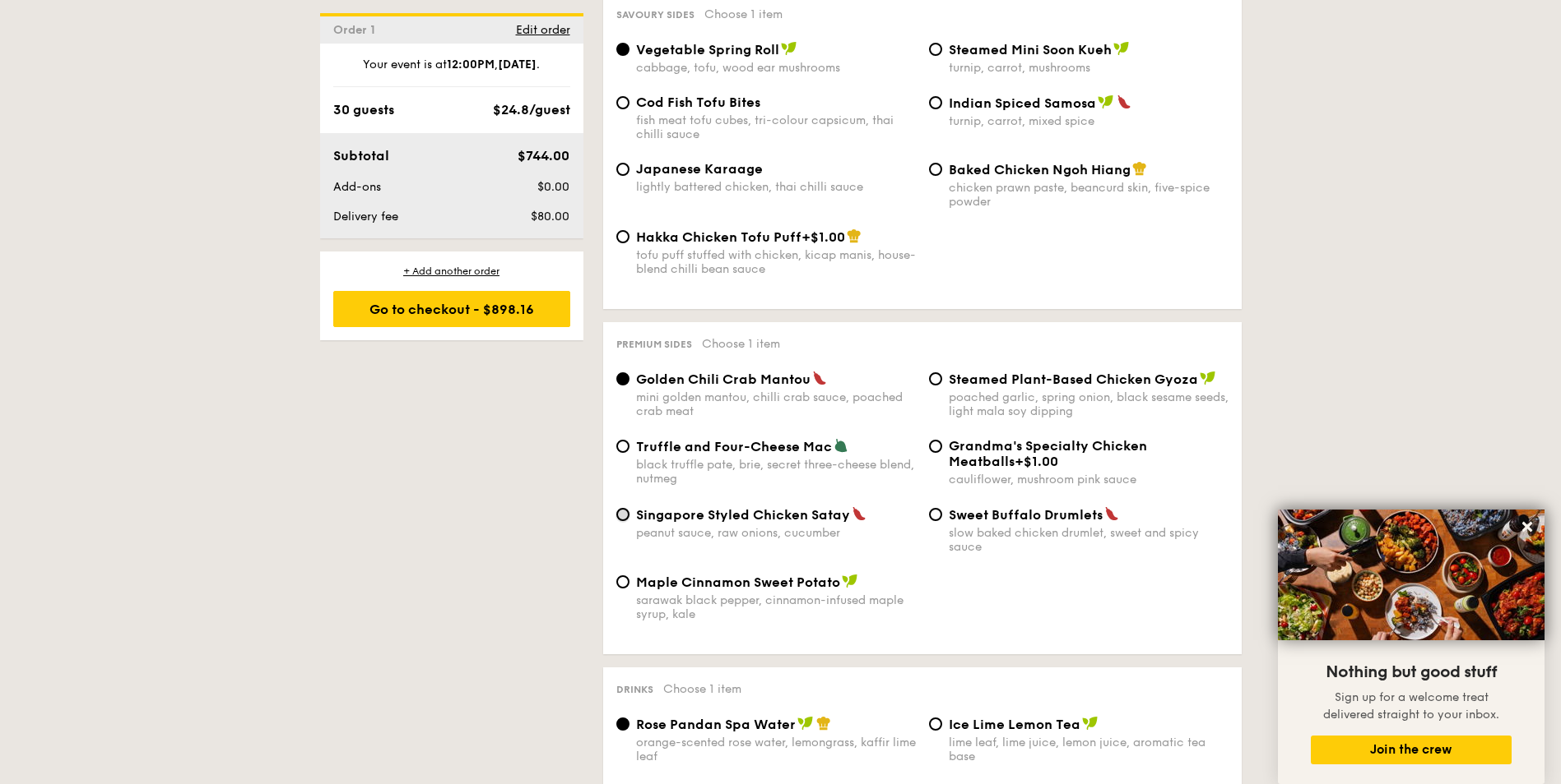
click at [626, 513] on input "Singapore Styled Chicken Satay peanut sauce, raw onions, cucumber" at bounding box center [622, 514] width 13 height 13
radio input "true"
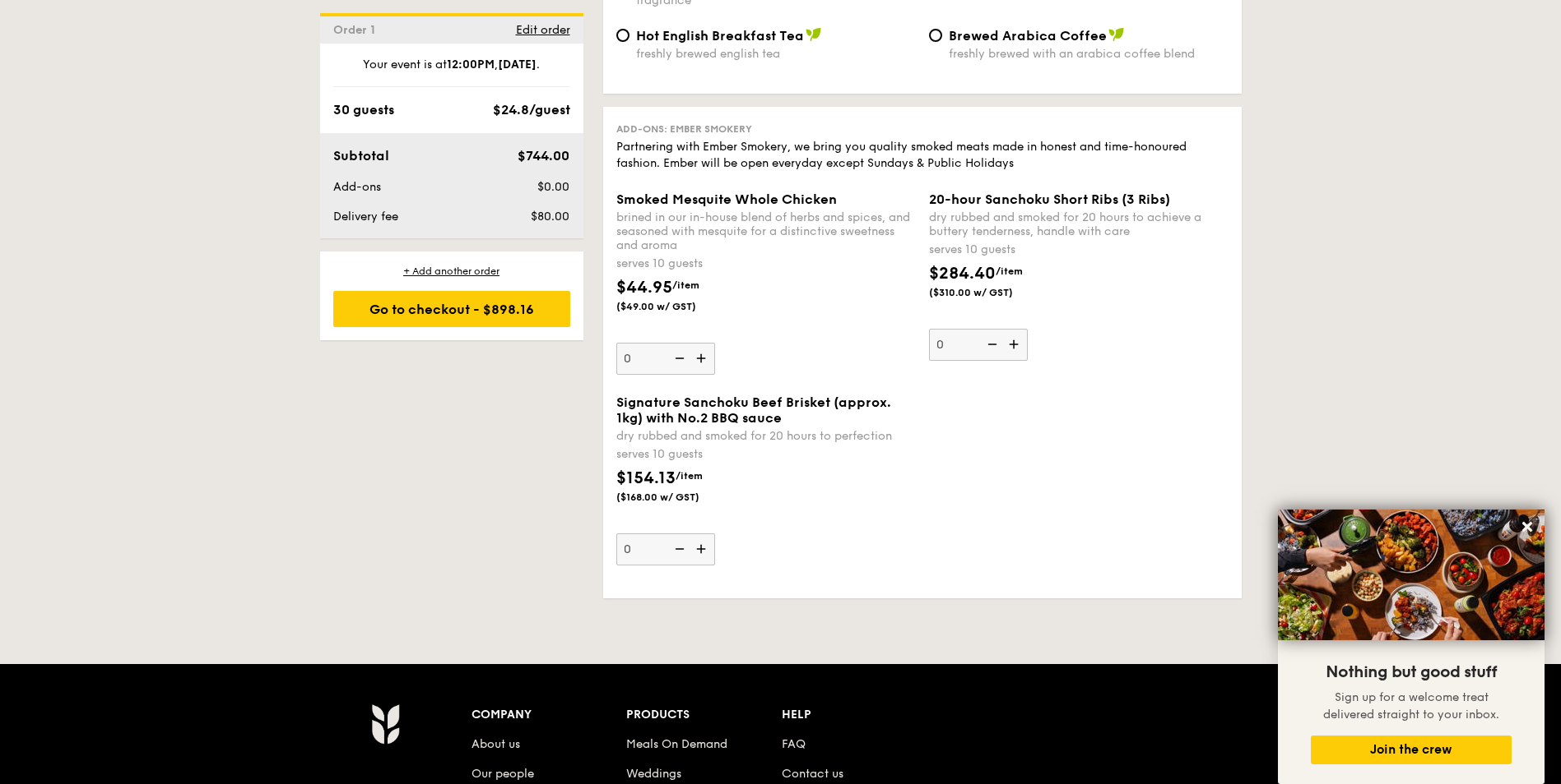
scroll to position [3782, 0]
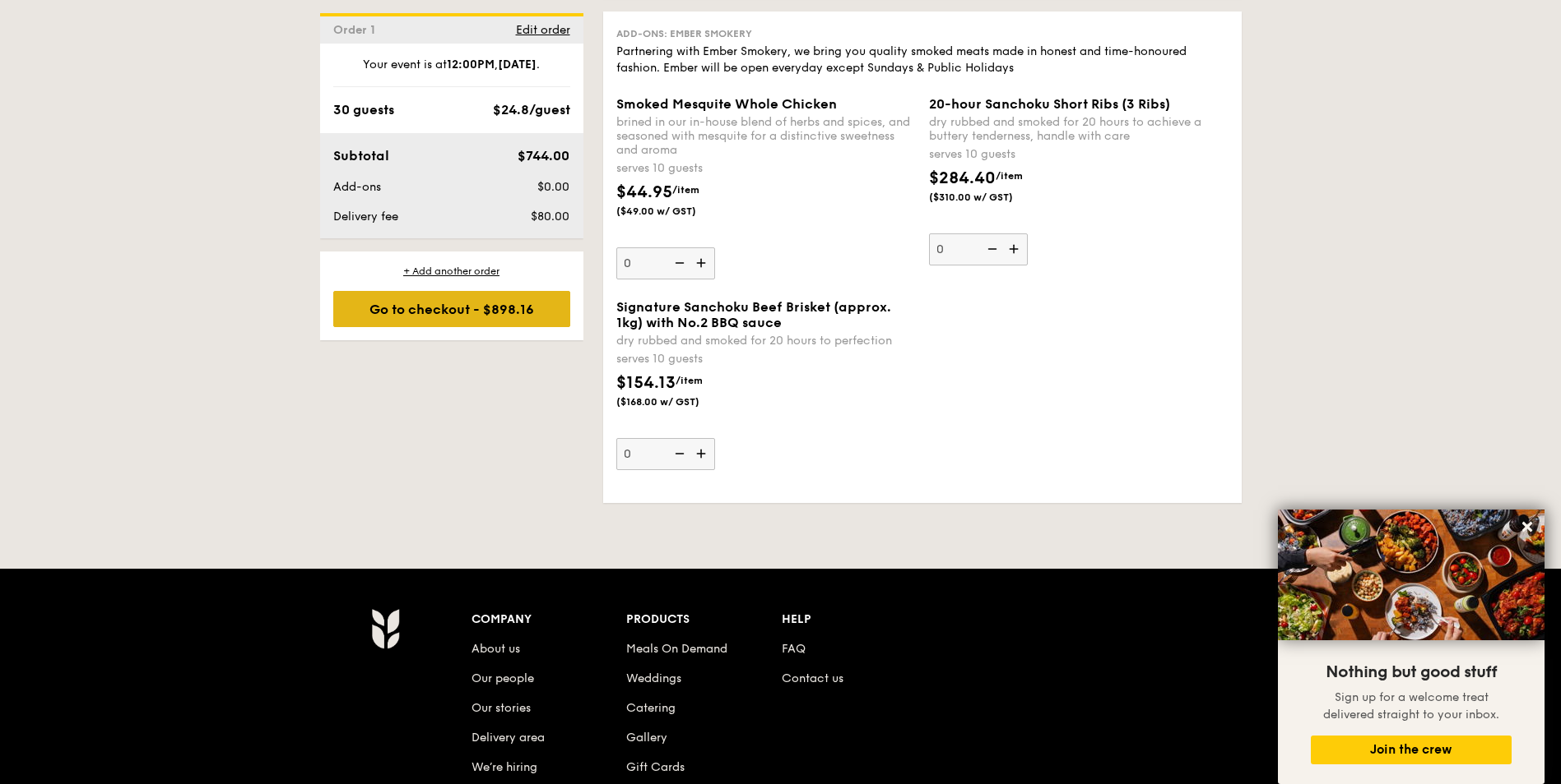
click at [425, 314] on div "Go to checkout - $898.16" at bounding box center [451, 309] width 237 height 36
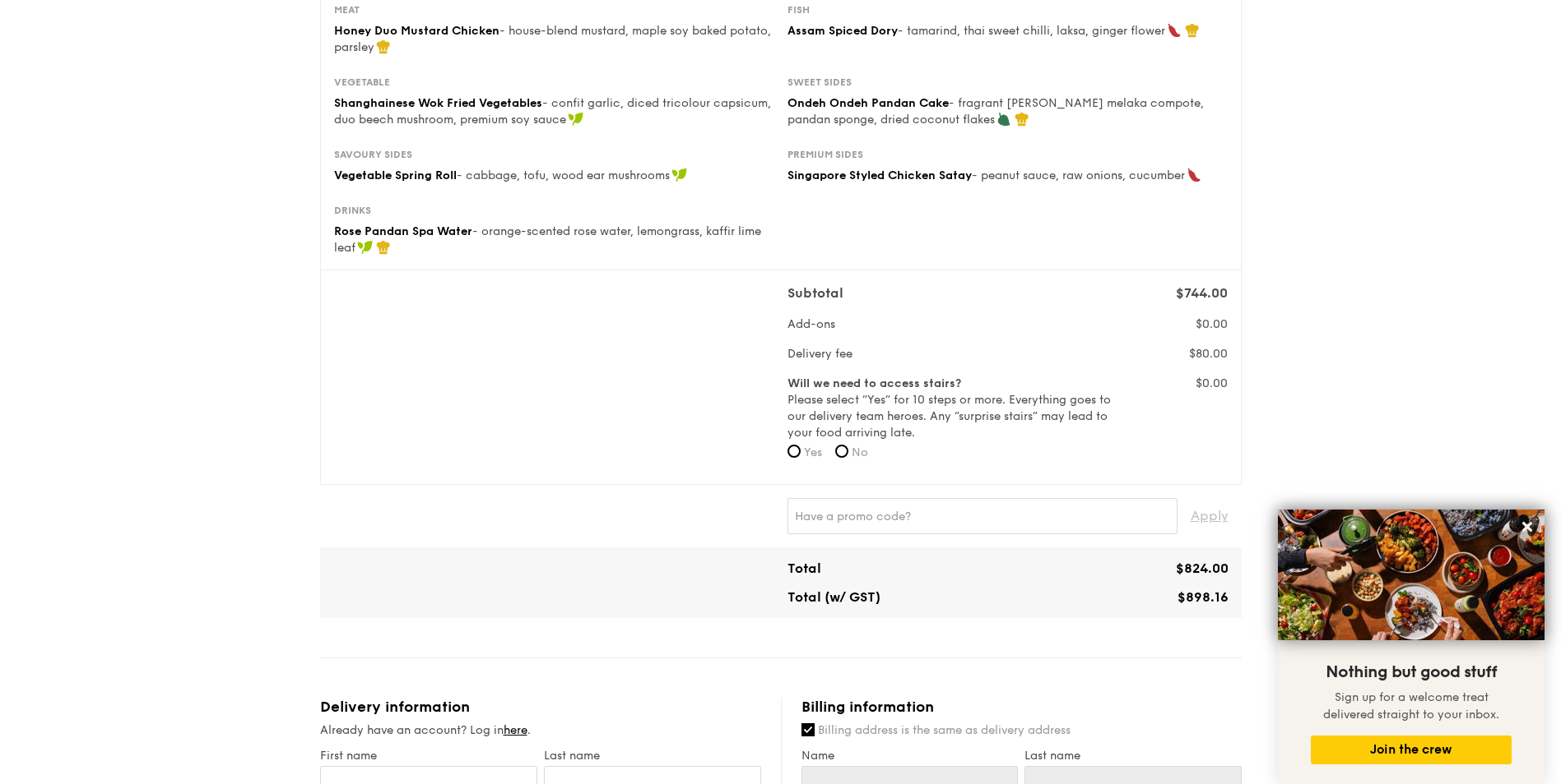
scroll to position [329, 0]
click at [848, 452] on input "No" at bounding box center [841, 450] width 13 height 13
radio input "true"
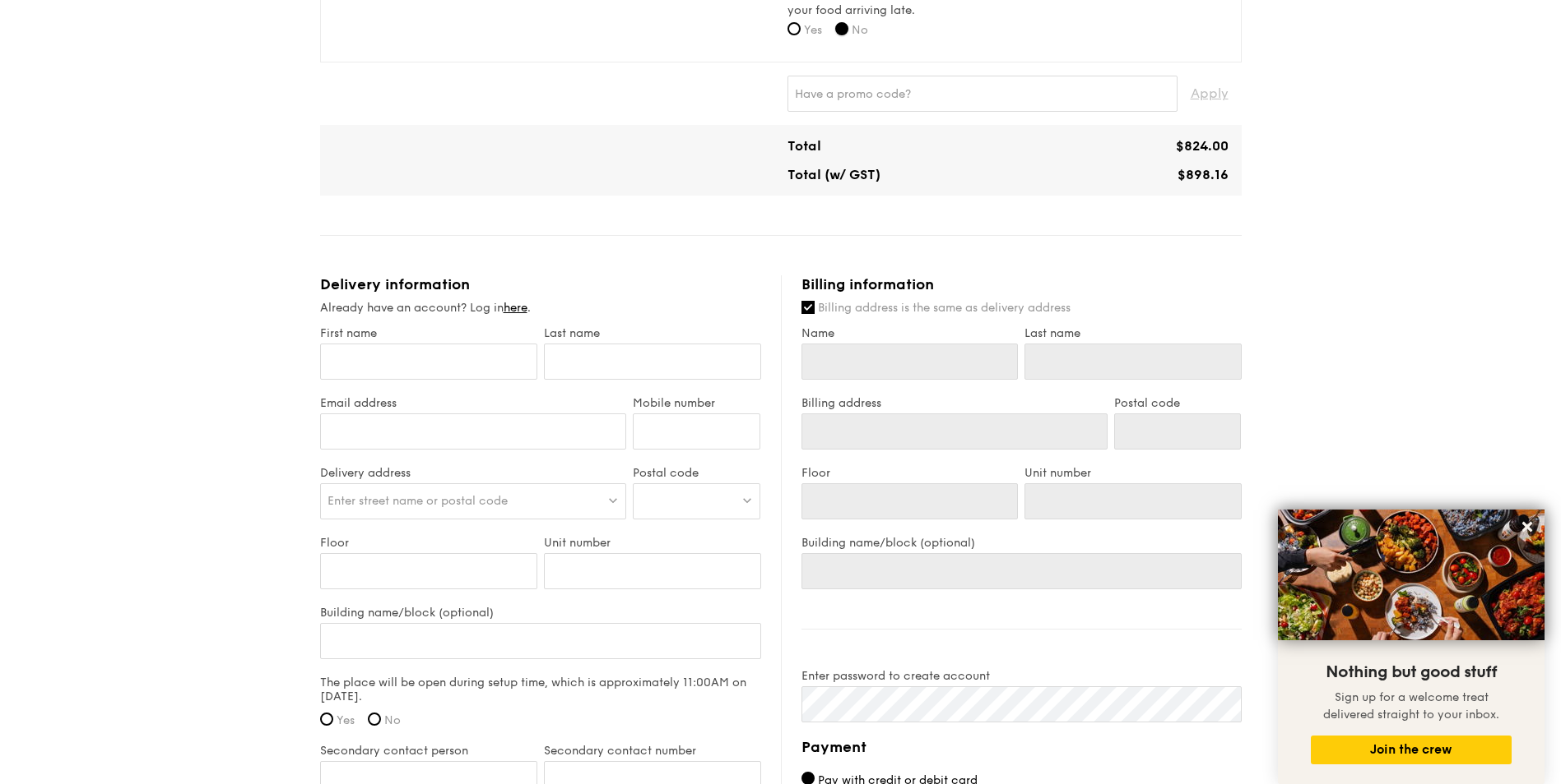
scroll to position [822, 0]
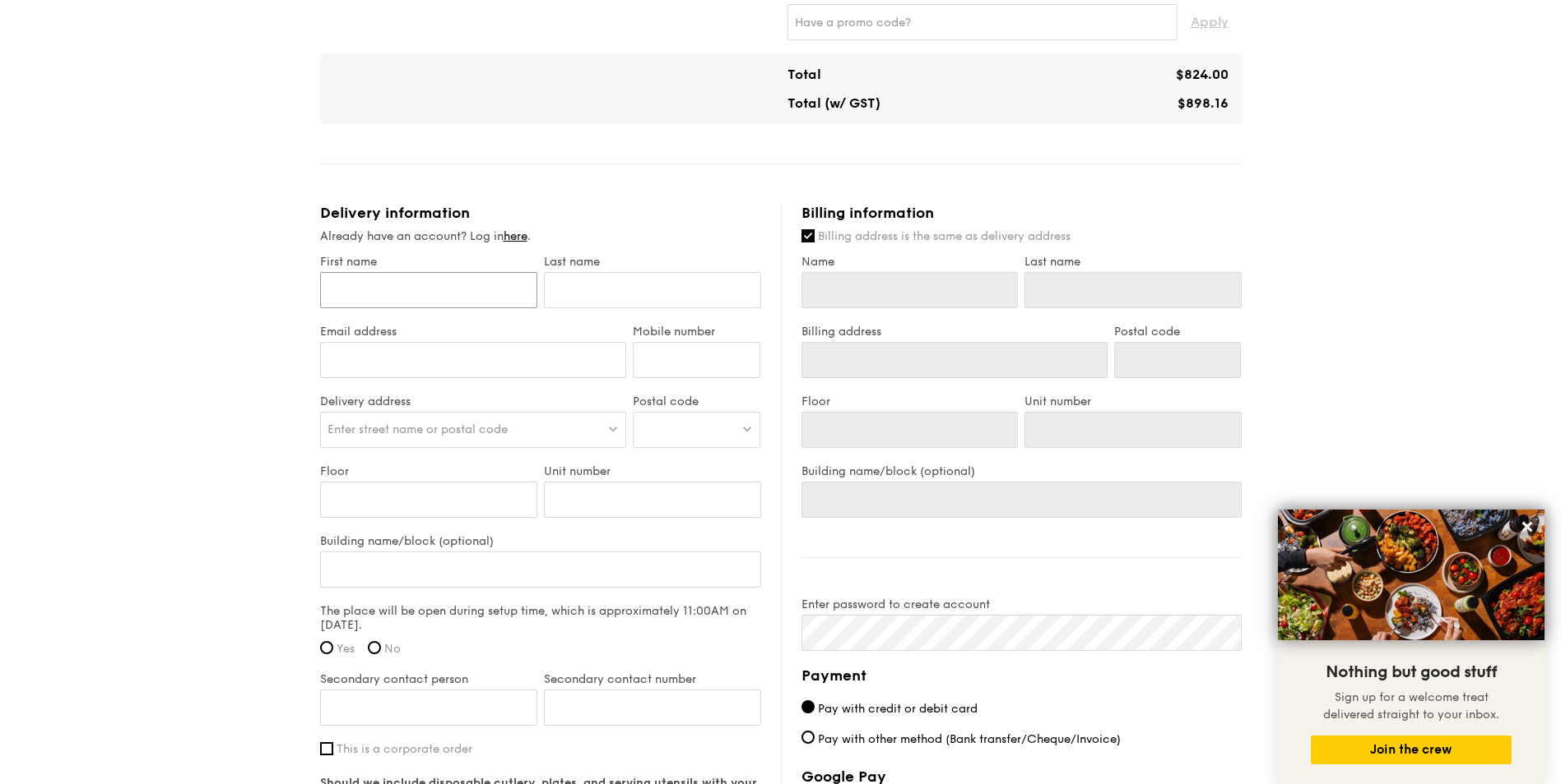
click at [388, 293] on input "First name" at bounding box center [429, 290] width 217 height 36
type input "Sai"
type input "[PERSON_NAME]"
type input "[EMAIL_ADDRESS][DOMAIN_NAME]"
type input "Sai"
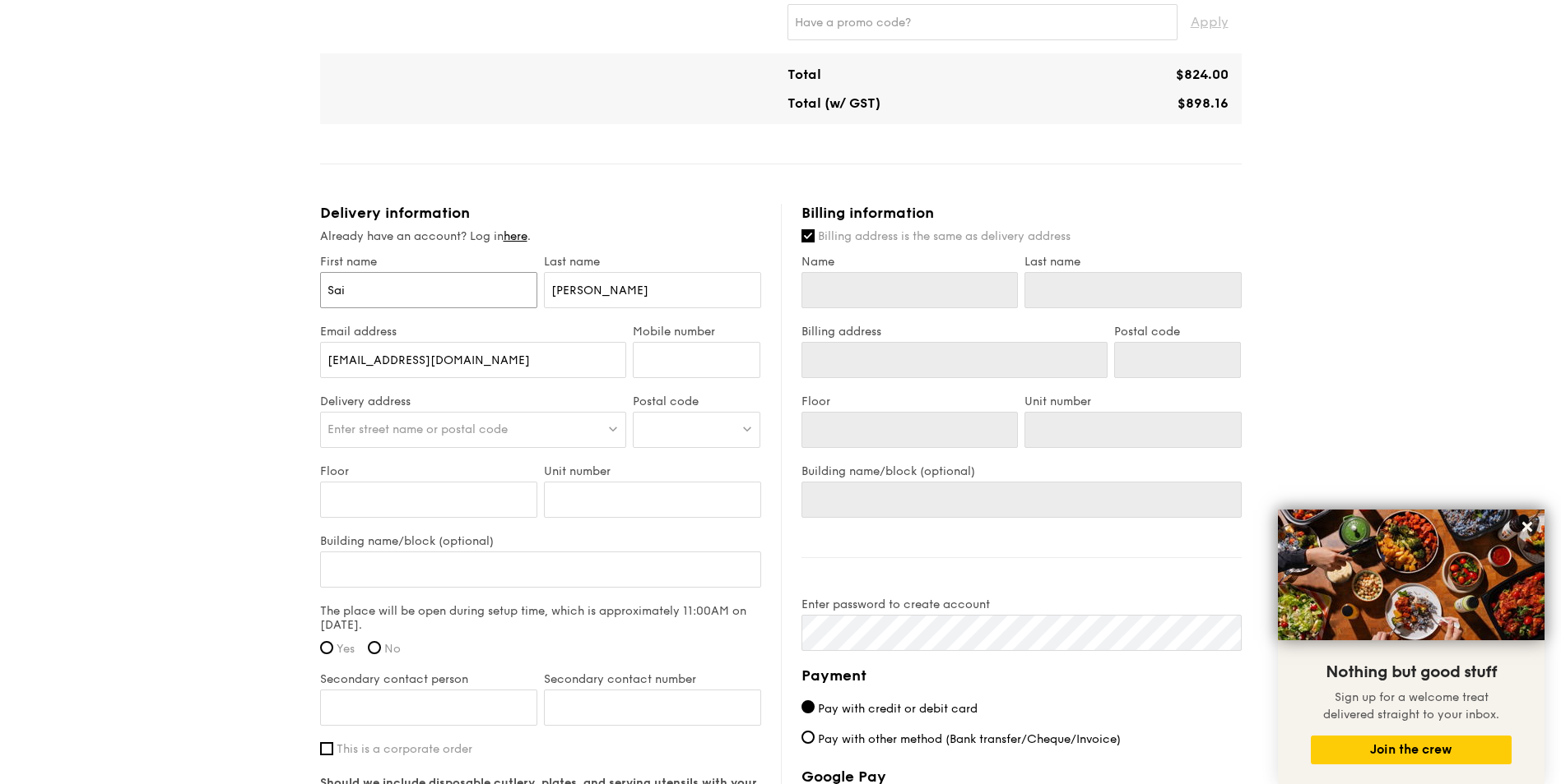
type input "[PERSON_NAME]"
click at [674, 360] on input "Mobile number" at bounding box center [696, 360] width 127 height 36
type input "97223962"
click at [536, 423] on div "Enter street name or postal code" at bounding box center [473, 430] width 307 height 36
type input "Siemens Center"
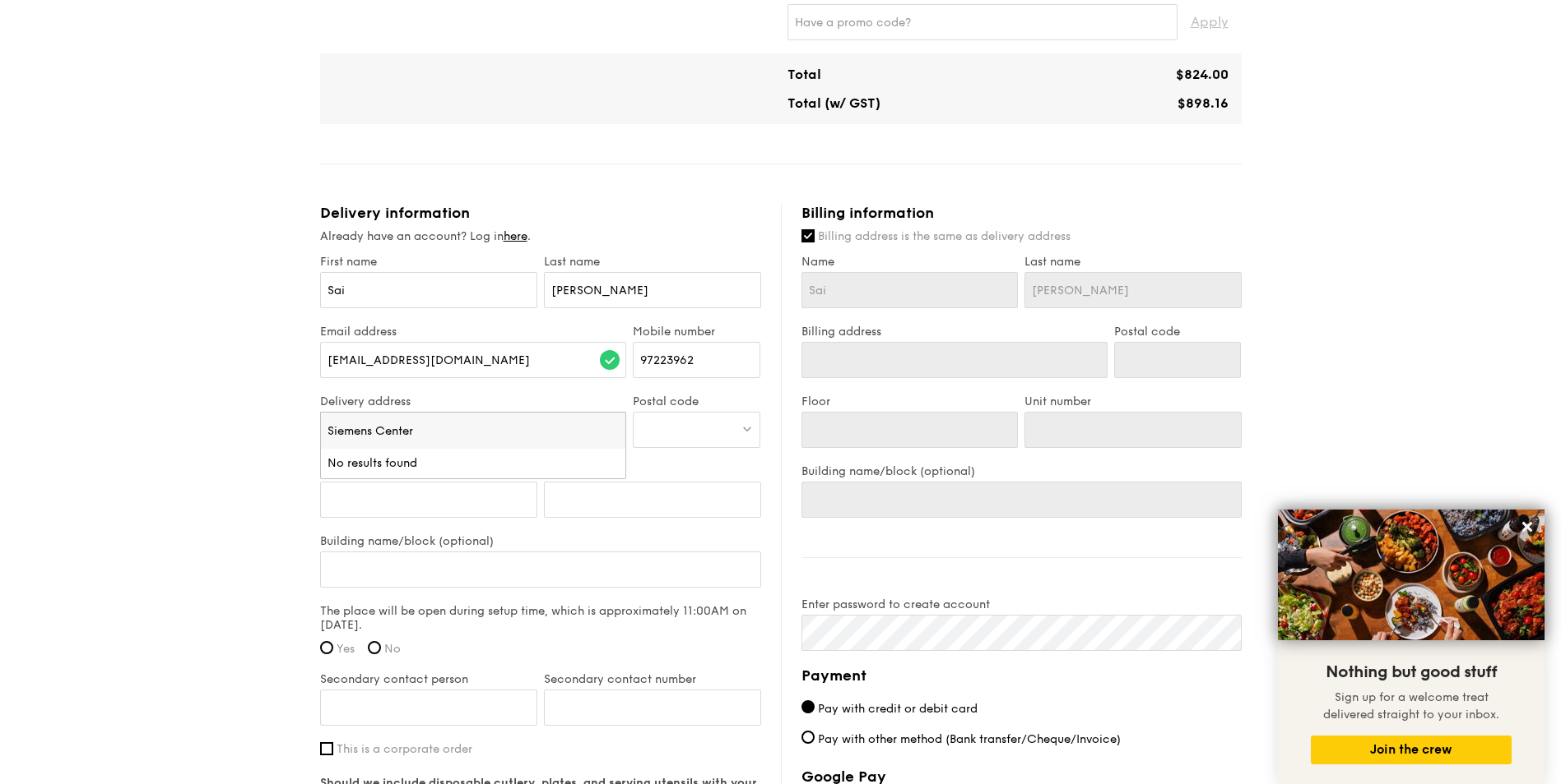
click at [684, 426] on div at bounding box center [696, 430] width 127 height 36
click at [409, 423] on span "Enter street name or postal code" at bounding box center [417, 429] width 180 height 14
drag, startPoint x: 435, startPoint y: 431, endPoint x: 263, endPoint y: 440, distance: 172.2
click at [263, 440] on div "1 - Select menu 2 - Select items 3 - Check out Classic Buffet $24.80 /guest ($2…" at bounding box center [780, 127] width 1561 height 1898
click at [449, 426] on span "Enter street name or postal code" at bounding box center [417, 429] width 180 height 14
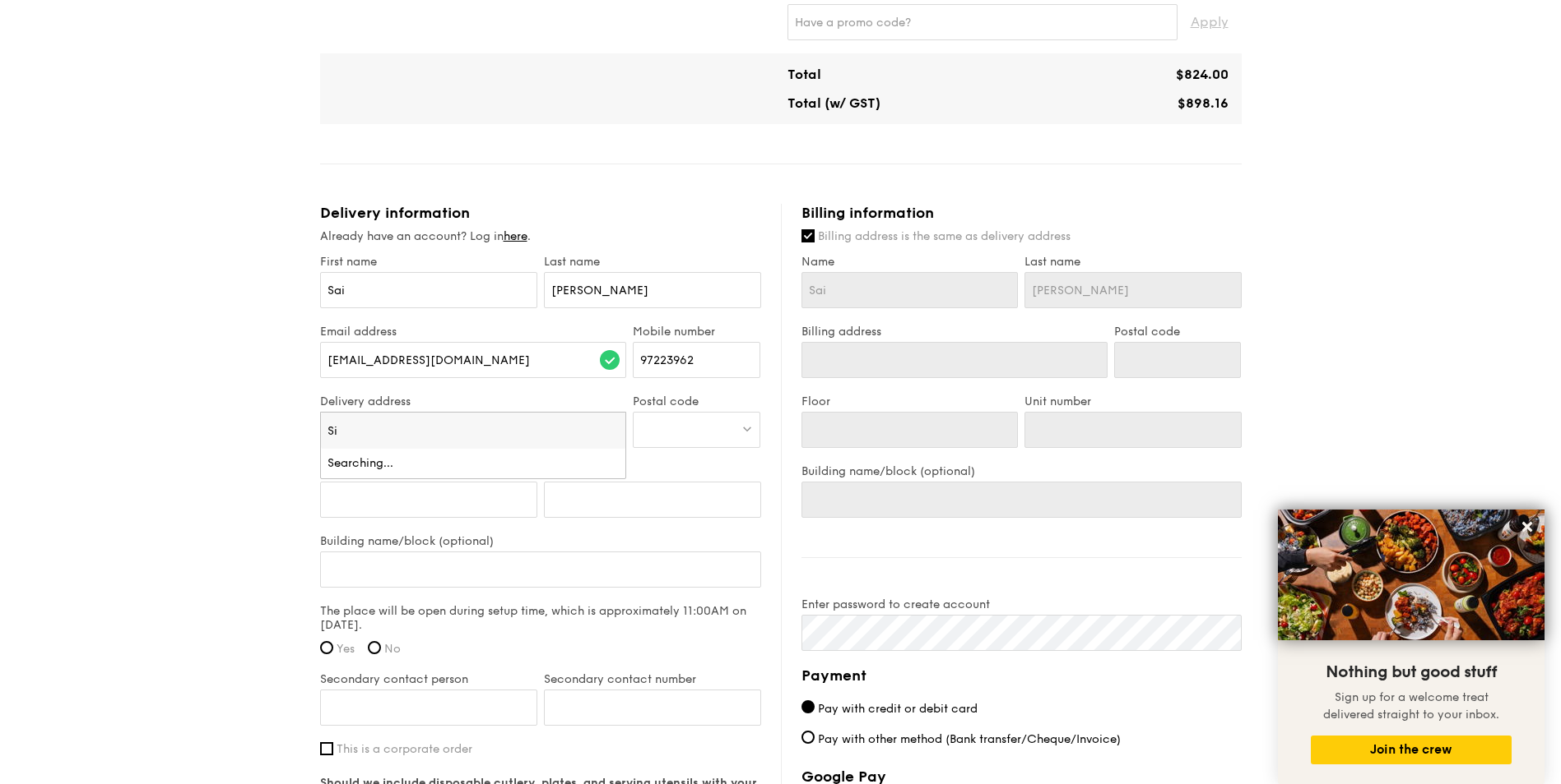
type input "S"
type input "60 Mac"
click at [408, 468] on div "[STREET_ADDRESS]" at bounding box center [436, 463] width 219 height 17
type input "[STREET_ADDRESS]"
type input "348615"
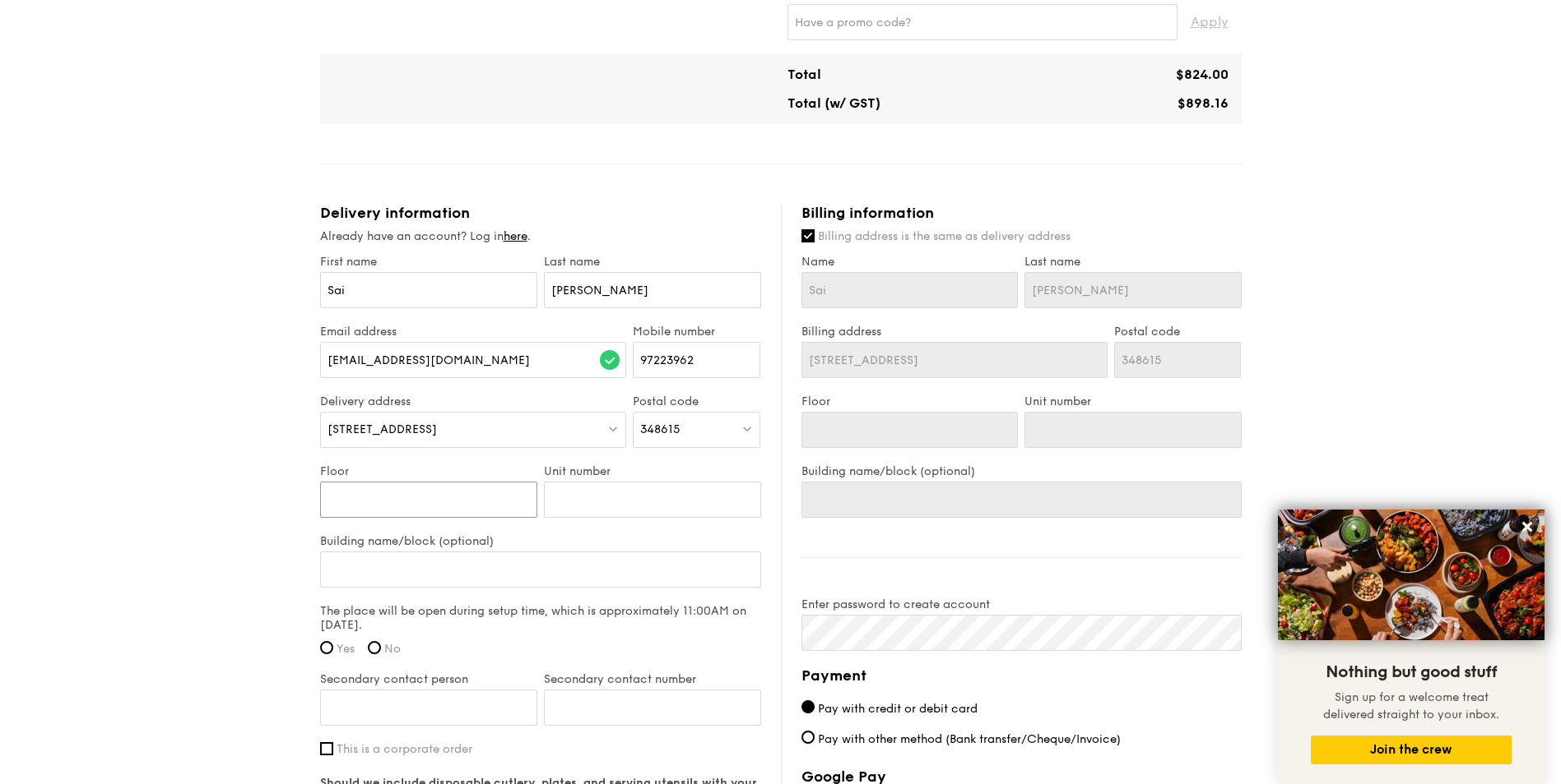
click at [394, 501] on input "Floor" at bounding box center [429, 500] width 217 height 36
type input "L"
type input "Le"
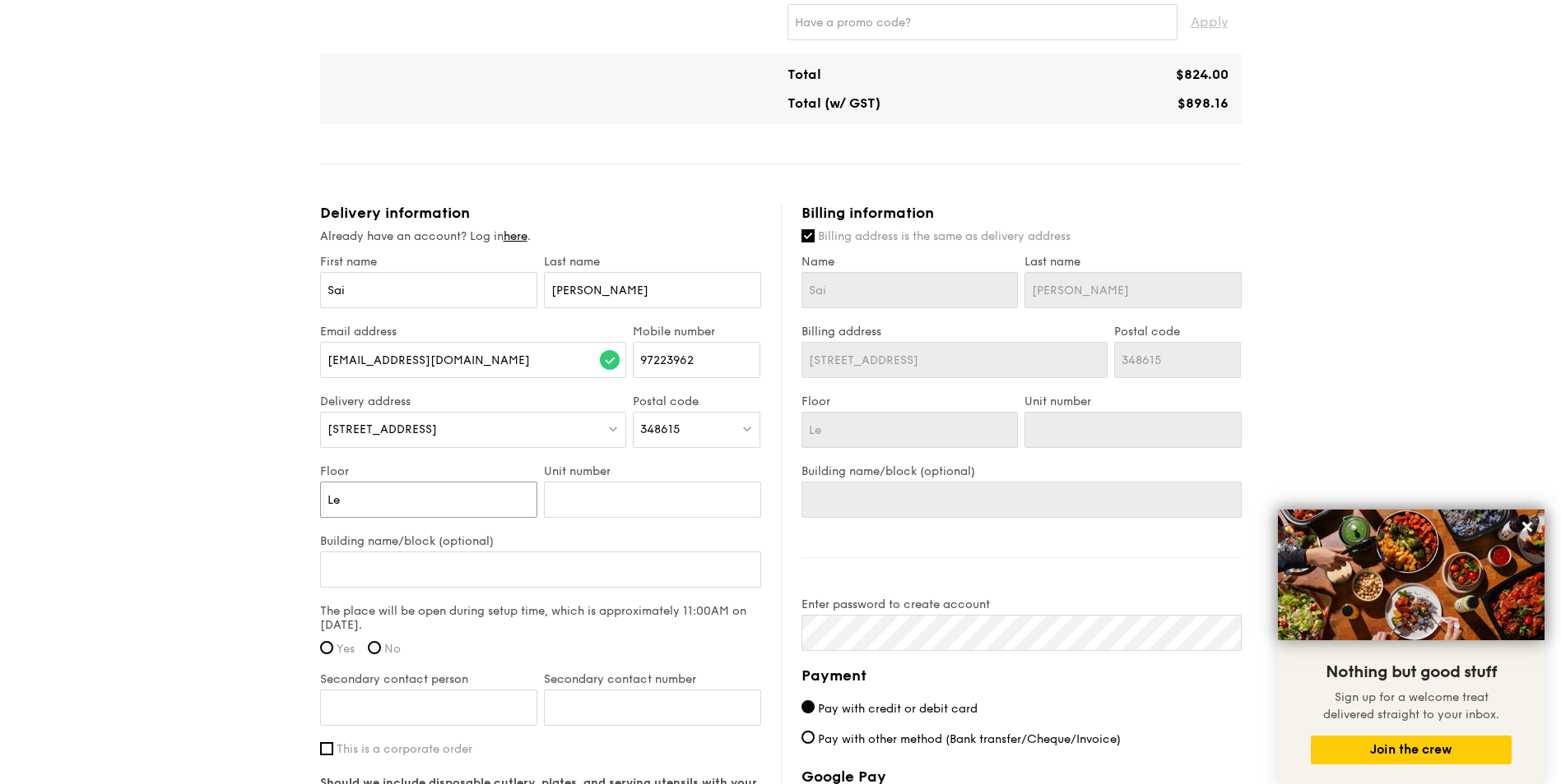
type input "Lev"
type input "Leve"
type input "Level"
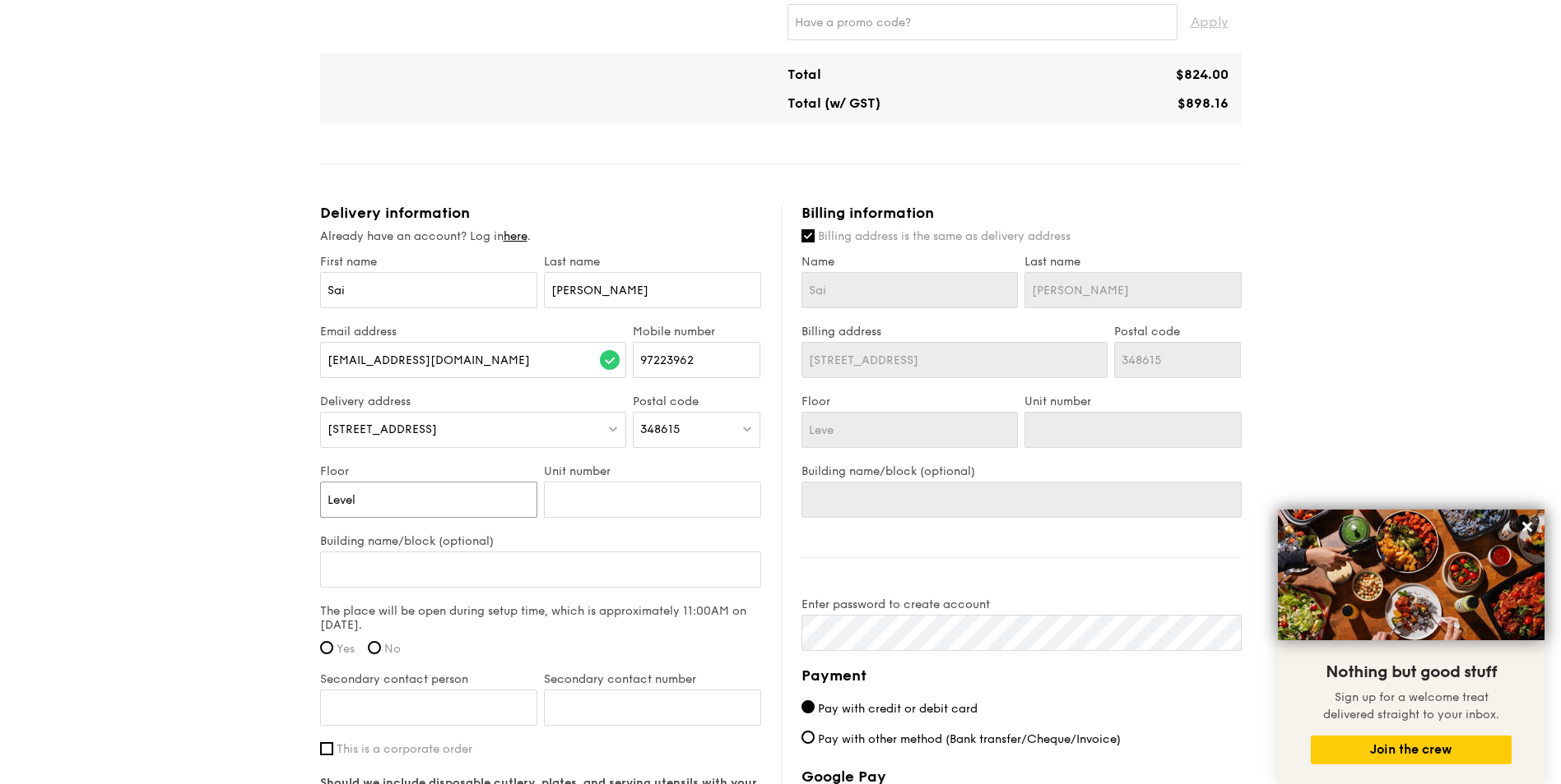
type input "Level"
type input "Level 6"
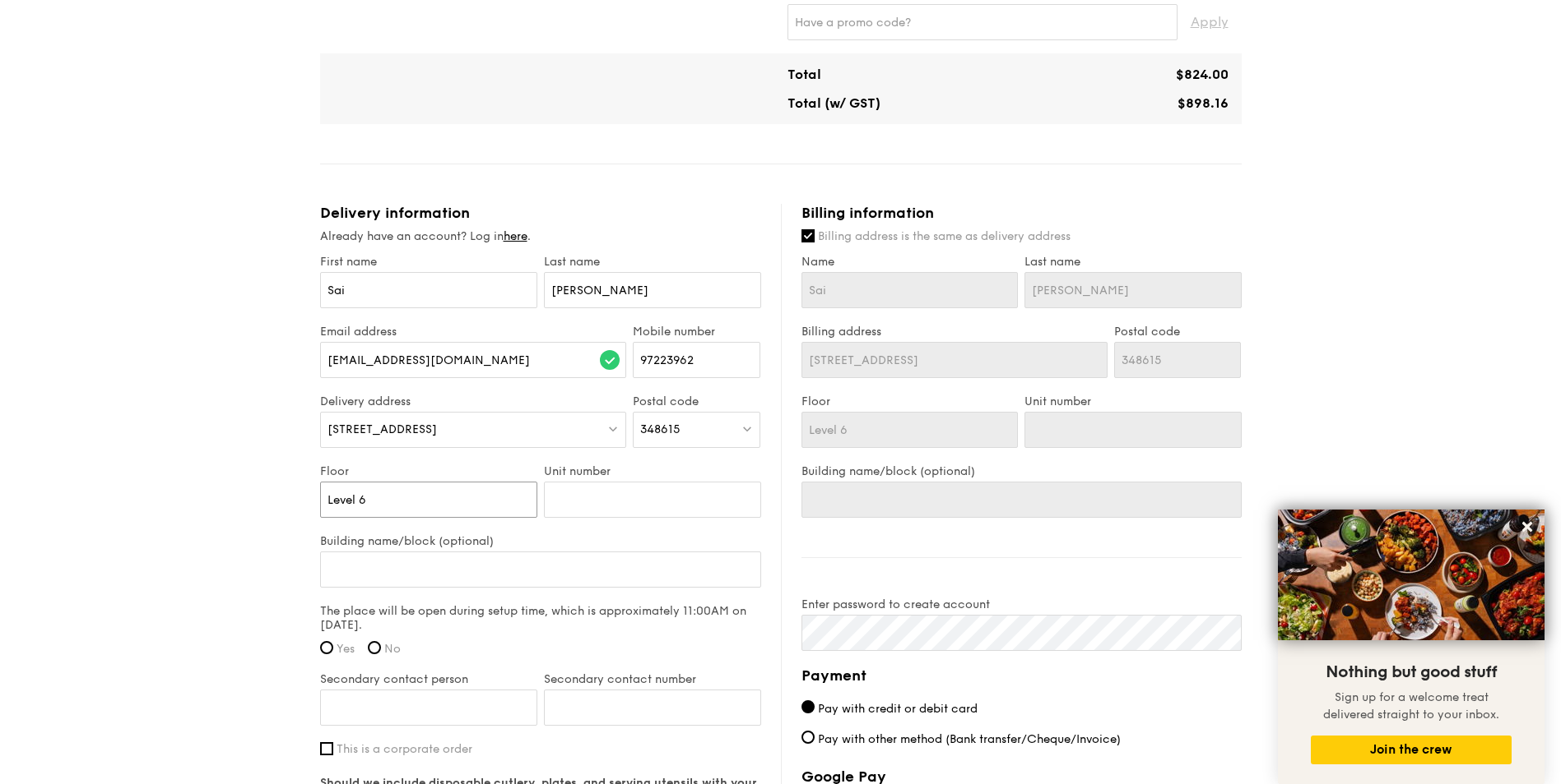
type input "Level 6"
click at [405, 568] on input "Building name/block (optional)" at bounding box center [540, 569] width 440 height 36
type input "T"
type input "Th"
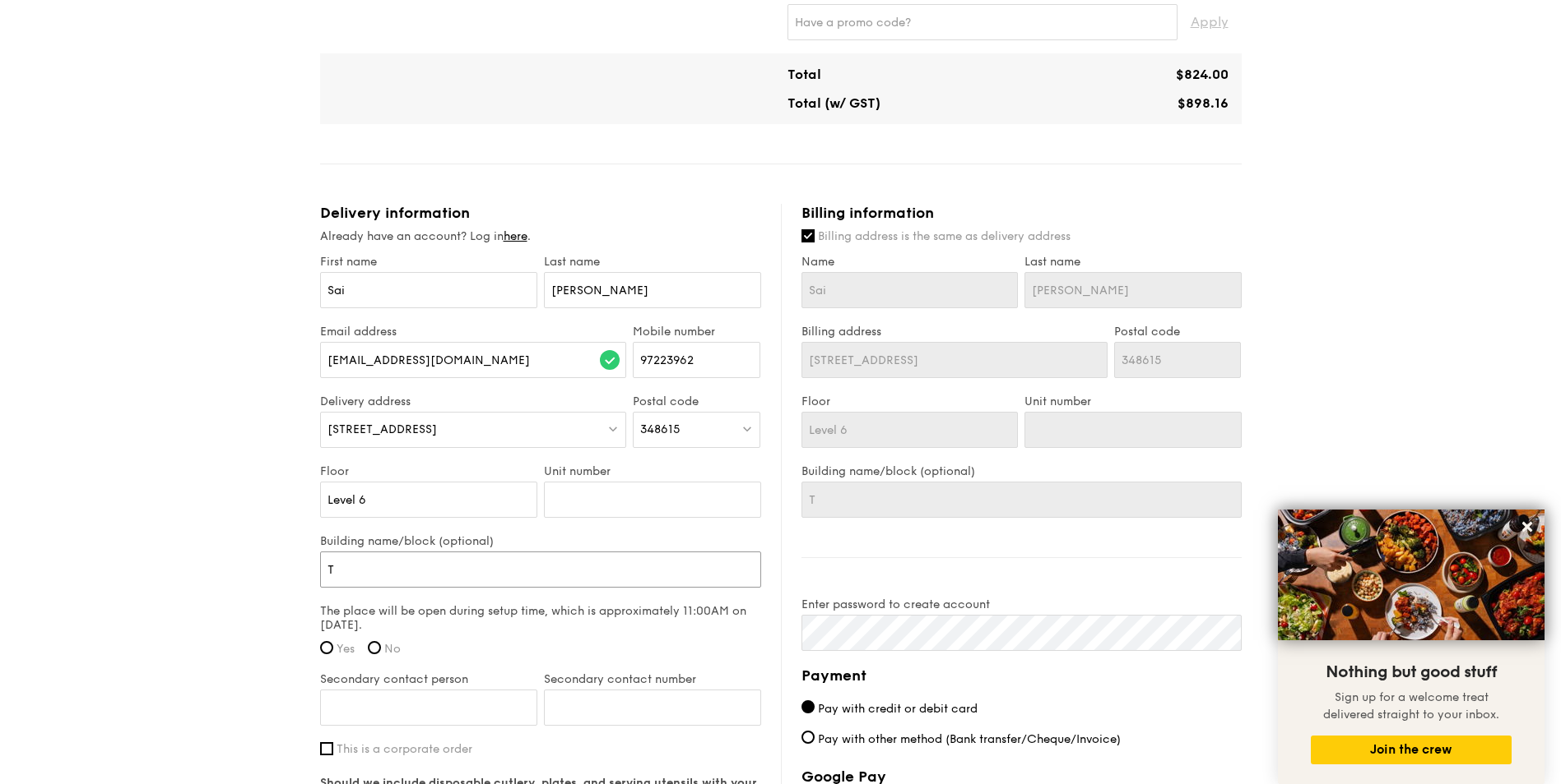
type input "Th"
type input "The"
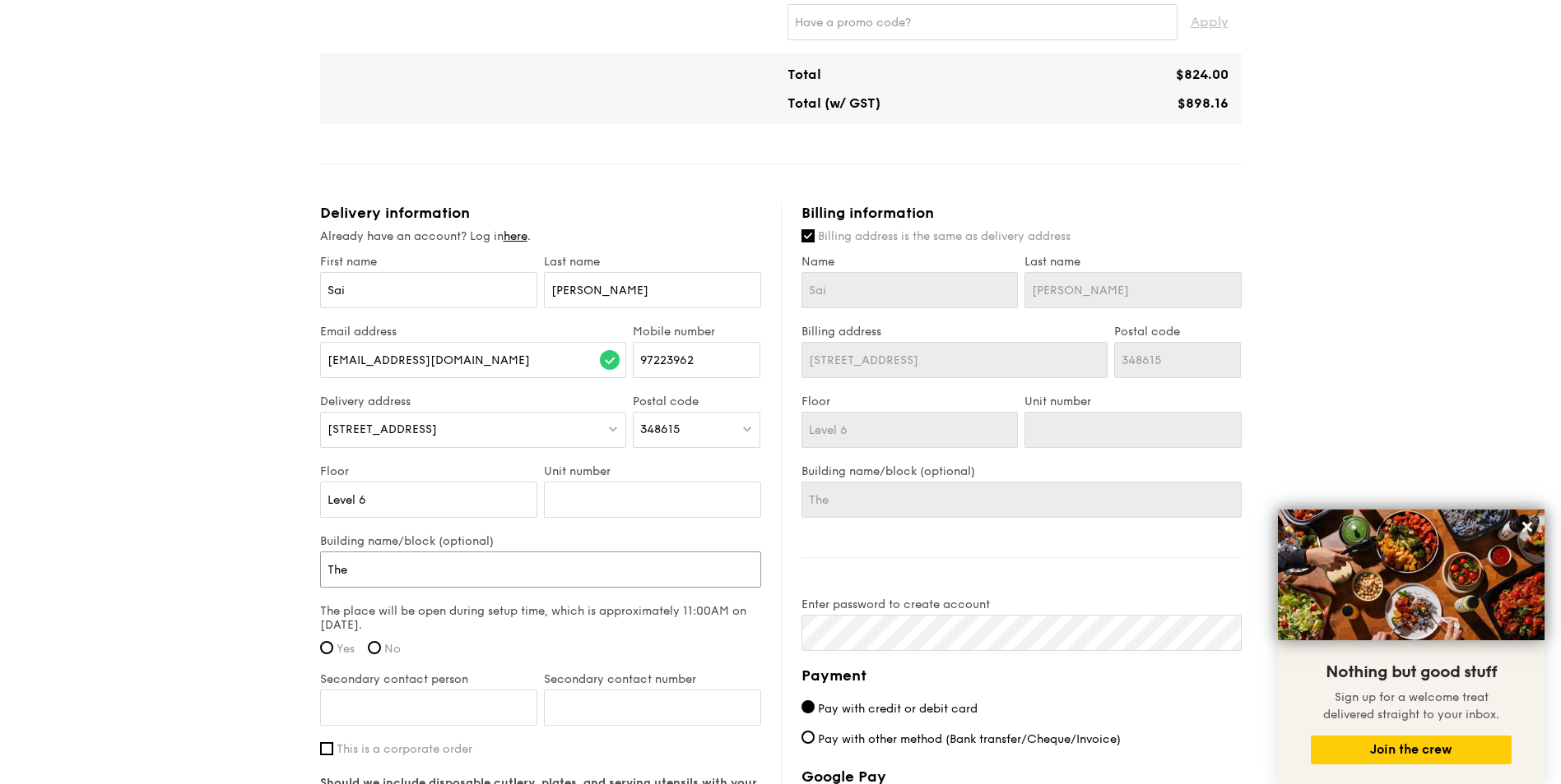
type input "The S"
type input "The Si"
type input "The Sie"
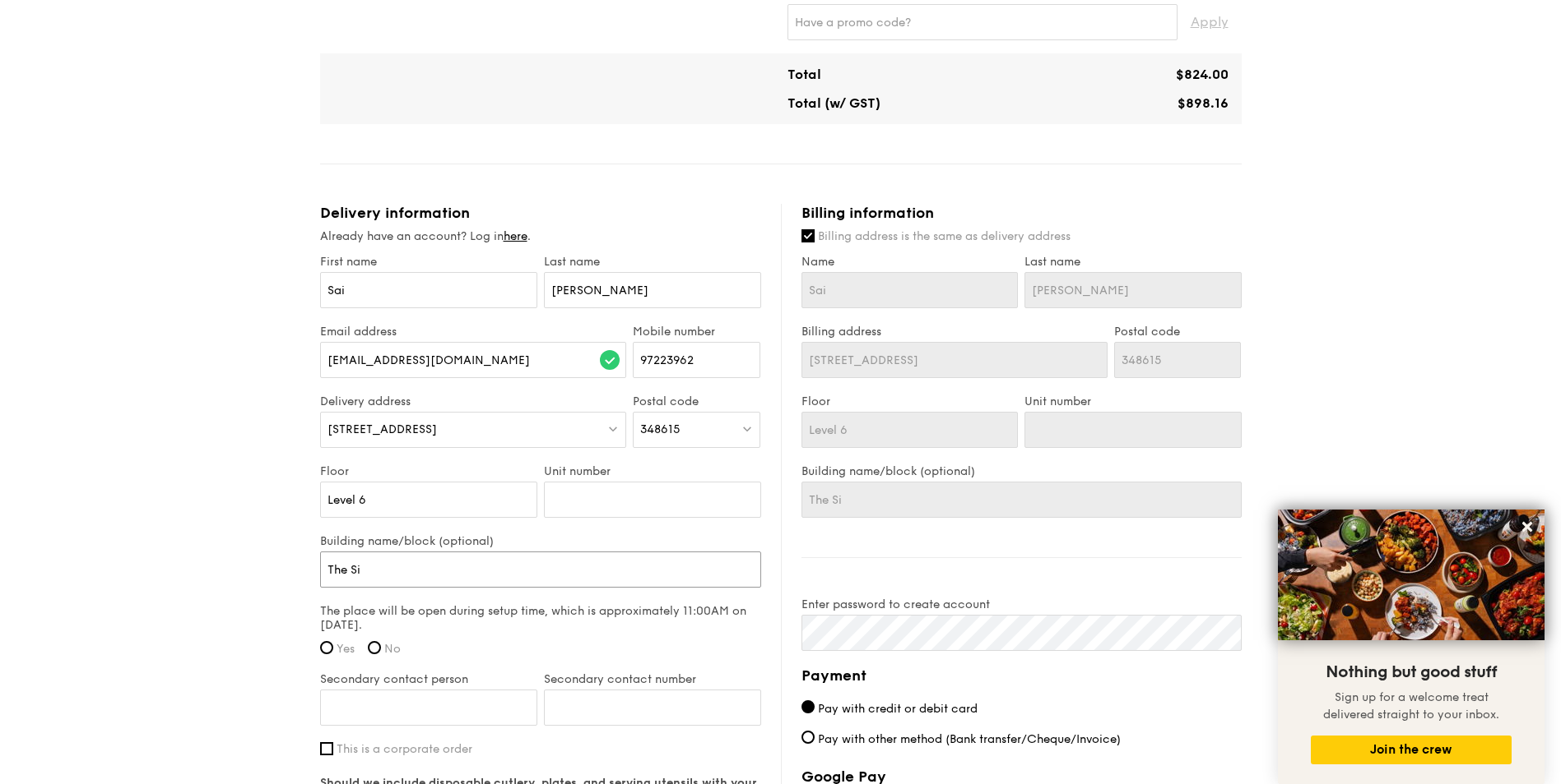
type input "The Sie"
type input "The Siem"
type input "The Sieme"
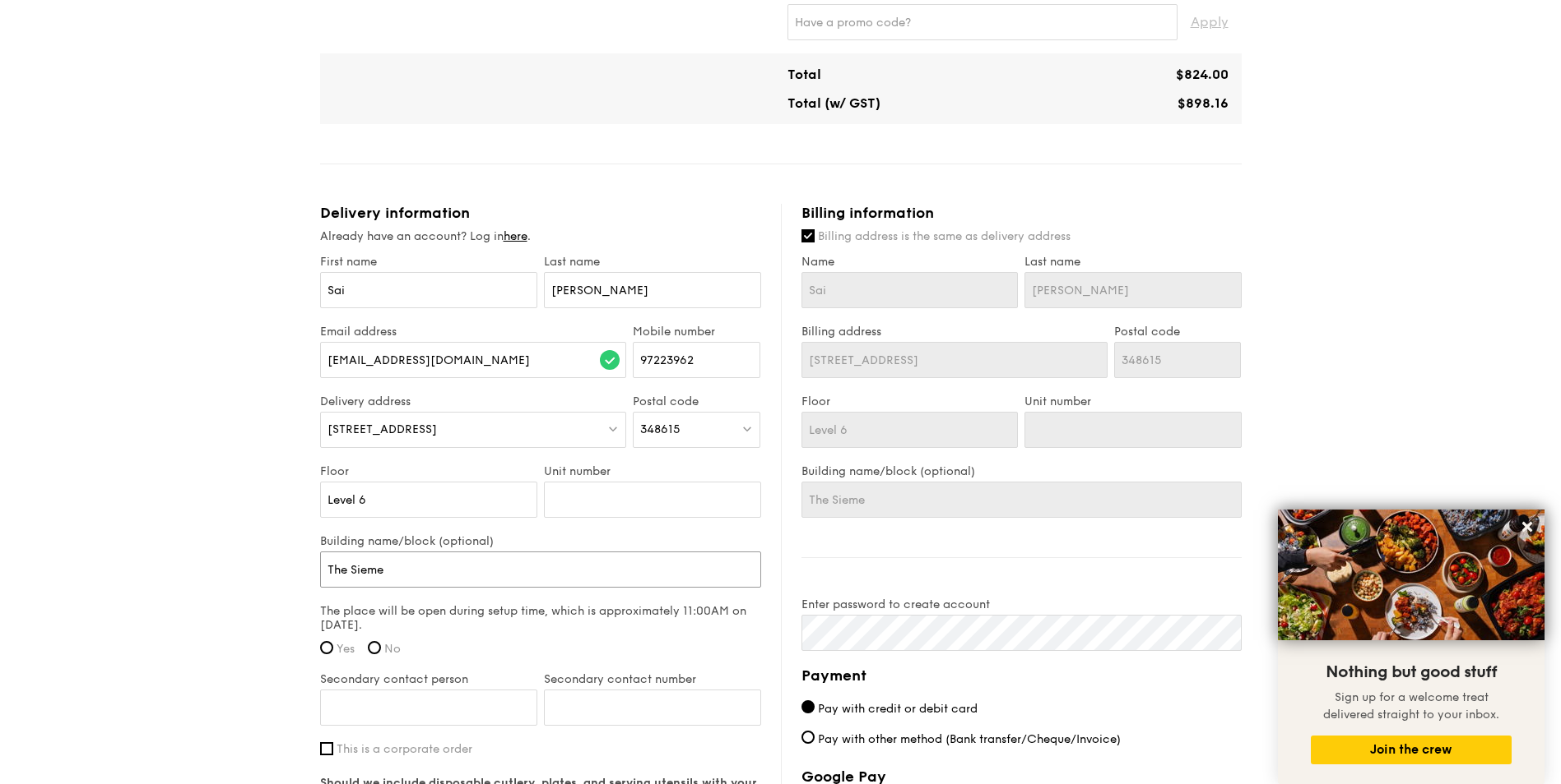
type input "The [PERSON_NAME]"
type input "The Siemens"
type input "The Siemens C"
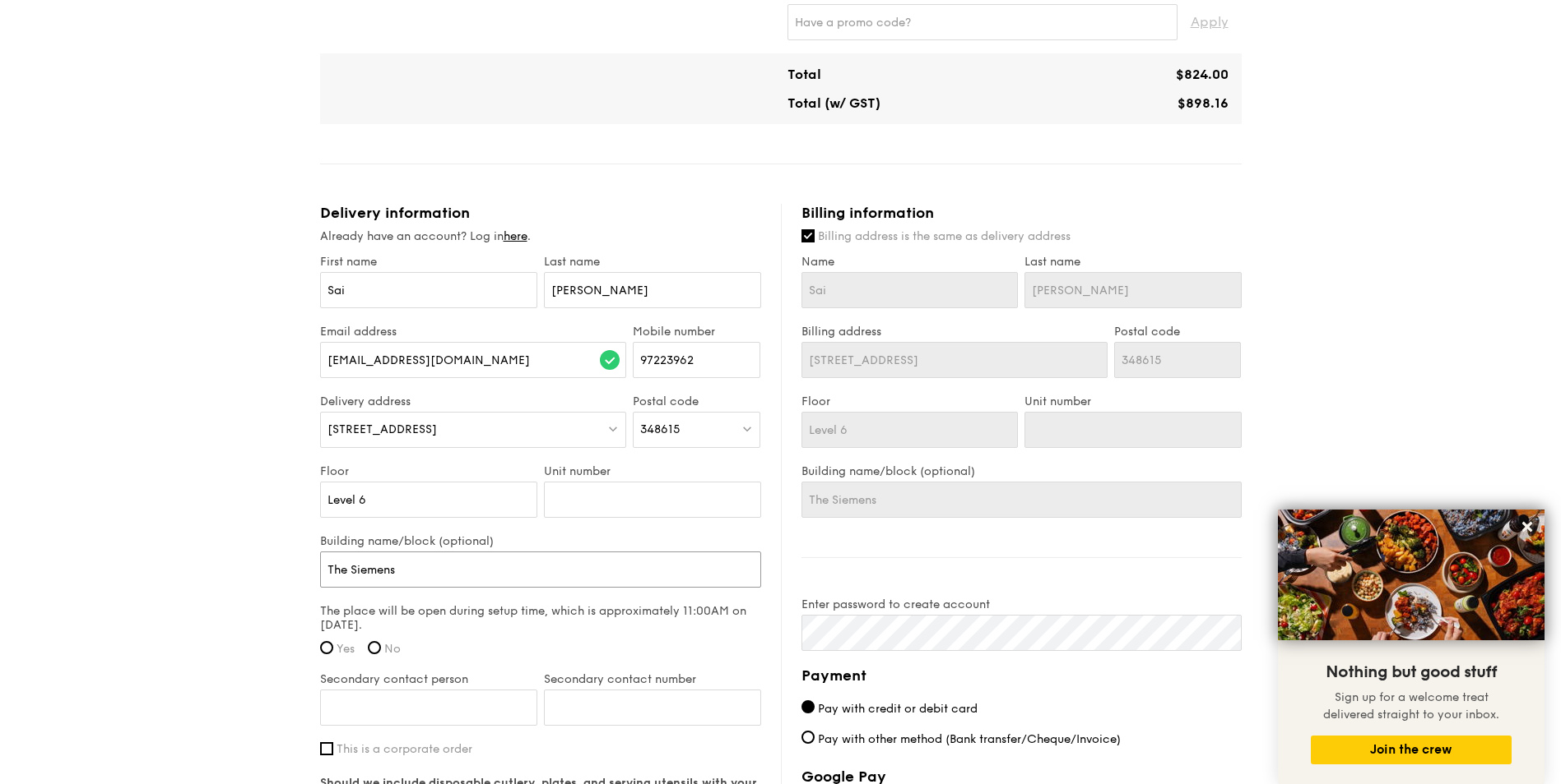
type input "The Siemens C"
type input "The Siemens Ce"
type input "The Siemens Cen"
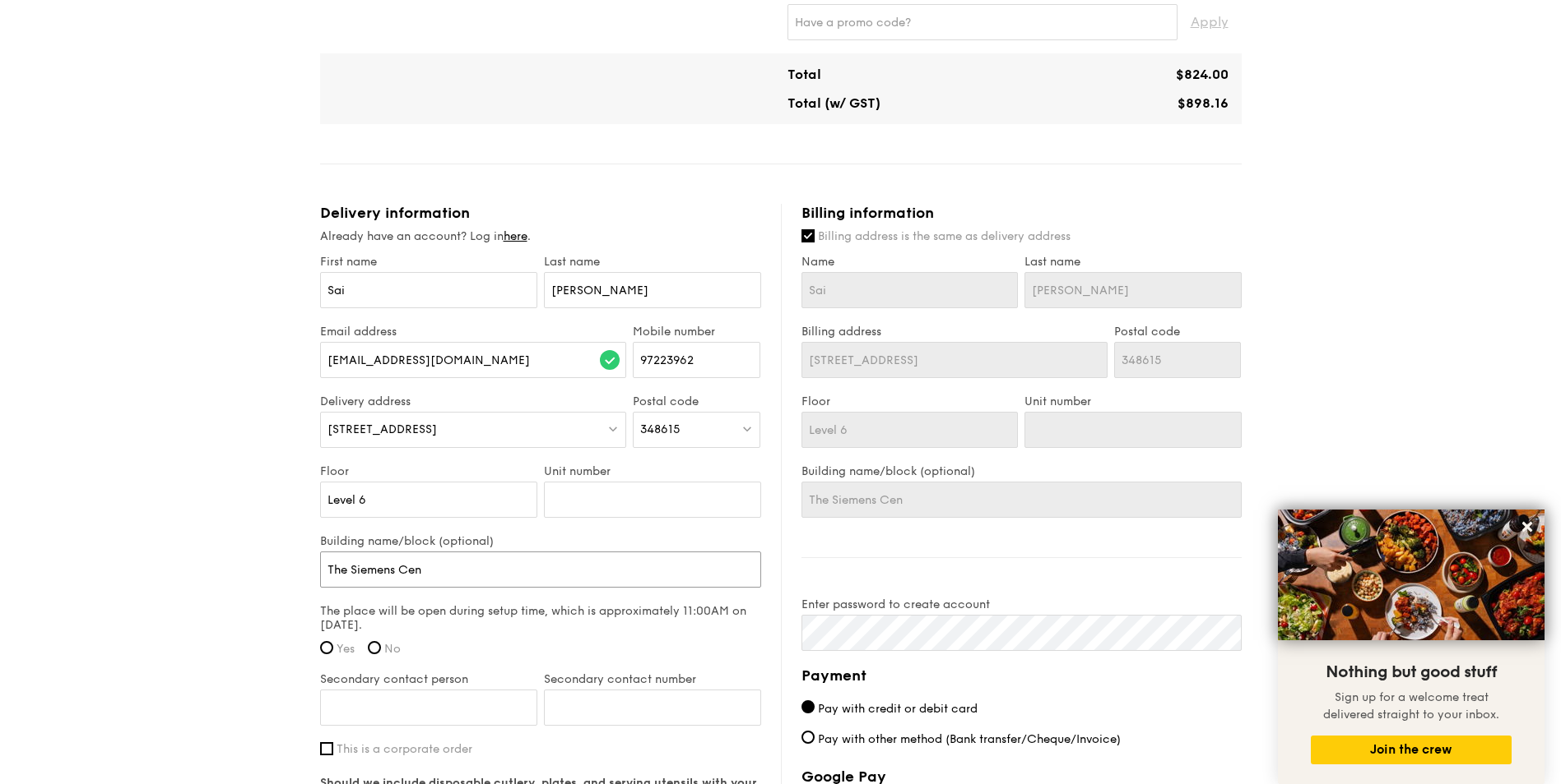
type input "The Siemens Cent"
type input "The Siemens Cente"
type input "The Siemens Center"
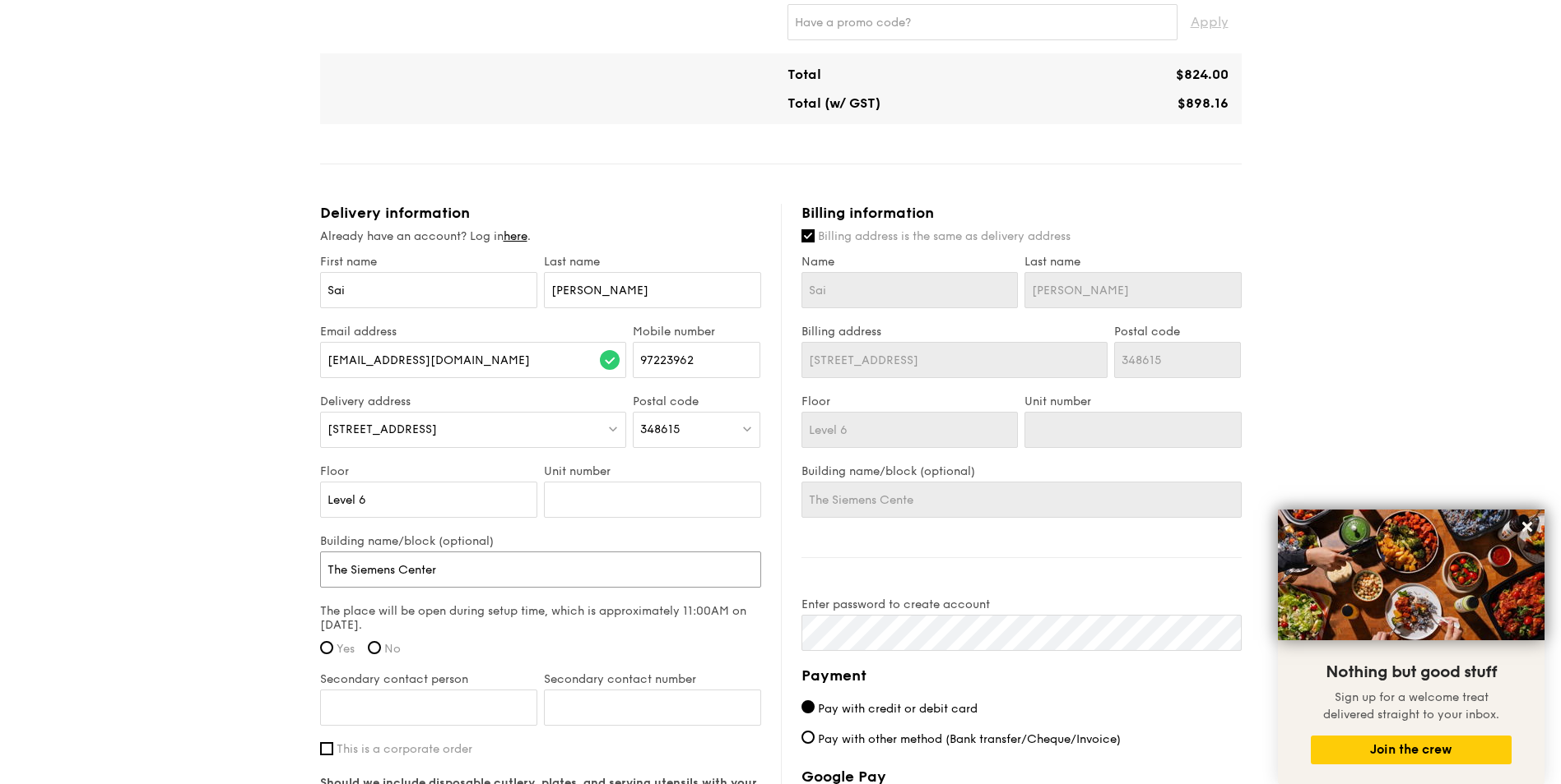
type input "The Siemens Center"
type input "The Siemens Cente"
type input "The Siemens Cent"
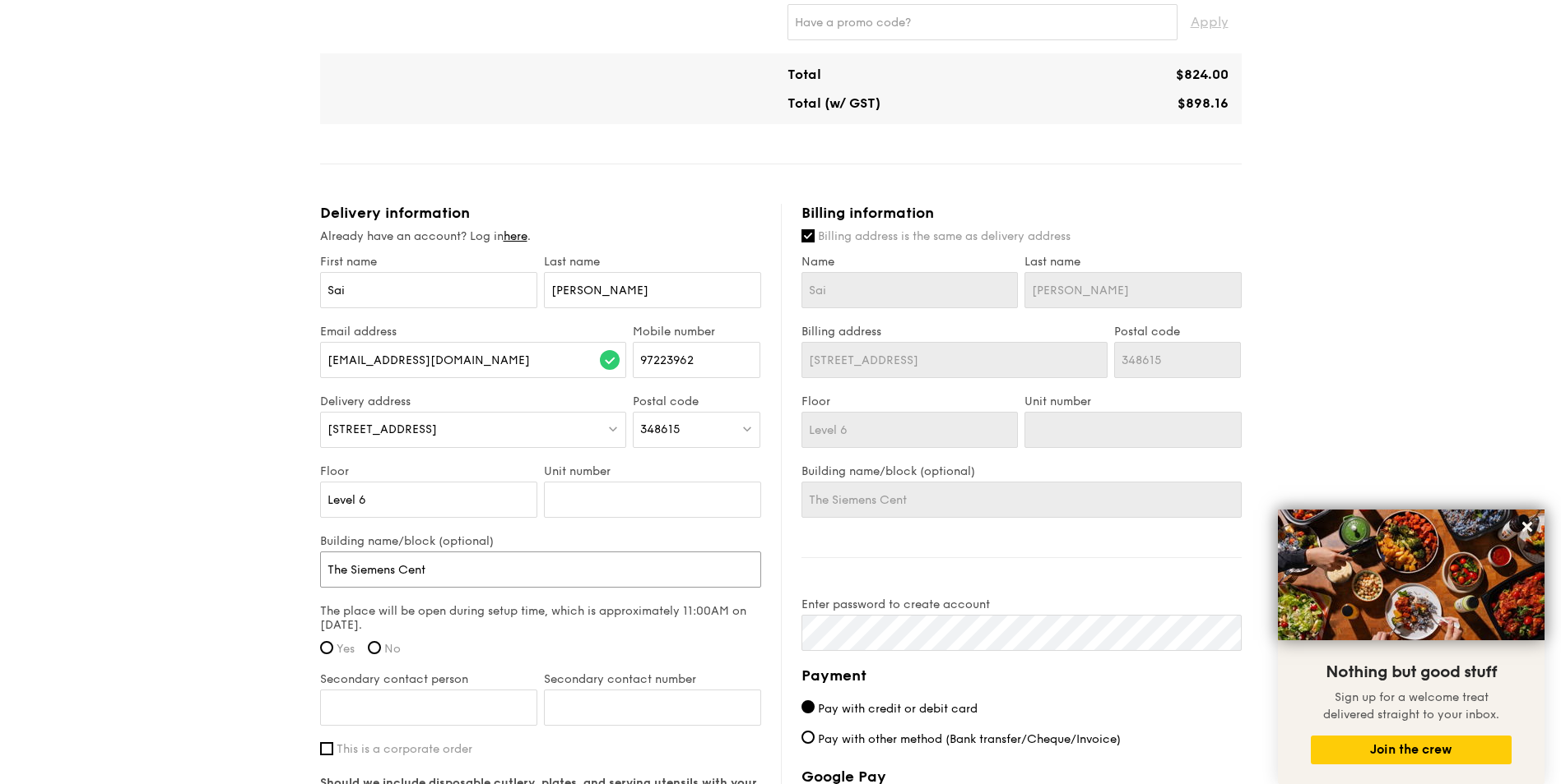
type input "The Siemens Centr"
type input "The [GEOGRAPHIC_DATA]"
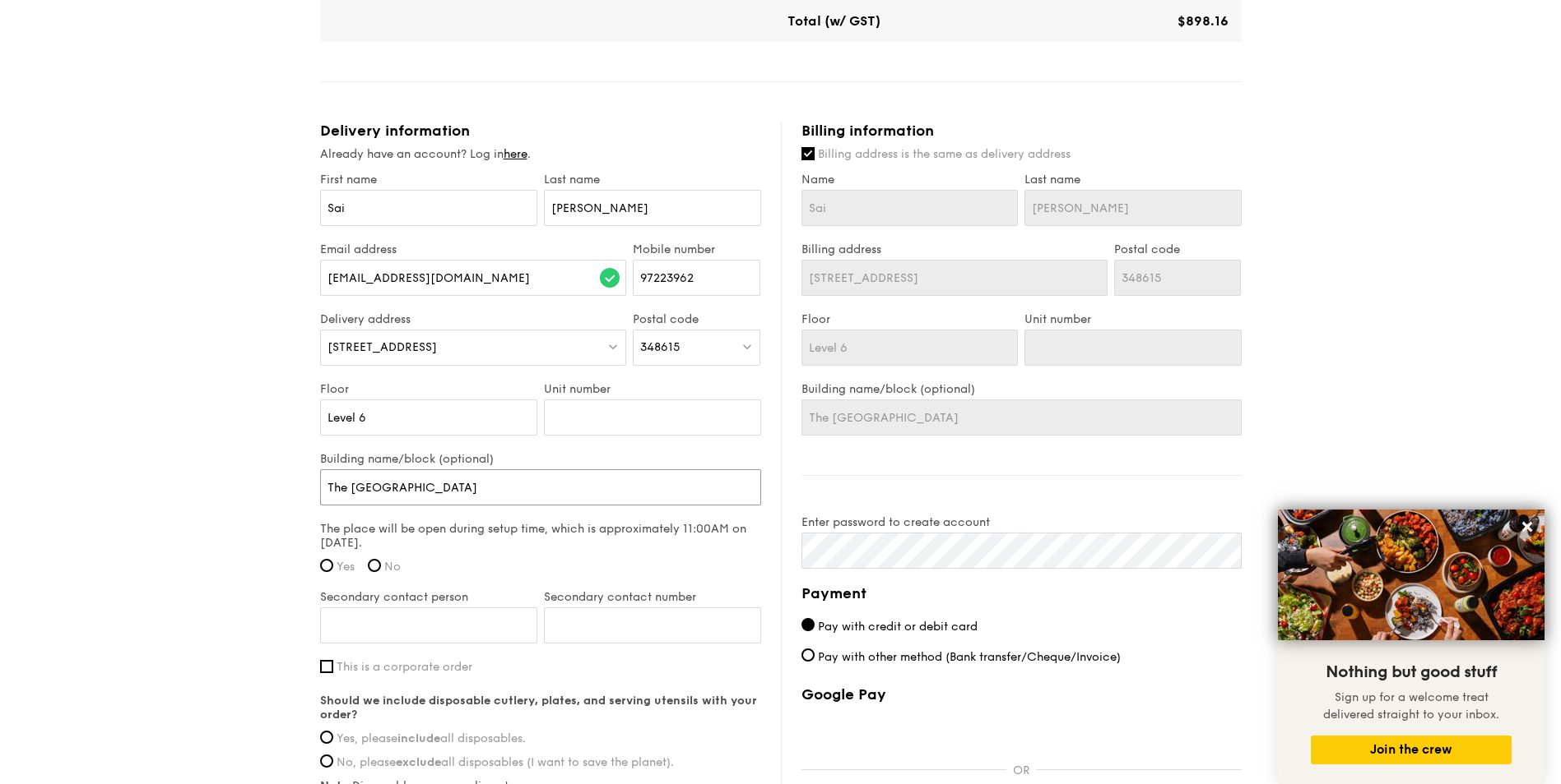
scroll to position [987, 0]
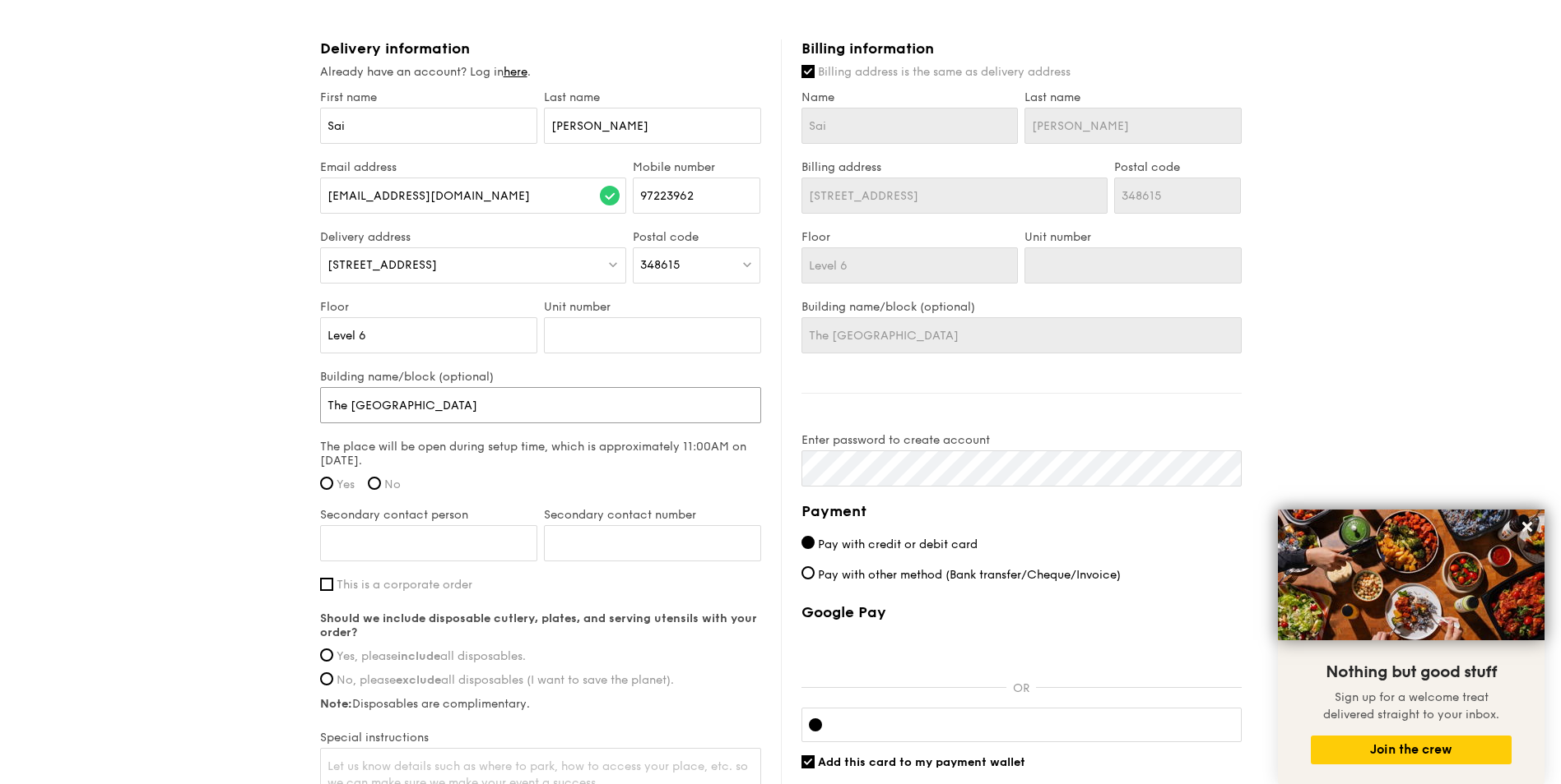
type input "The [GEOGRAPHIC_DATA]"
click at [330, 489] on label "Yes" at bounding box center [337, 485] width 35 height 14
click at [330, 489] on input "Yes" at bounding box center [326, 483] width 13 height 13
radio input "true"
click at [374, 536] on input "Secondary contact person" at bounding box center [429, 544] width 217 height 36
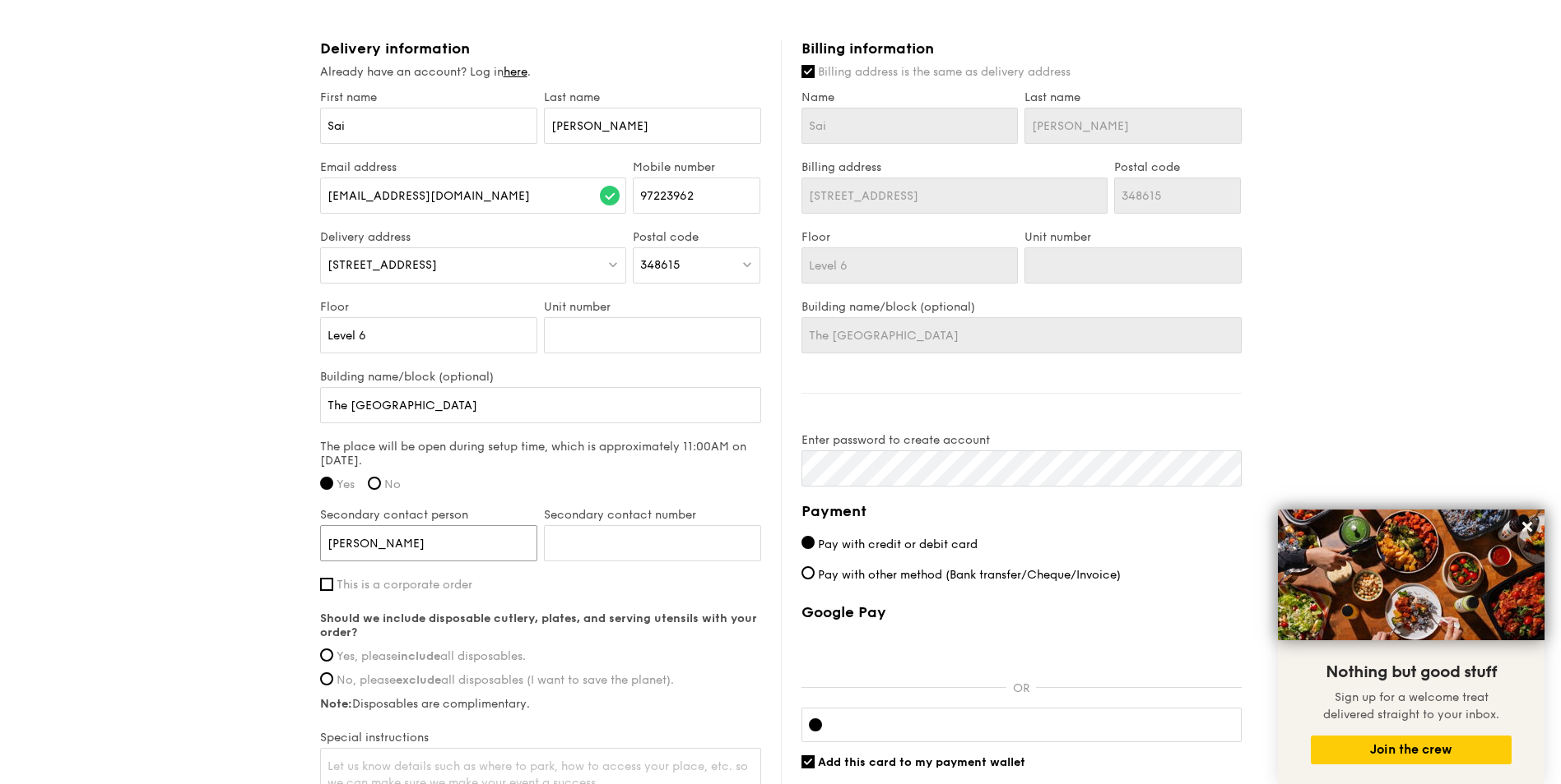
drag, startPoint x: 436, startPoint y: 541, endPoint x: 310, endPoint y: 533, distance: 126.3
type input "[PERSON_NAME]"
click at [587, 539] on input "Secondary contact number" at bounding box center [652, 544] width 217 height 36
type input "92992164"
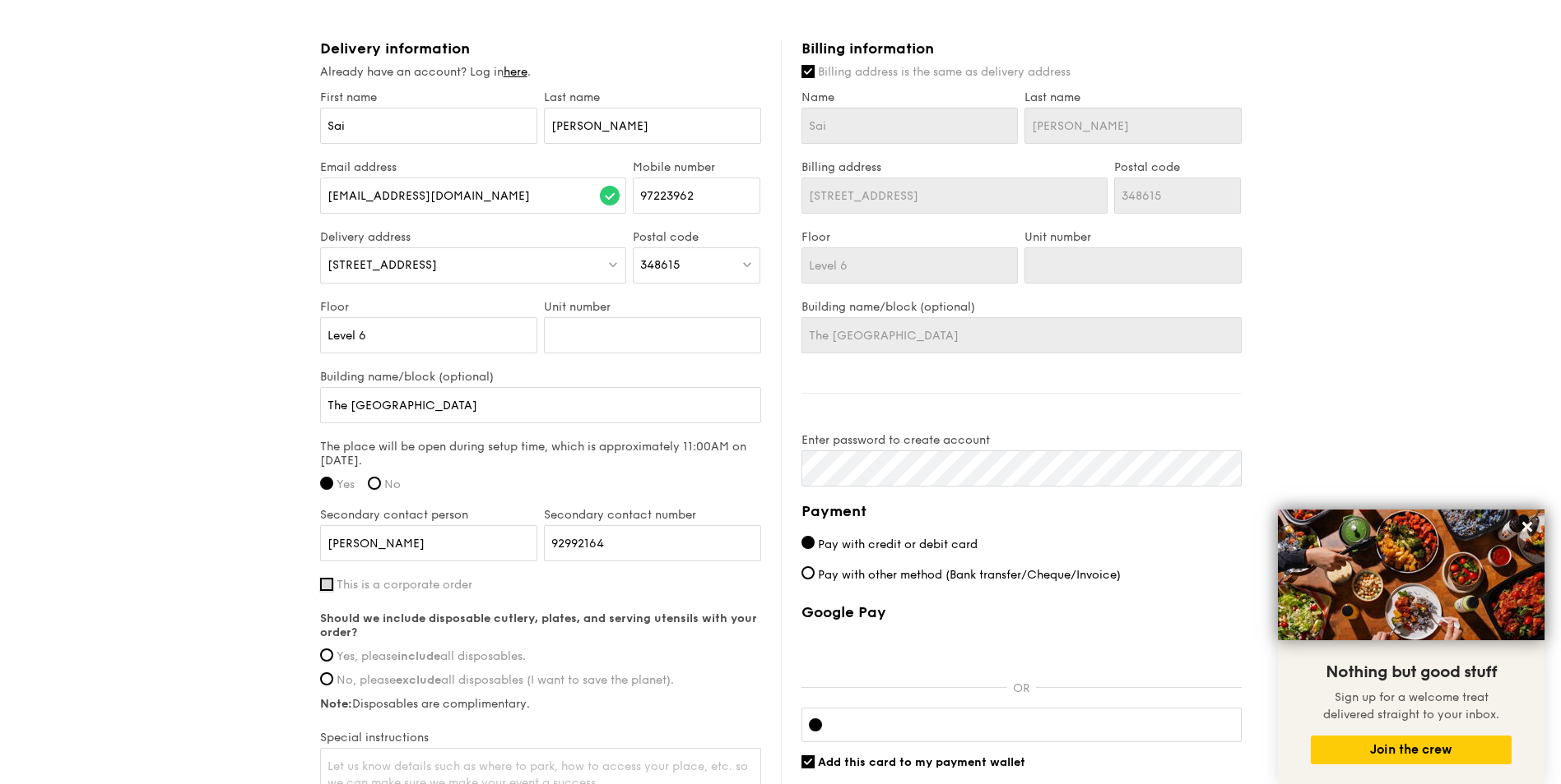
click at [325, 588] on input "This is a corporate order" at bounding box center [326, 584] width 13 height 13
checkbox input "true"
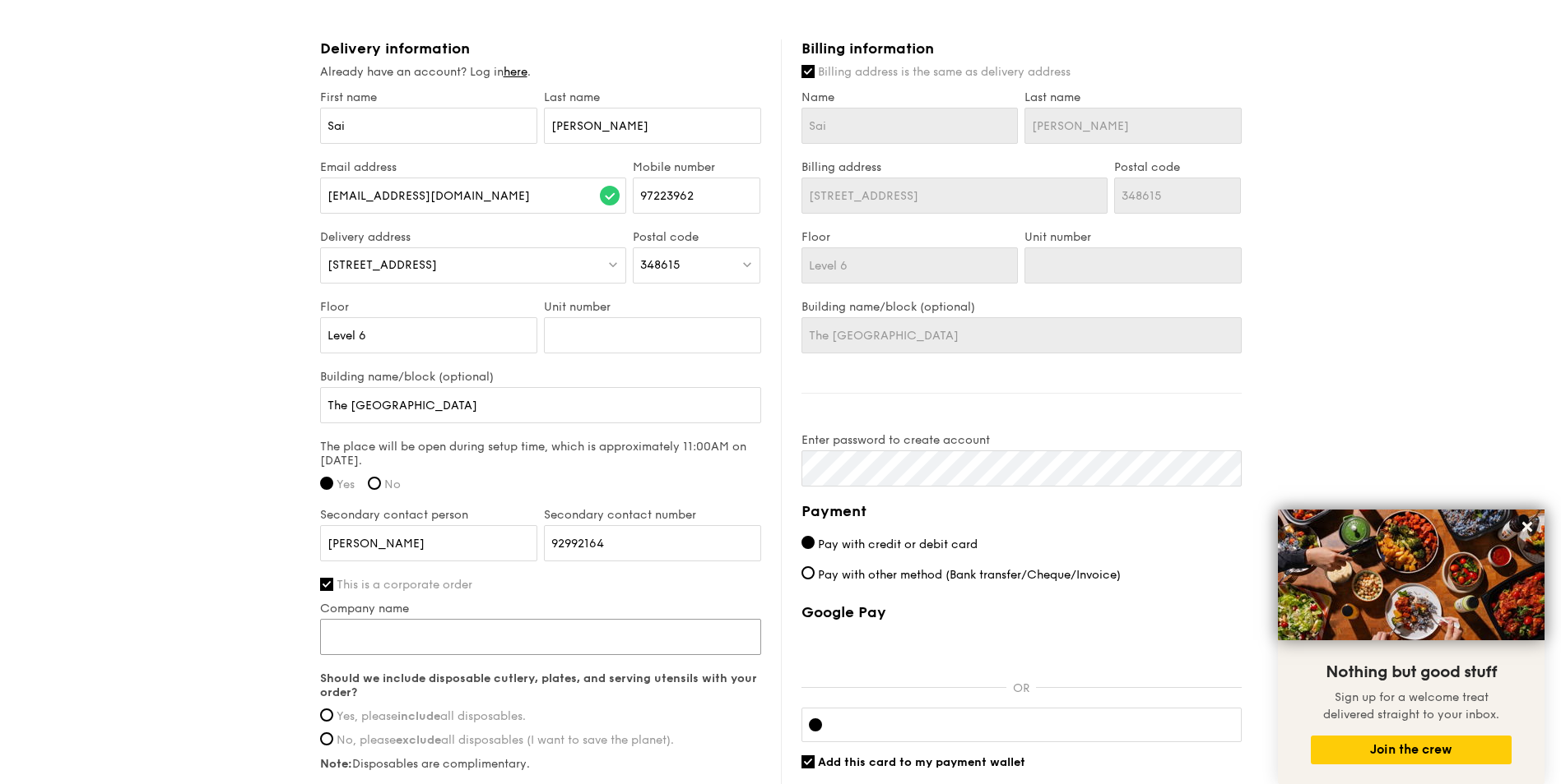
click at [395, 639] on input "Company name" at bounding box center [540, 637] width 440 height 36
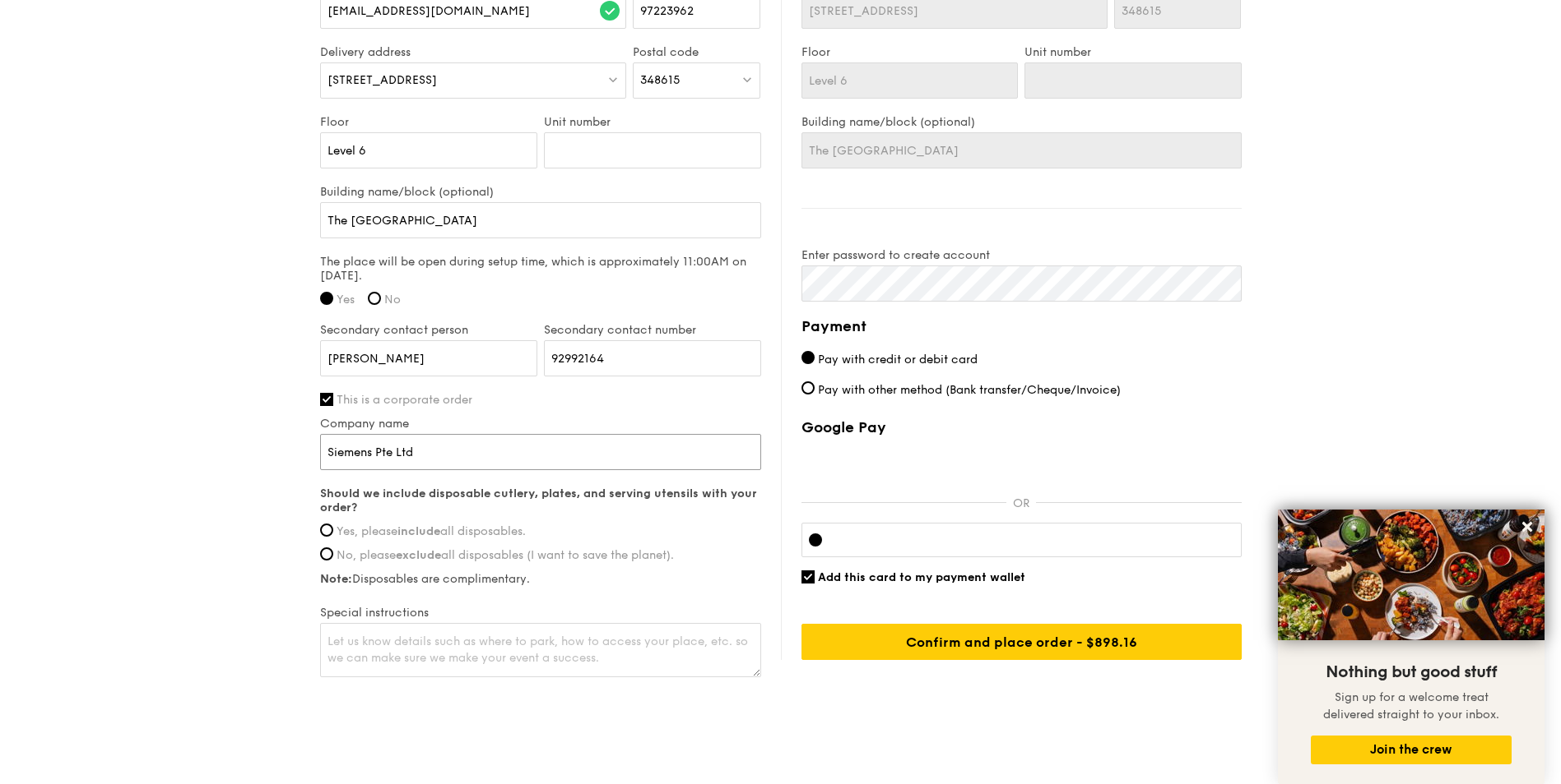
scroll to position [1199, 0]
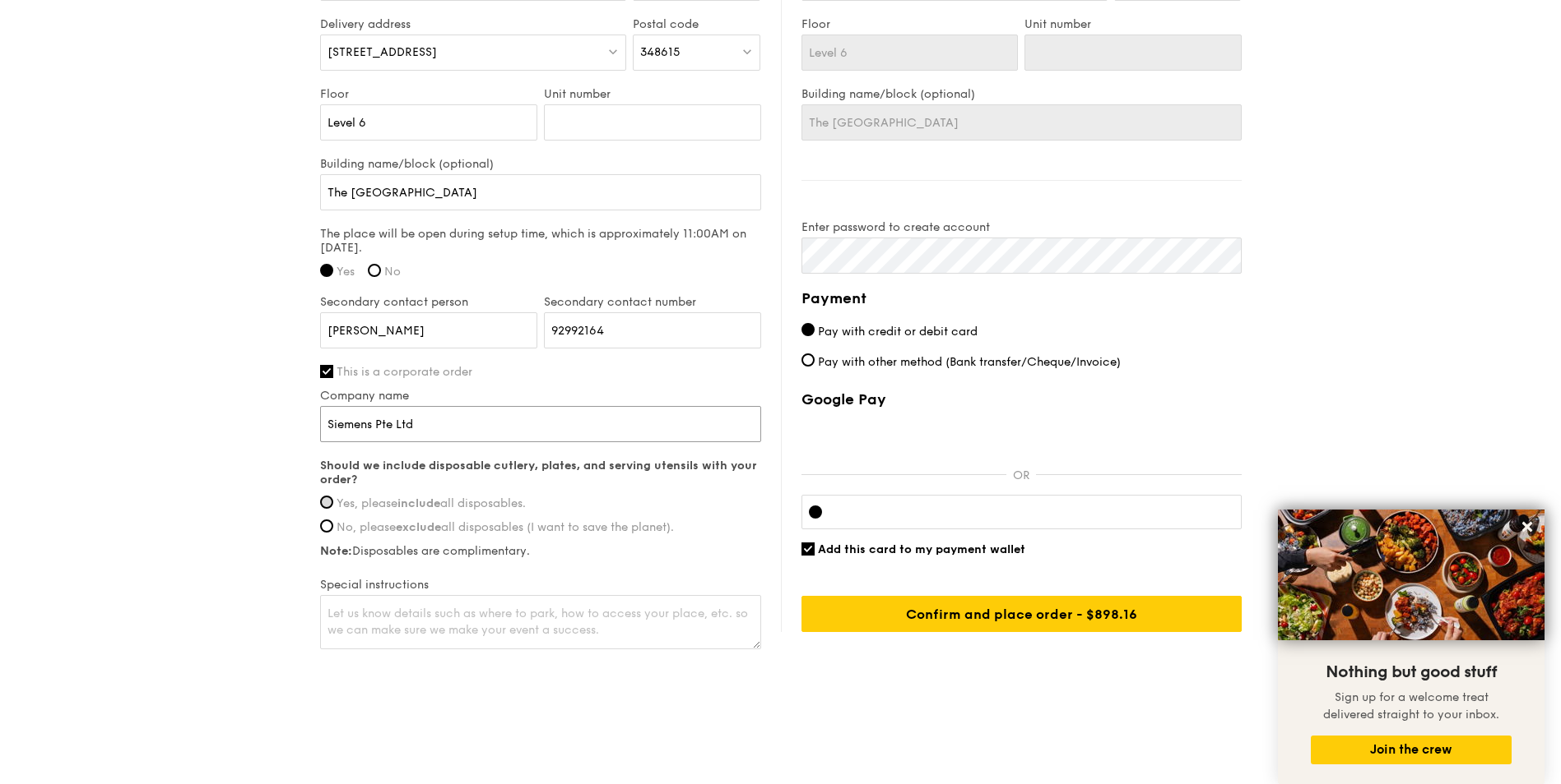
type input "Siemens Pte Ltd"
click at [331, 506] on input "Yes, please include all disposables." at bounding box center [326, 502] width 13 height 13
radio input "true"
click at [810, 550] on input "Add this card to my payment wallet" at bounding box center [807, 549] width 13 height 13
checkbox input "false"
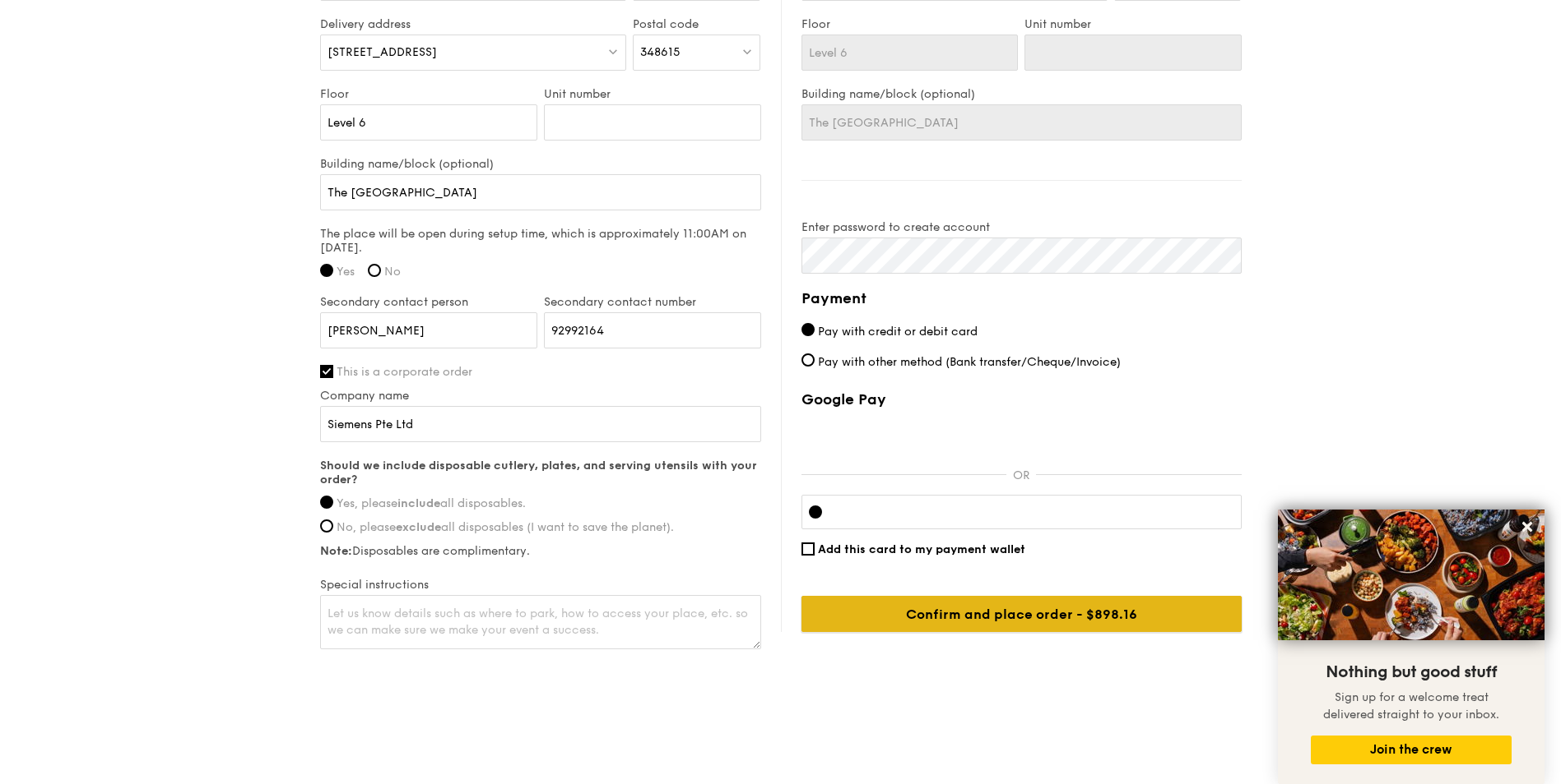
click at [961, 609] on input "Confirm and place order - $898.16" at bounding box center [1021, 614] width 440 height 36
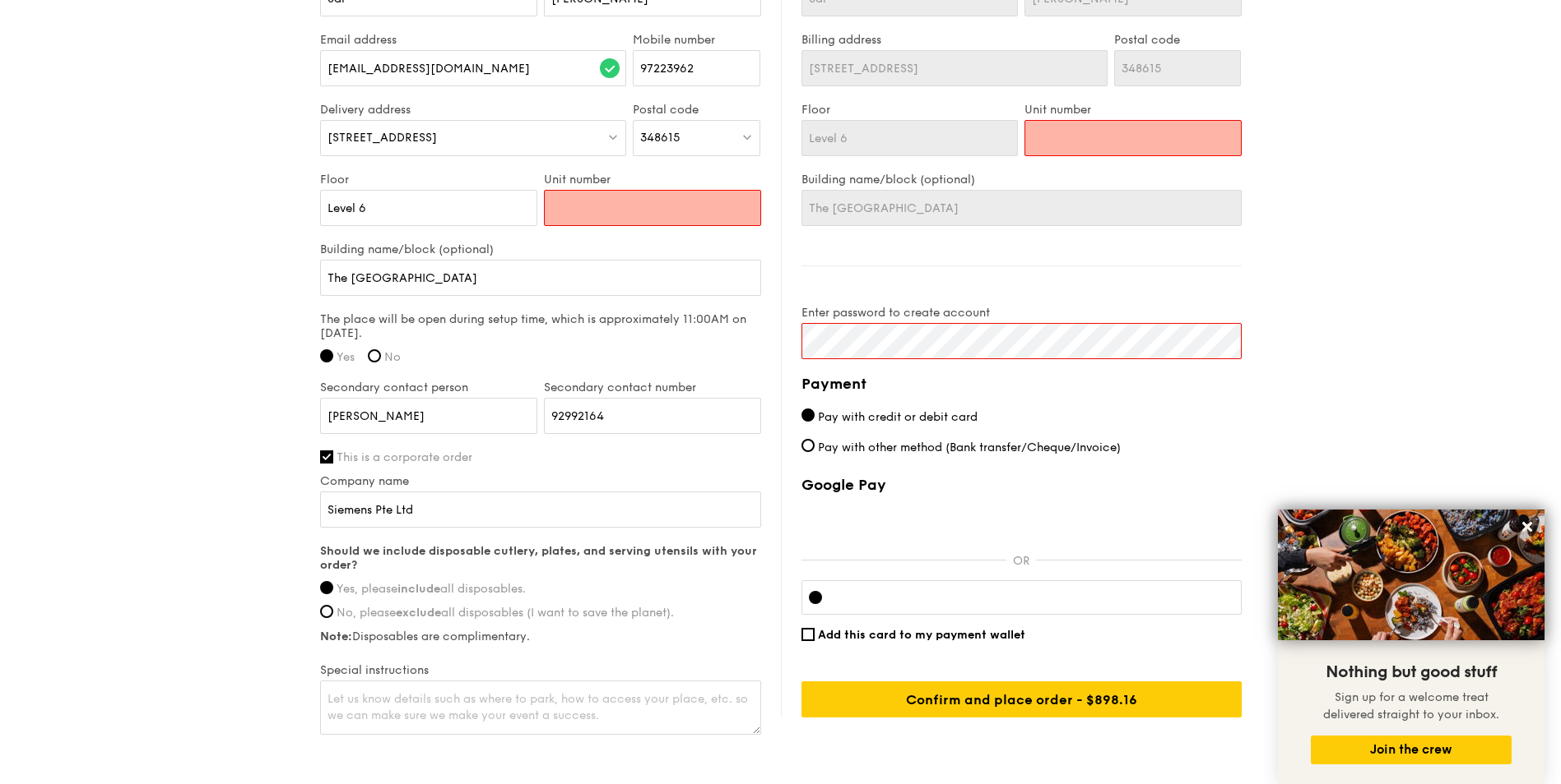
scroll to position [870, 0]
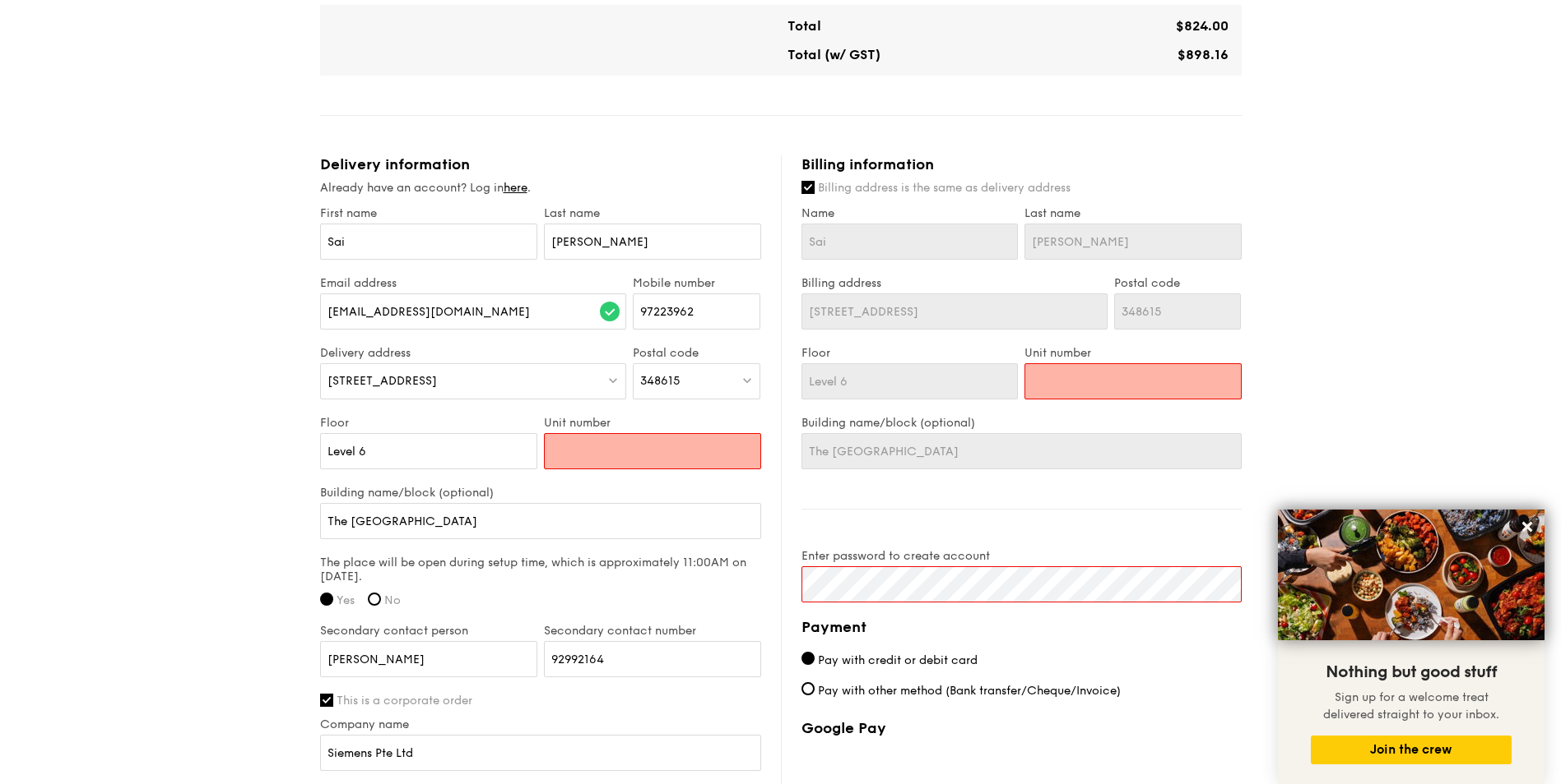
click at [565, 454] on input "Unit number" at bounding box center [652, 451] width 217 height 36
type input "0"
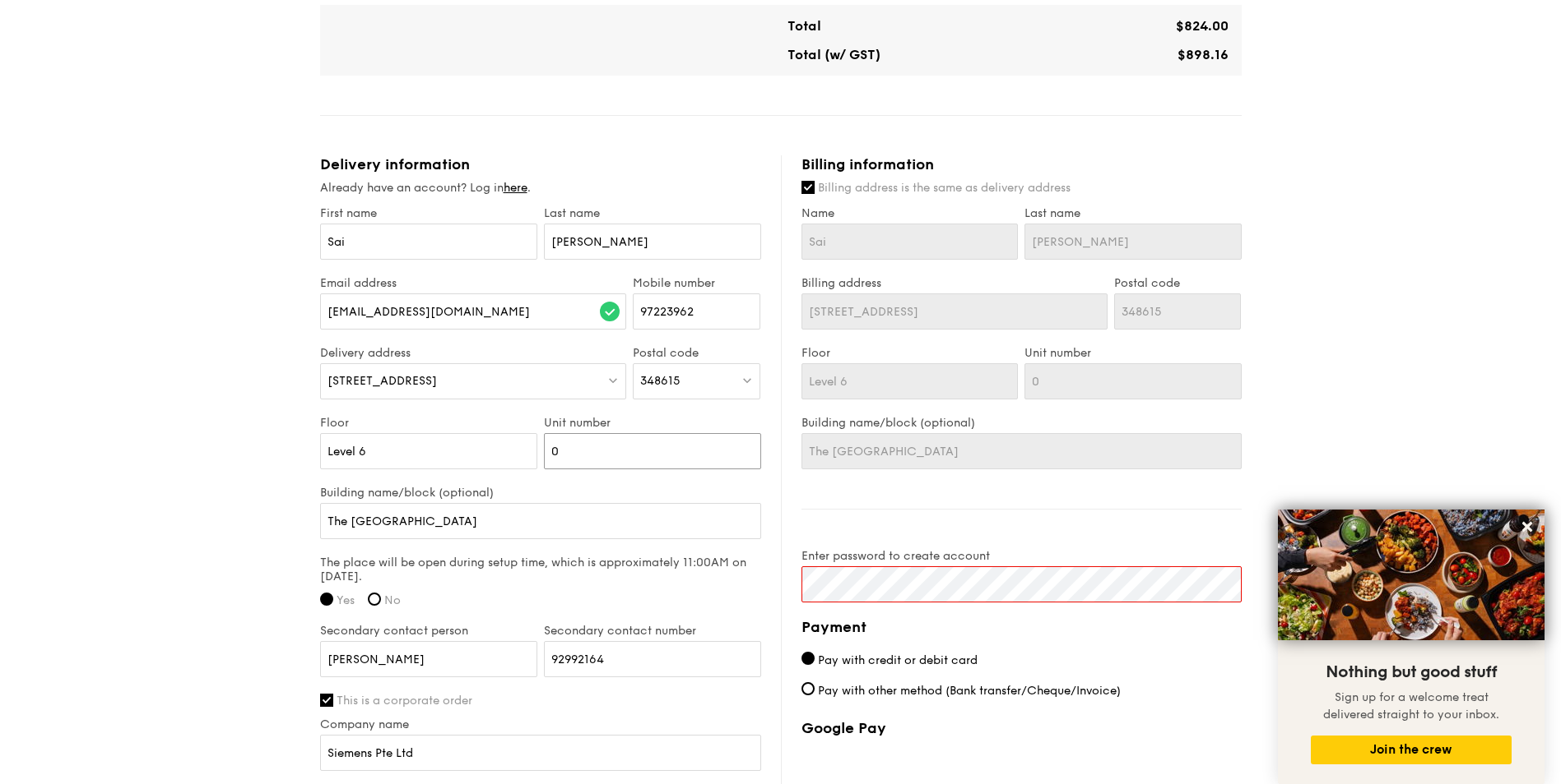
type input "00"
click at [586, 518] on input "The [GEOGRAPHIC_DATA]" at bounding box center [540, 521] width 440 height 36
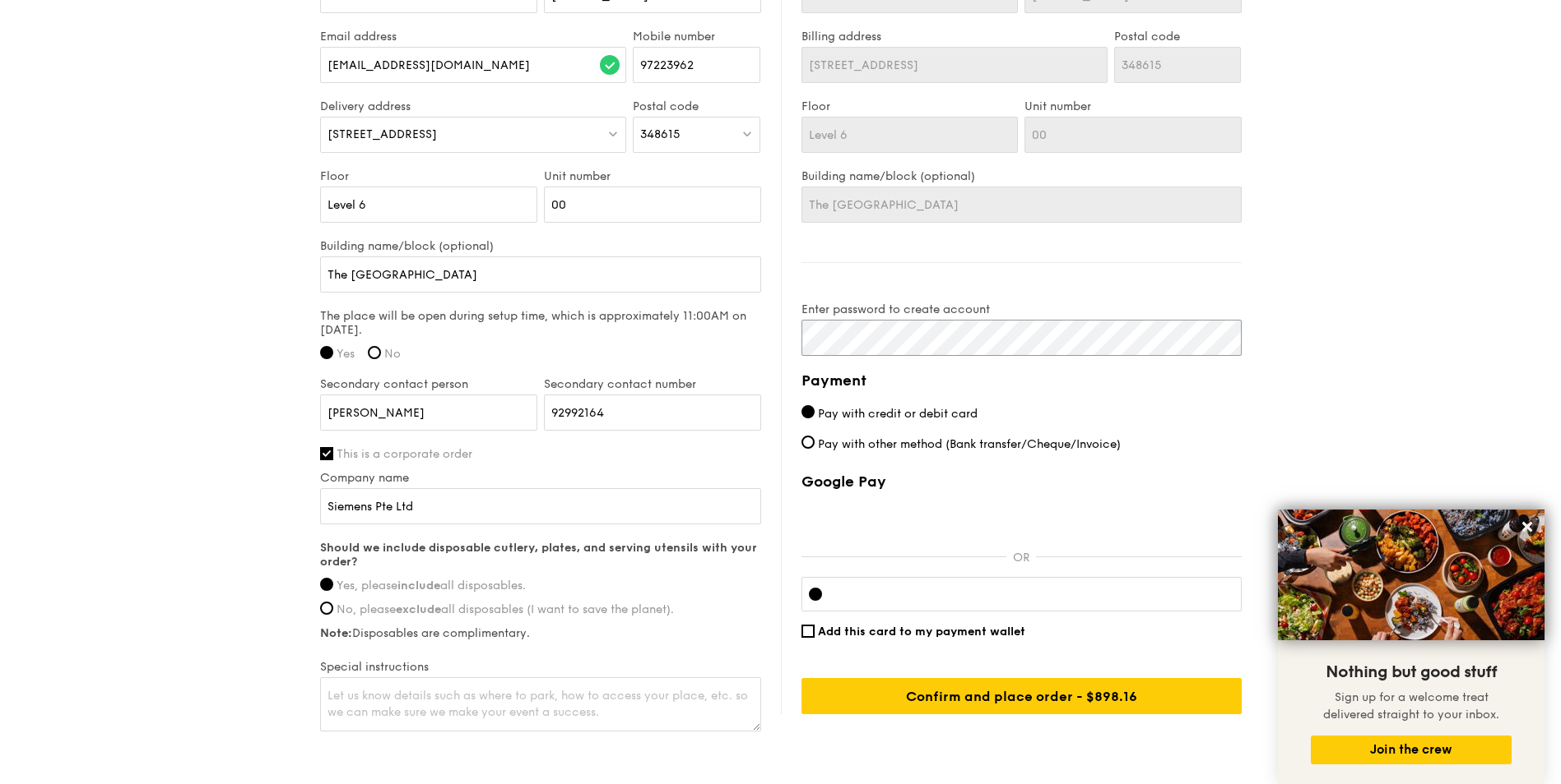
scroll to position [1199, 0]
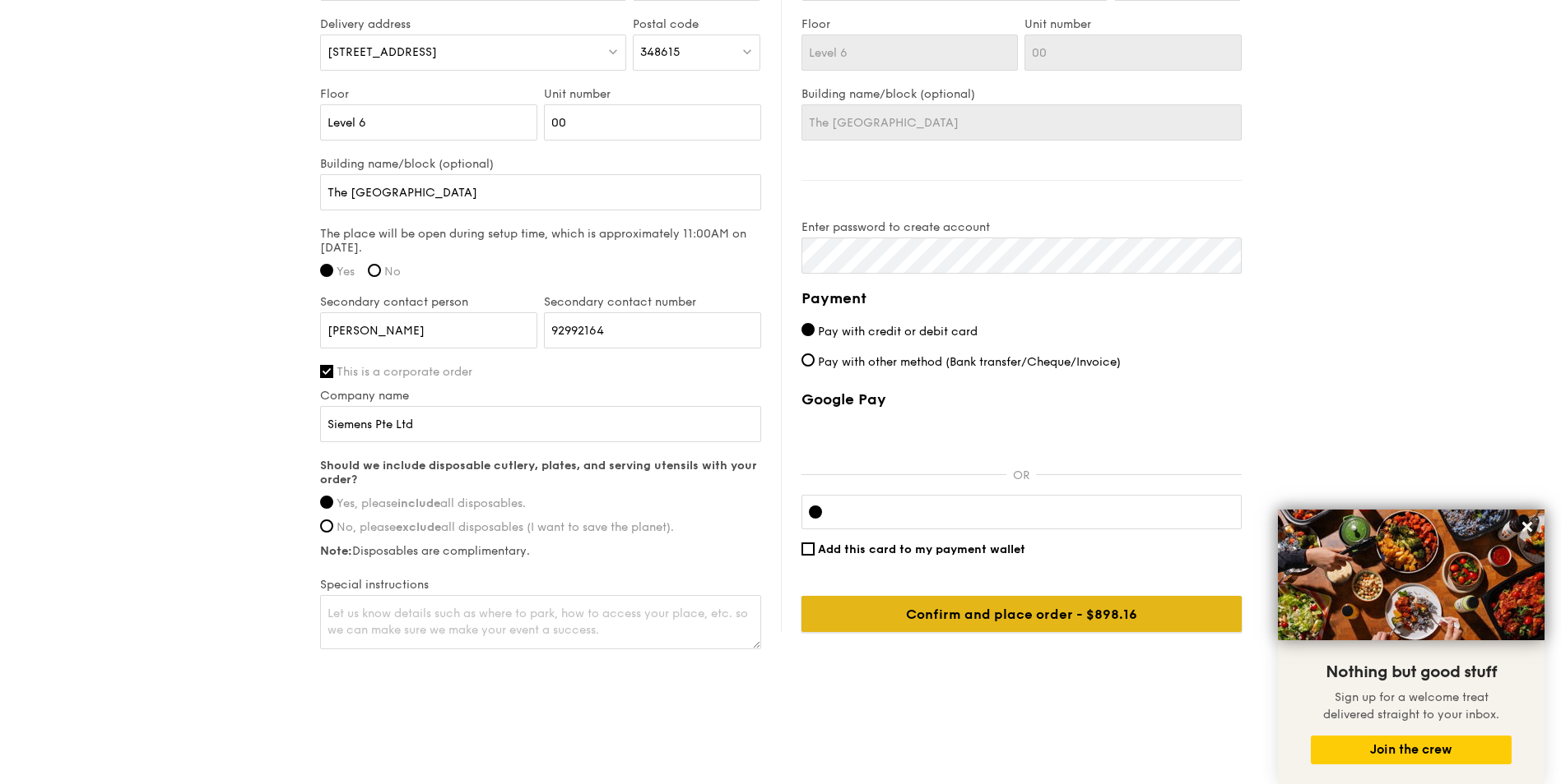
click at [959, 612] on input "Confirm and place order - $898.16" at bounding box center [1021, 614] width 440 height 36
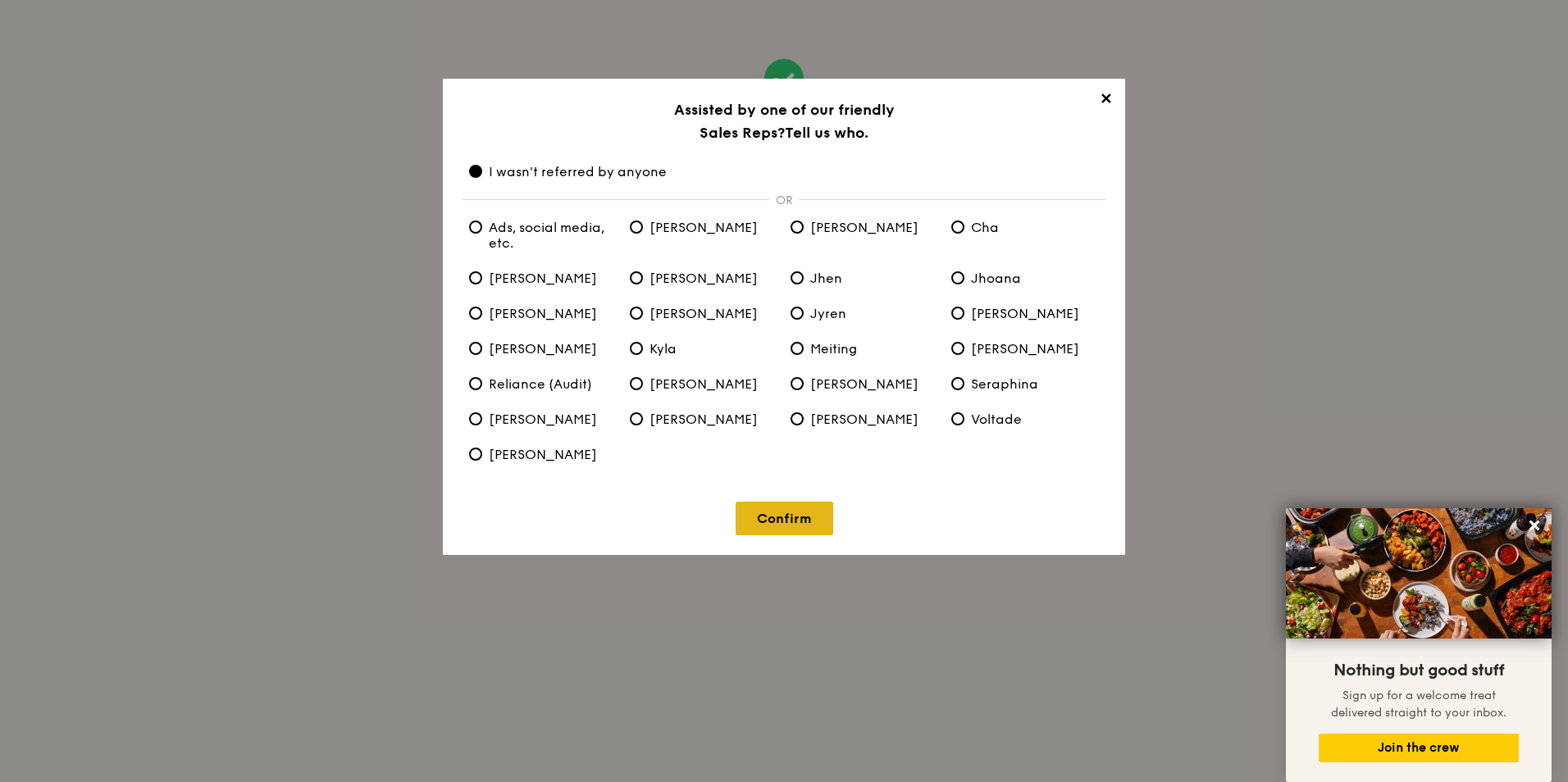
click at [768, 522] on link "Confirm" at bounding box center [784, 518] width 97 height 34
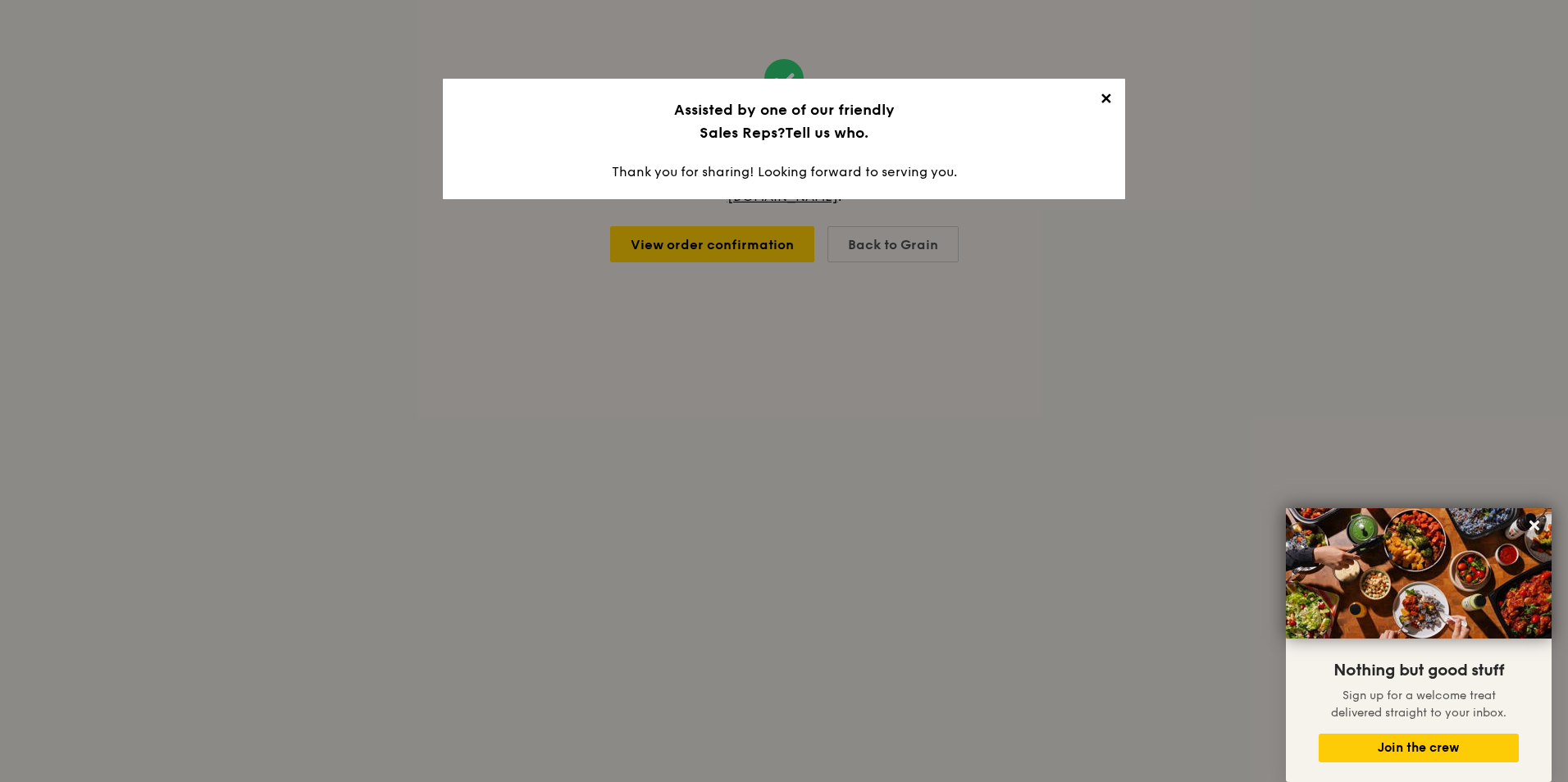
click at [1106, 99] on span "✕" at bounding box center [1105, 101] width 23 height 23
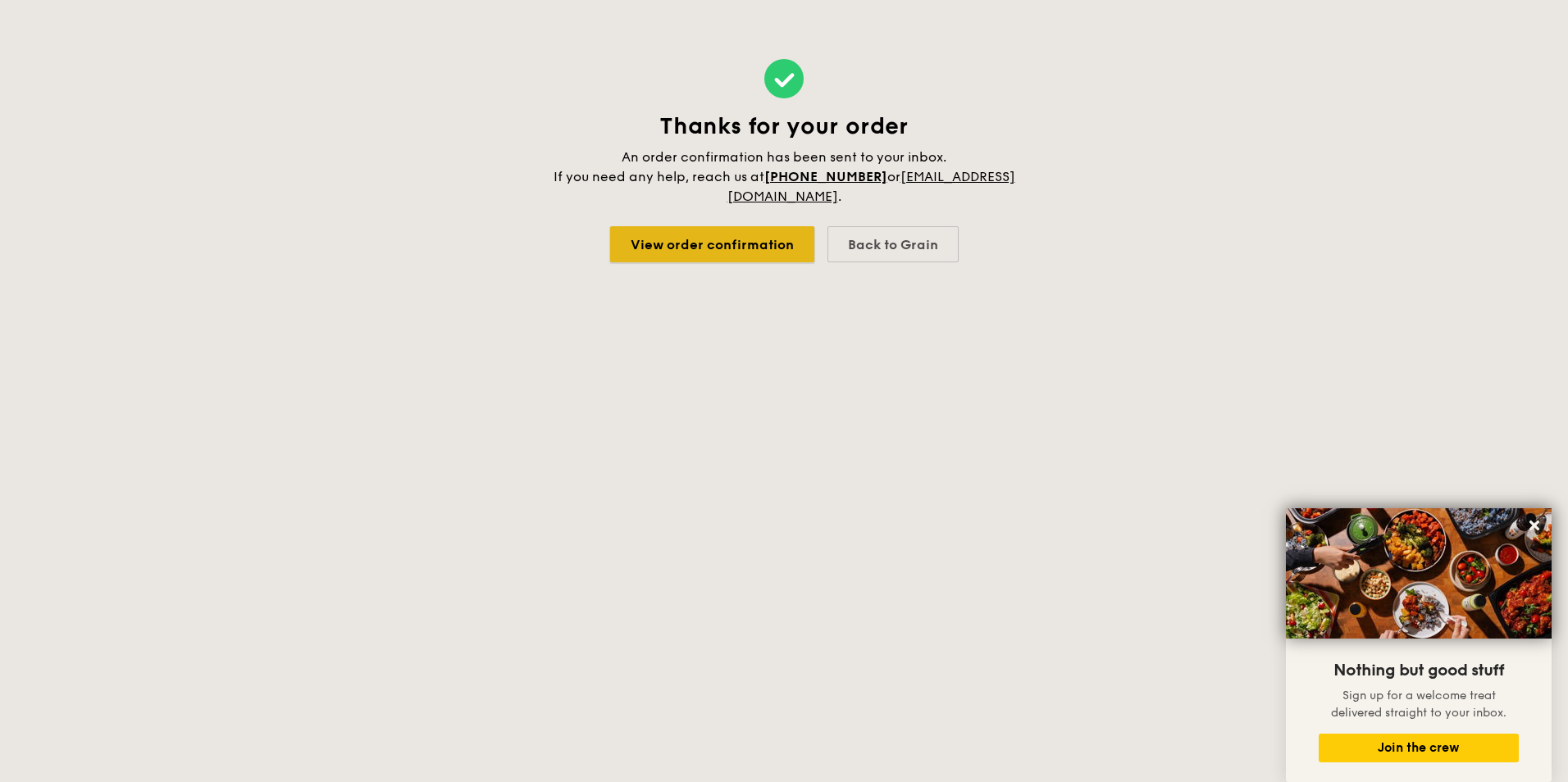
click at [663, 244] on link "View order confirmation" at bounding box center [713, 244] width 204 height 36
